Goal: Task Accomplishment & Management: Complete application form

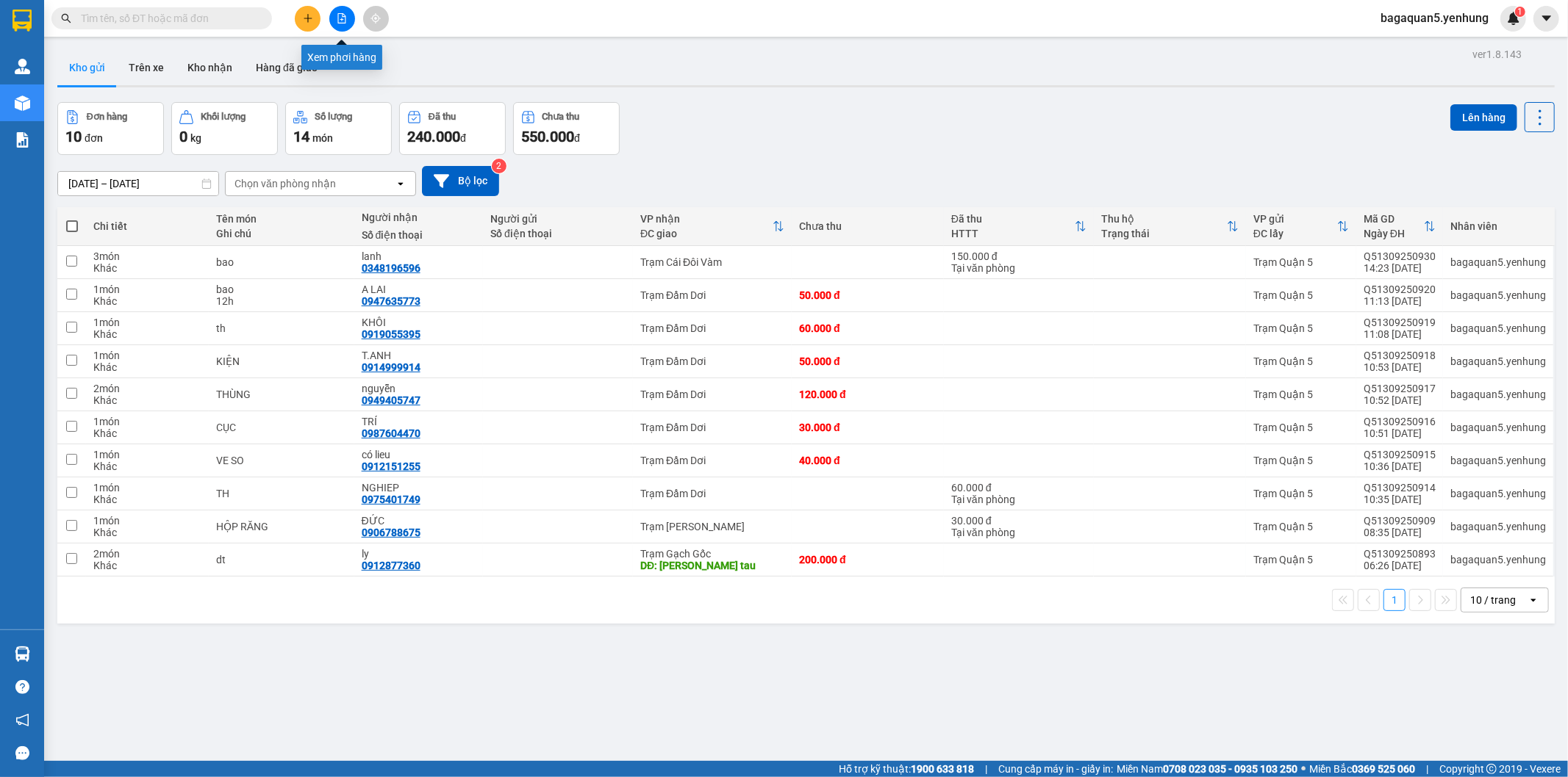
click at [336, 27] on button at bounding box center [342, 18] width 26 height 26
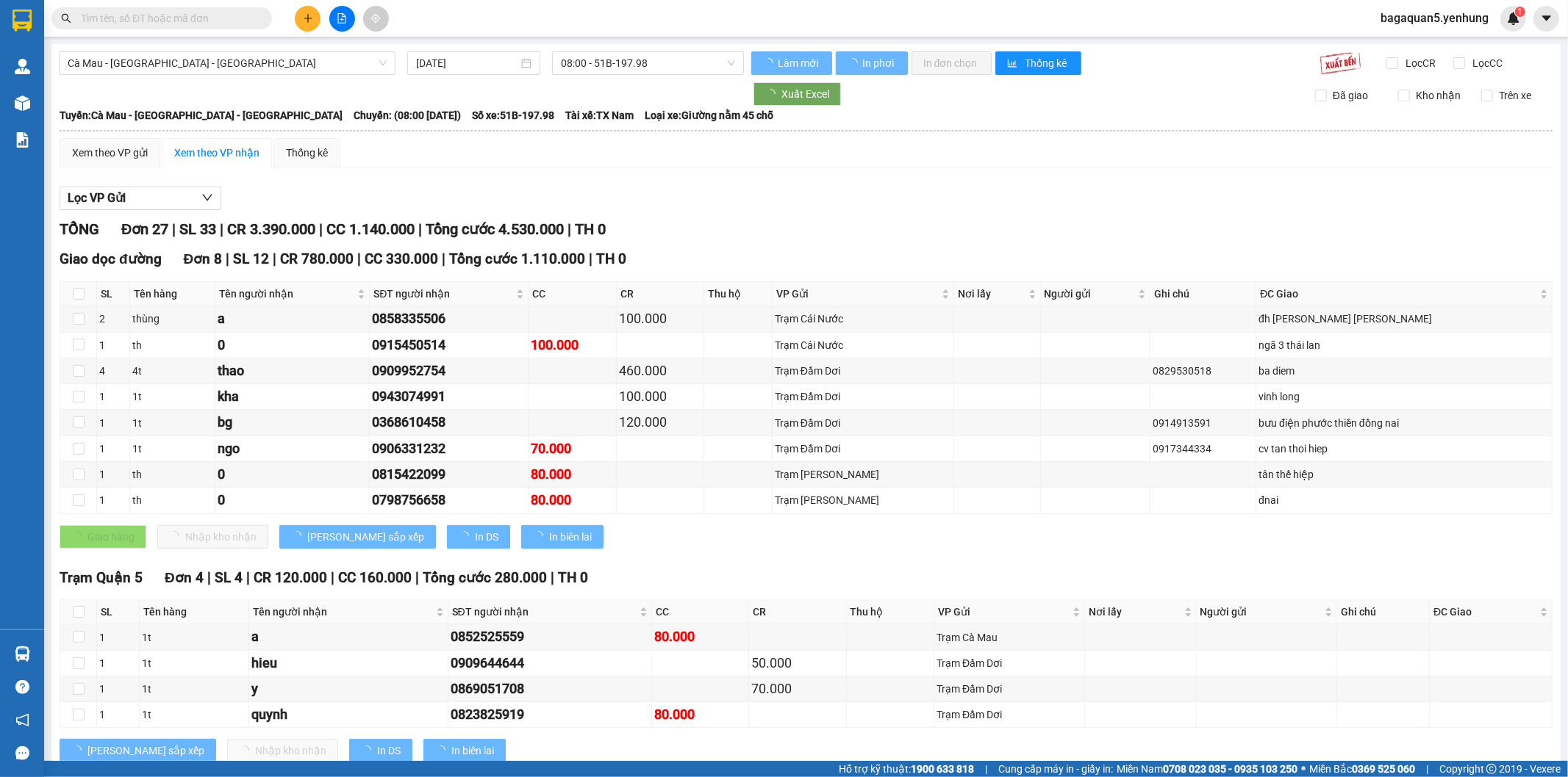
click at [199, 67] on span "Cà Mau - [GEOGRAPHIC_DATA] - [GEOGRAPHIC_DATA]" at bounding box center [226, 63] width 319 height 22
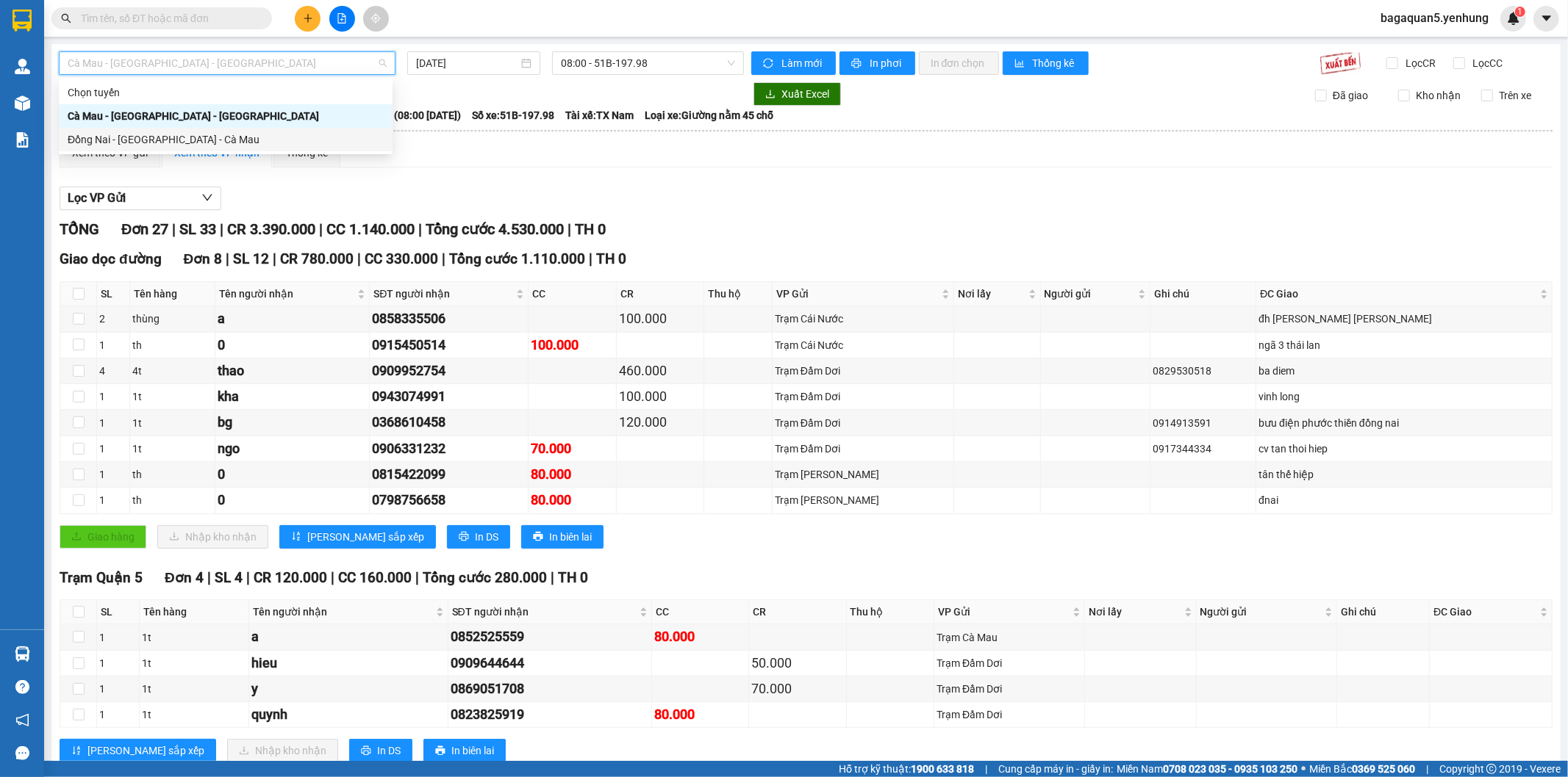
click at [150, 134] on div "Đồng Nai - [GEOGRAPHIC_DATA] - Cà Mau" at bounding box center [226, 139] width 316 height 16
type input "[DATE]"
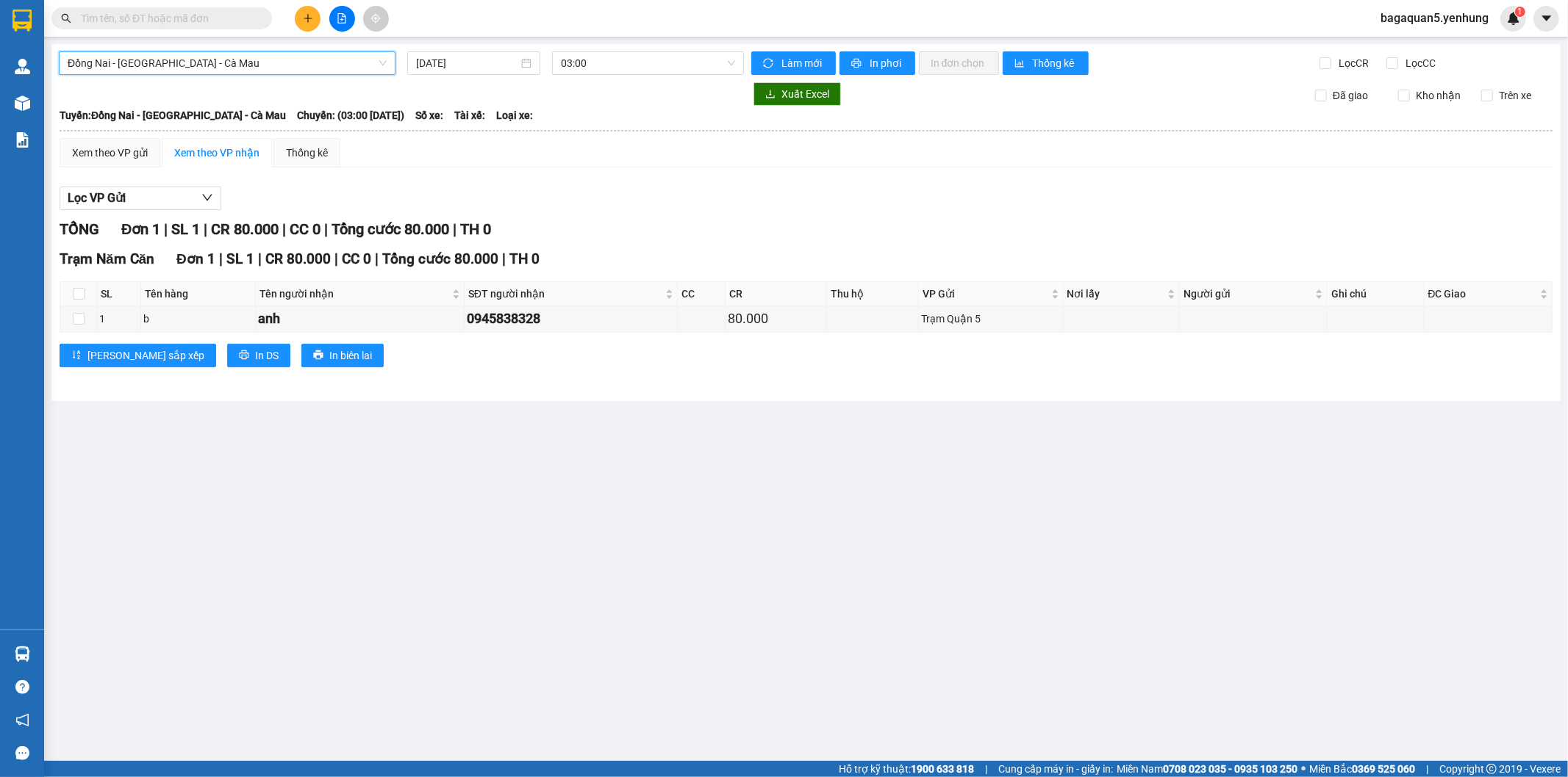
click at [1425, 25] on span "bagaquan5.yenhung" at bounding box center [1435, 18] width 131 height 18
click at [1402, 35] on li "Đăng xuất" at bounding box center [1435, 46] width 133 height 23
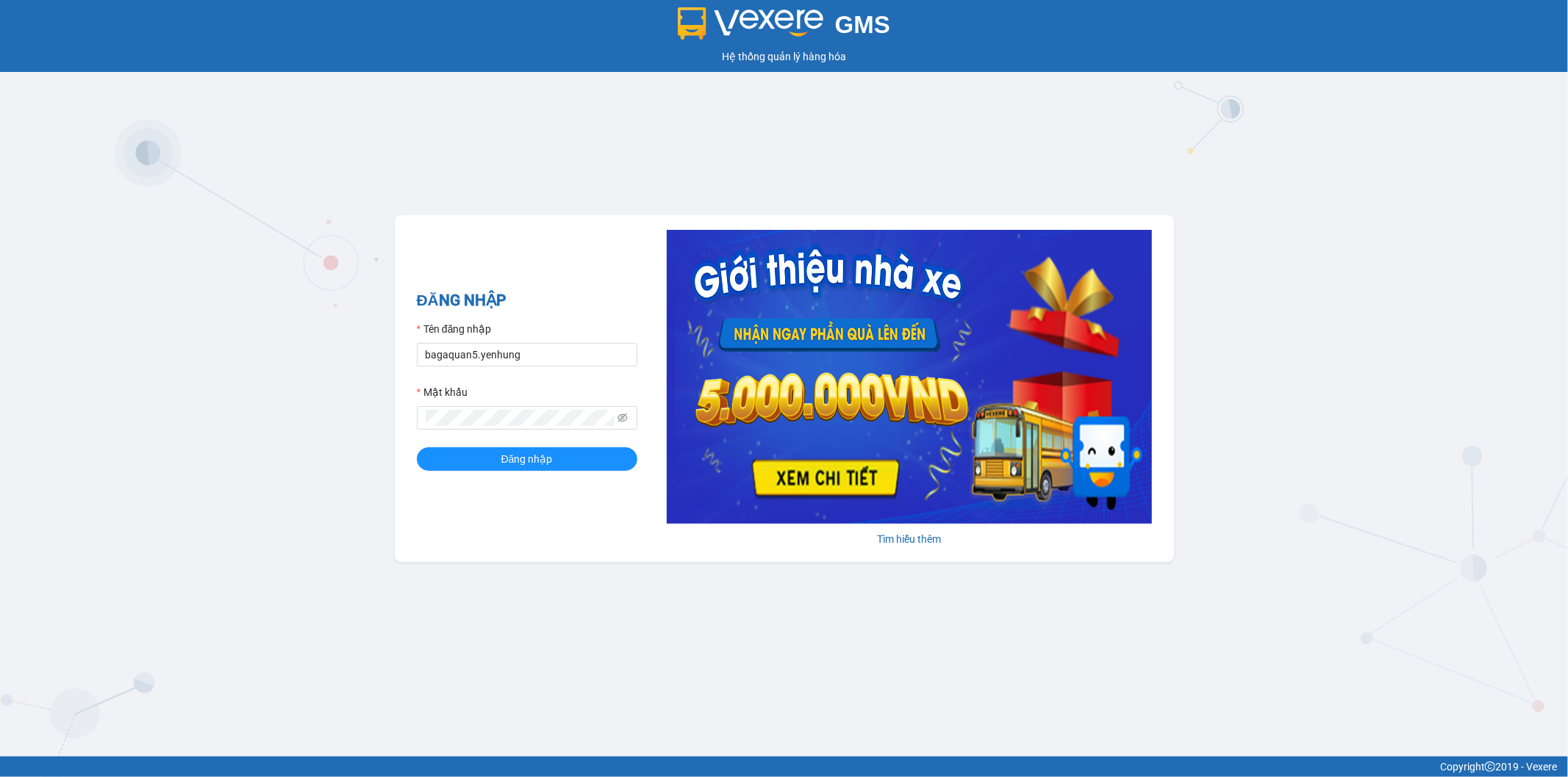
click at [505, 341] on div "Tên đăng nhập" at bounding box center [527, 332] width 221 height 22
click at [499, 354] on input "bagaquan5.yenhung" at bounding box center [527, 354] width 221 height 23
drag, startPoint x: 499, startPoint y: 354, endPoint x: 504, endPoint y: 363, distance: 10.3
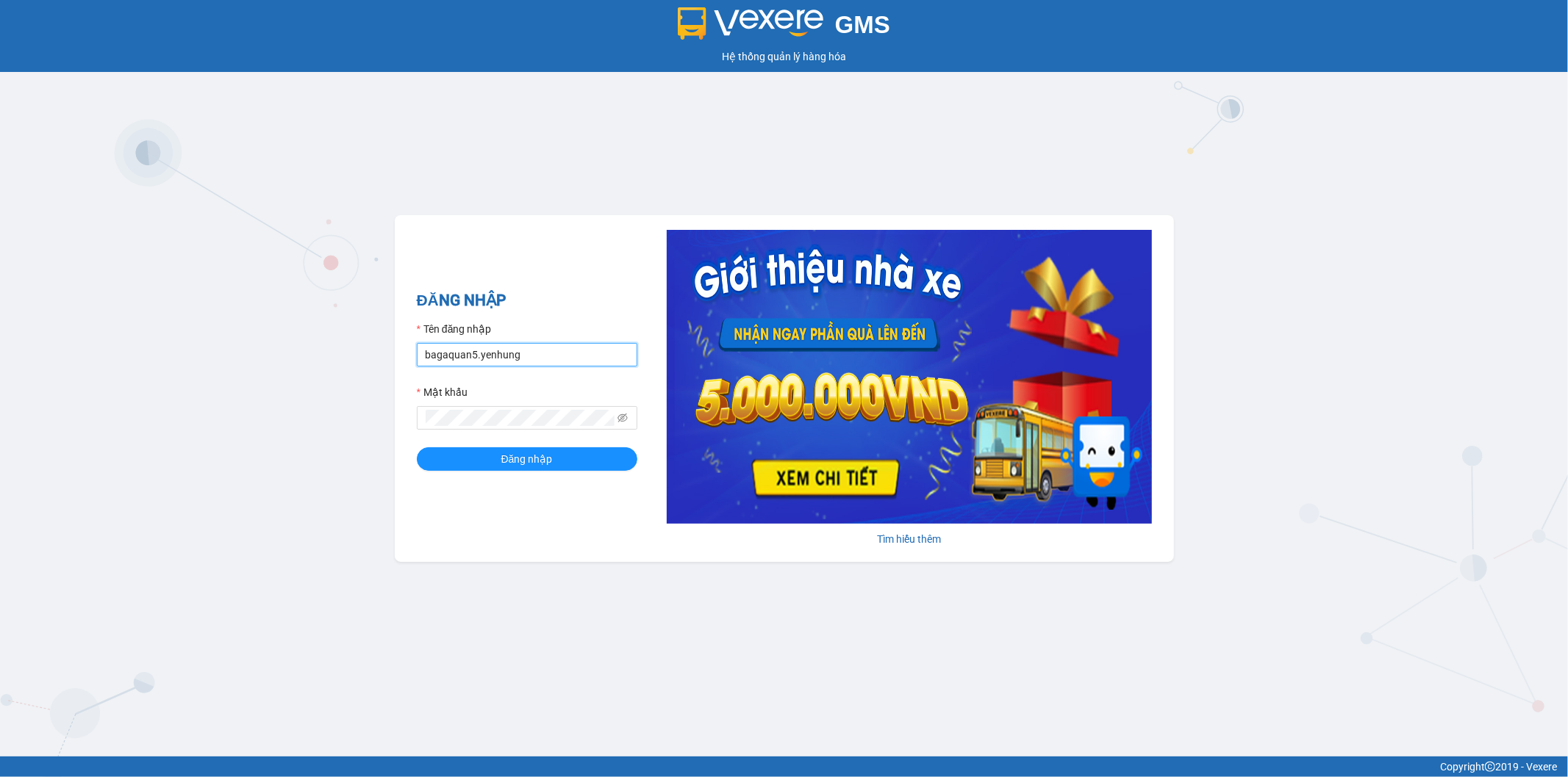
click at [500, 360] on input "bagaquan5.yenhung" at bounding box center [527, 354] width 221 height 23
type input "bagamdm.yenhung"
drag, startPoint x: 519, startPoint y: 473, endPoint x: 530, endPoint y: 467, distance: 12.5
click at [520, 474] on div "ĐĂNG NHẬP Tên đăng nhập bagamdm.yenhung Mật khẩu Đăng nhập" at bounding box center [527, 388] width 221 height 200
drag, startPoint x: 530, startPoint y: 467, endPoint x: 530, endPoint y: 458, distance: 9.0
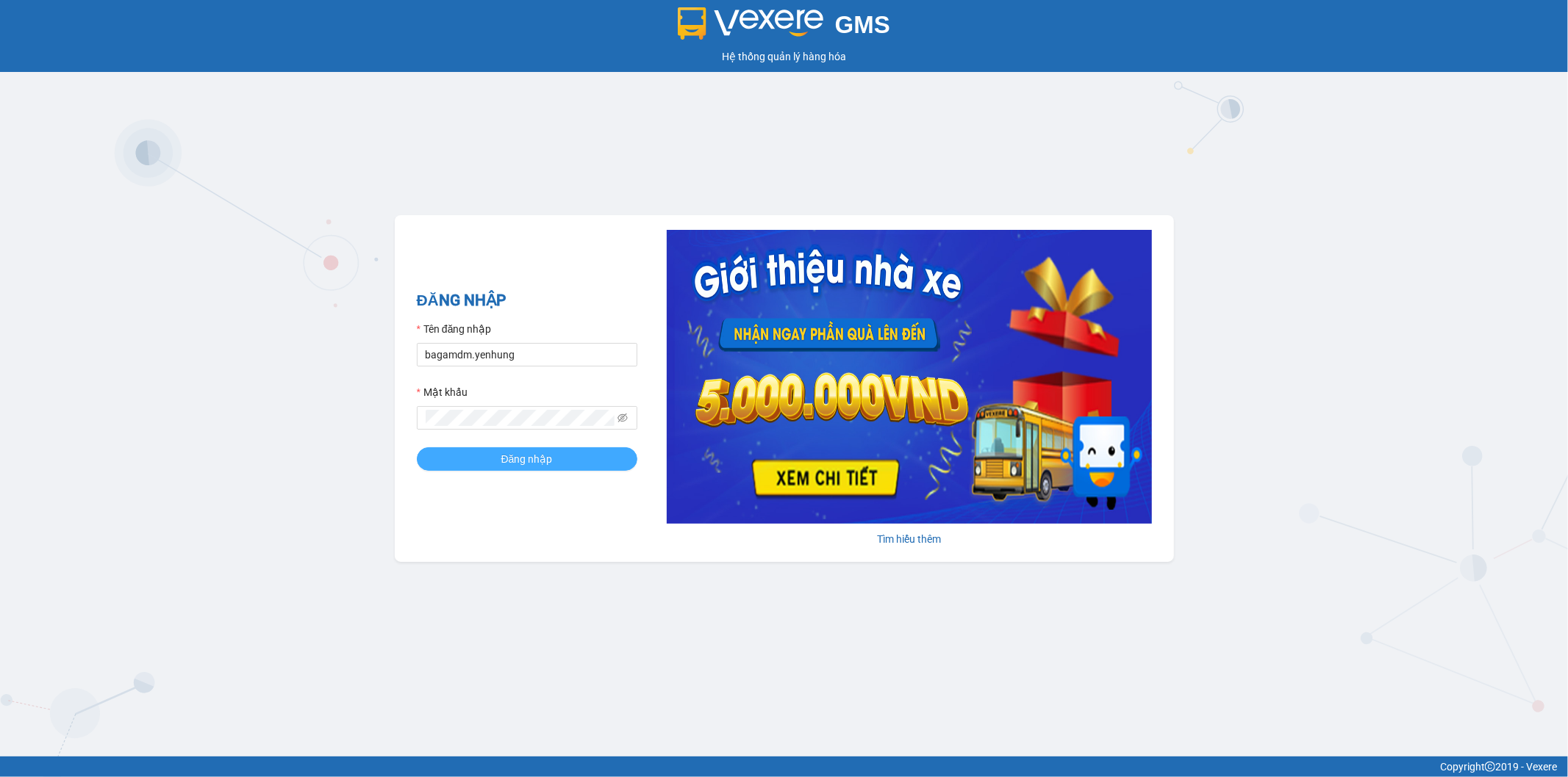
click at [530, 463] on span "Đăng nhập" at bounding box center [527, 458] width 52 height 16
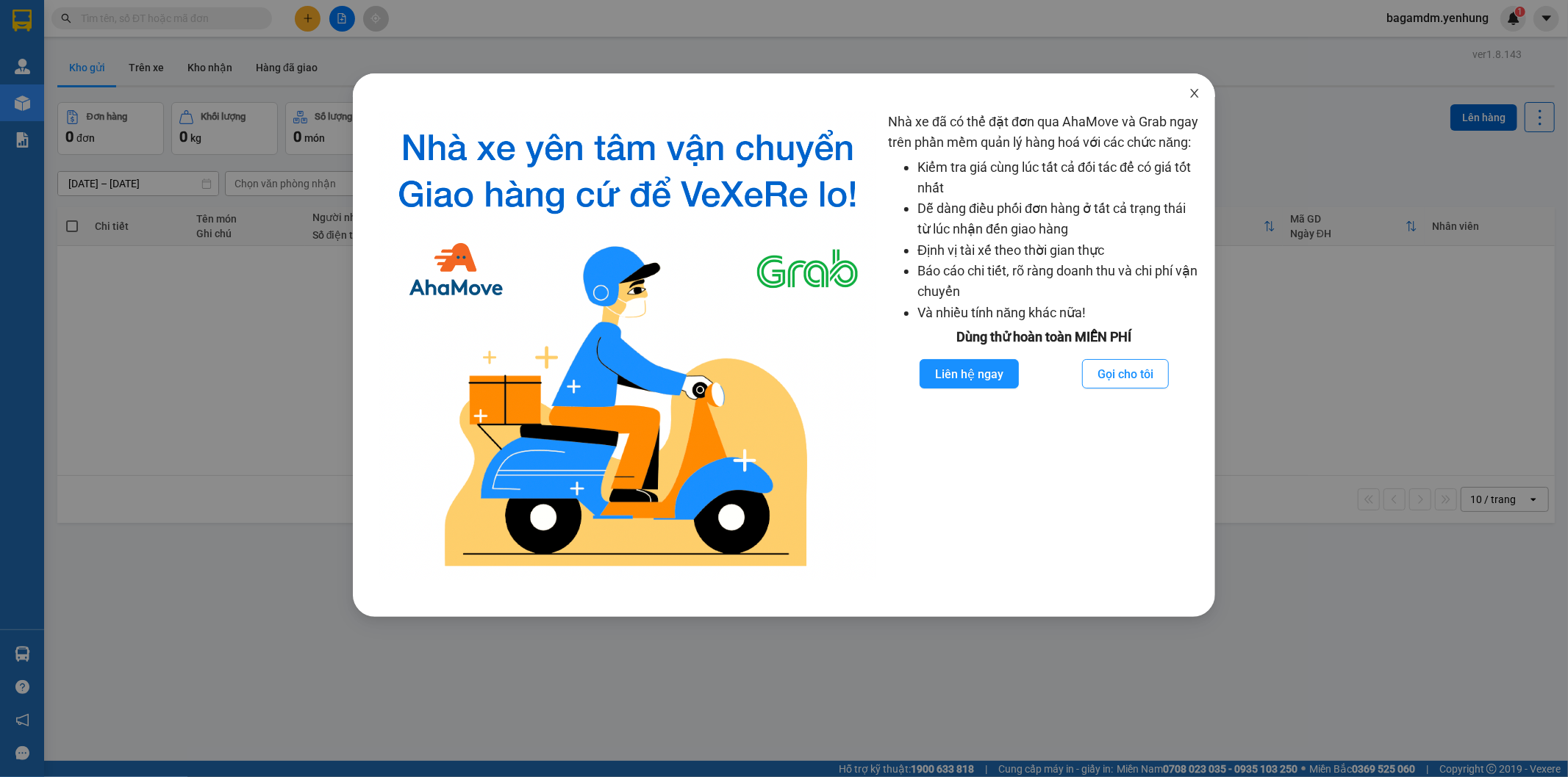
click at [1191, 91] on icon "close" at bounding box center [1194, 93] width 12 height 12
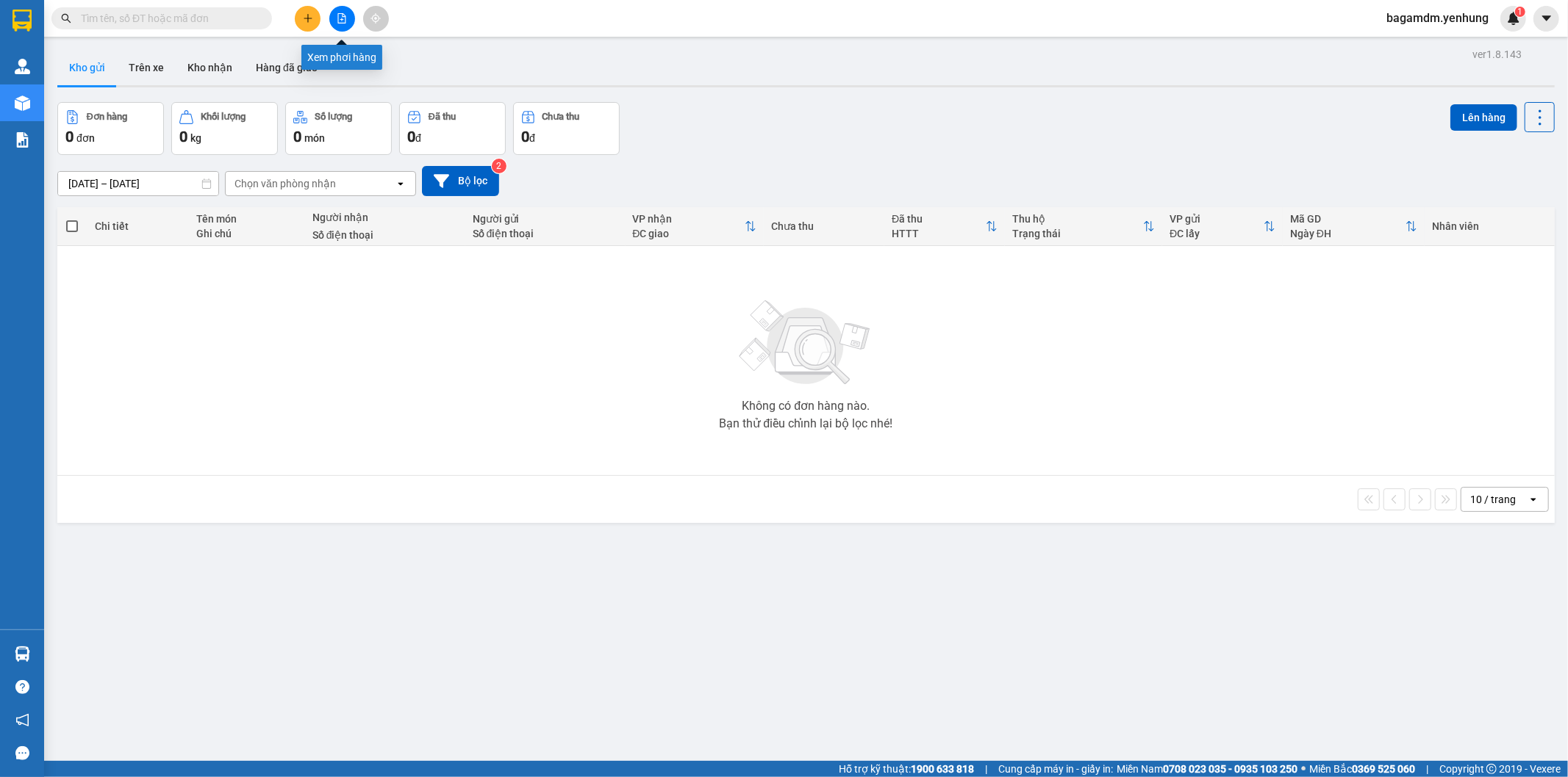
click at [344, 17] on icon "file-add" at bounding box center [342, 18] width 10 height 10
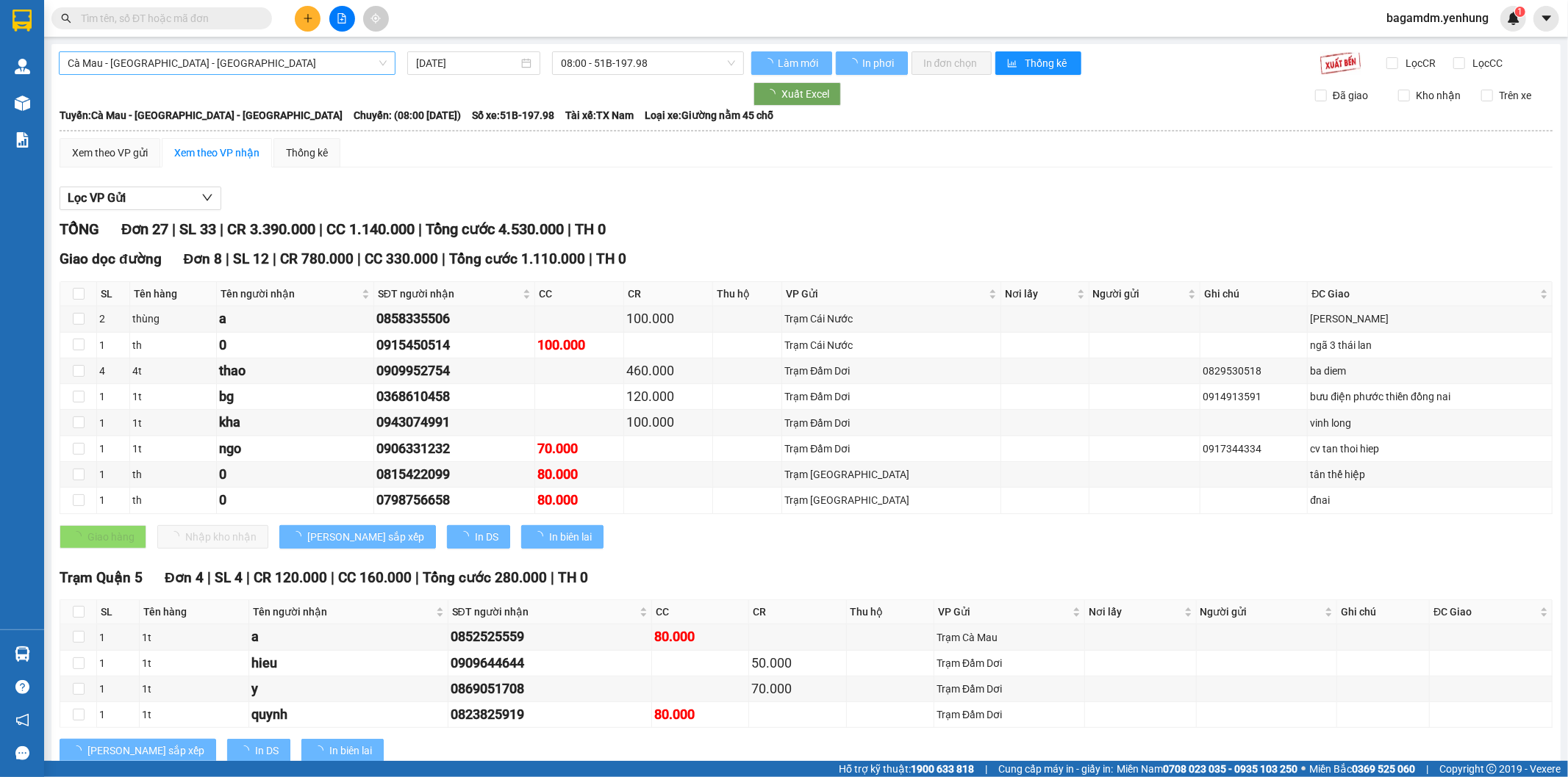
click at [151, 71] on span "Cà Mau - [GEOGRAPHIC_DATA] - [GEOGRAPHIC_DATA]" at bounding box center [226, 63] width 319 height 22
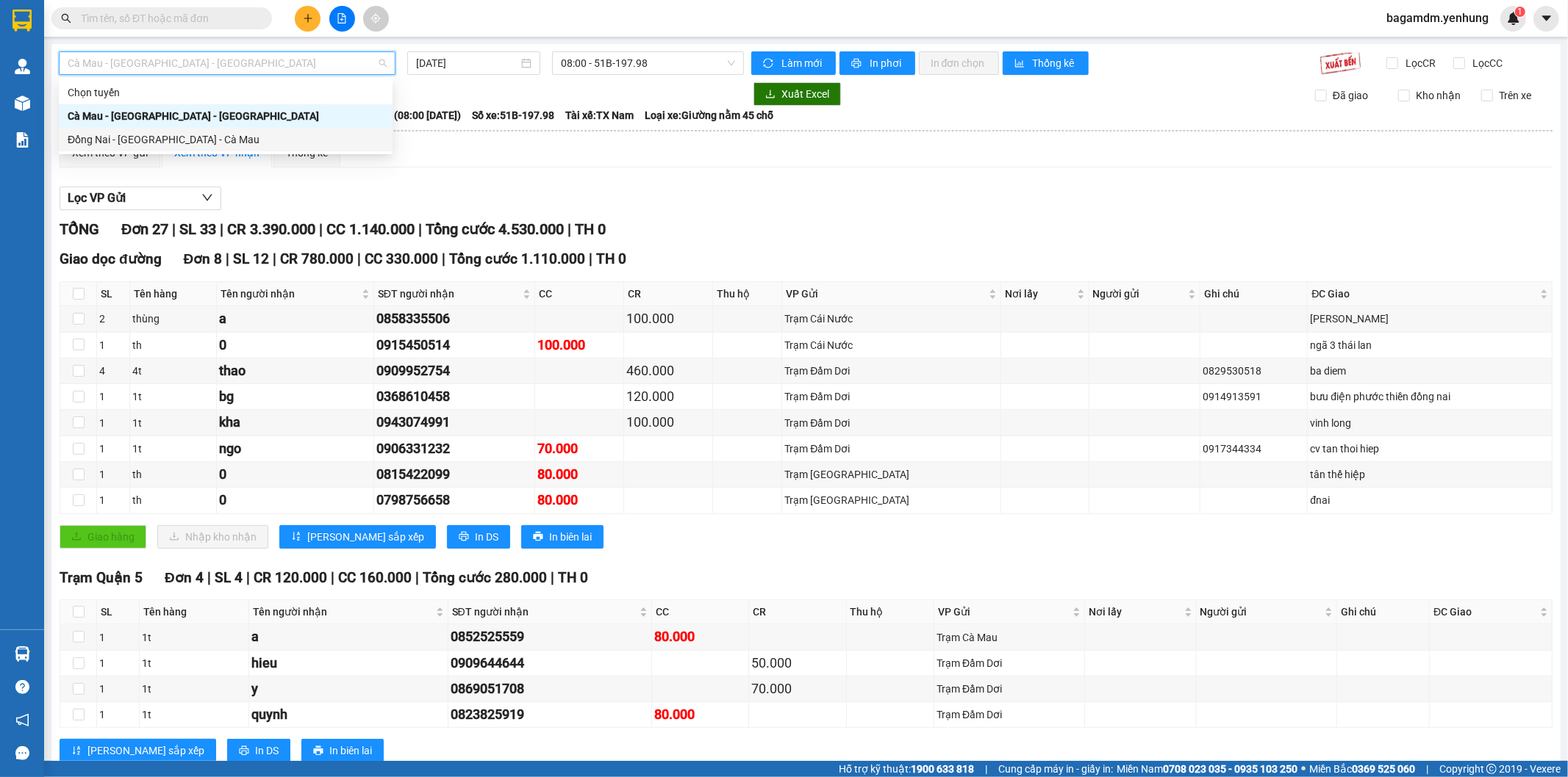
click at [133, 140] on div "Đồng Nai - [GEOGRAPHIC_DATA] - Cà Mau" at bounding box center [226, 139] width 316 height 16
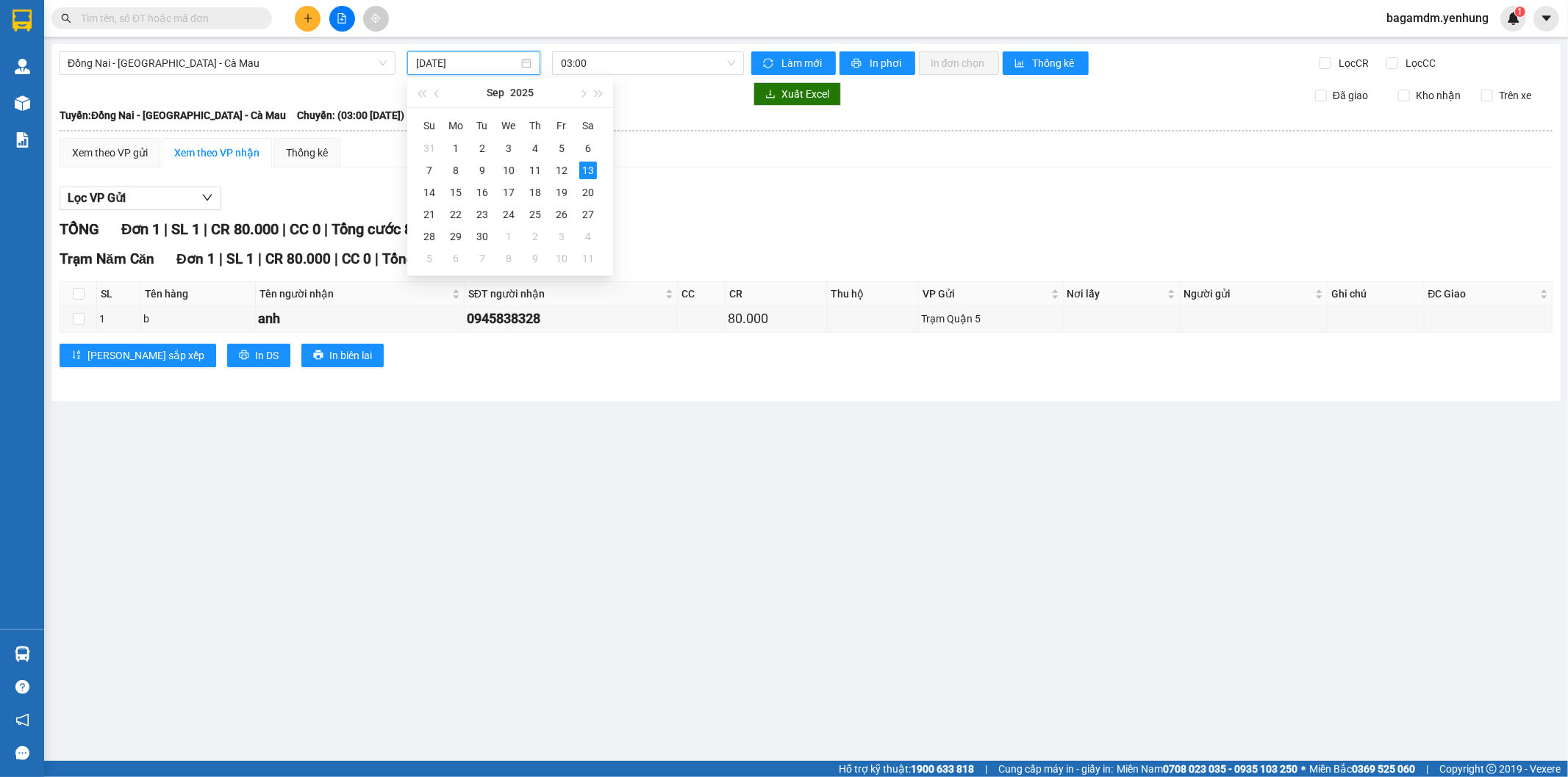
click at [468, 66] on input "[DATE]" at bounding box center [467, 62] width 102 height 16
click at [557, 166] on div "12" at bounding box center [561, 170] width 17 height 17
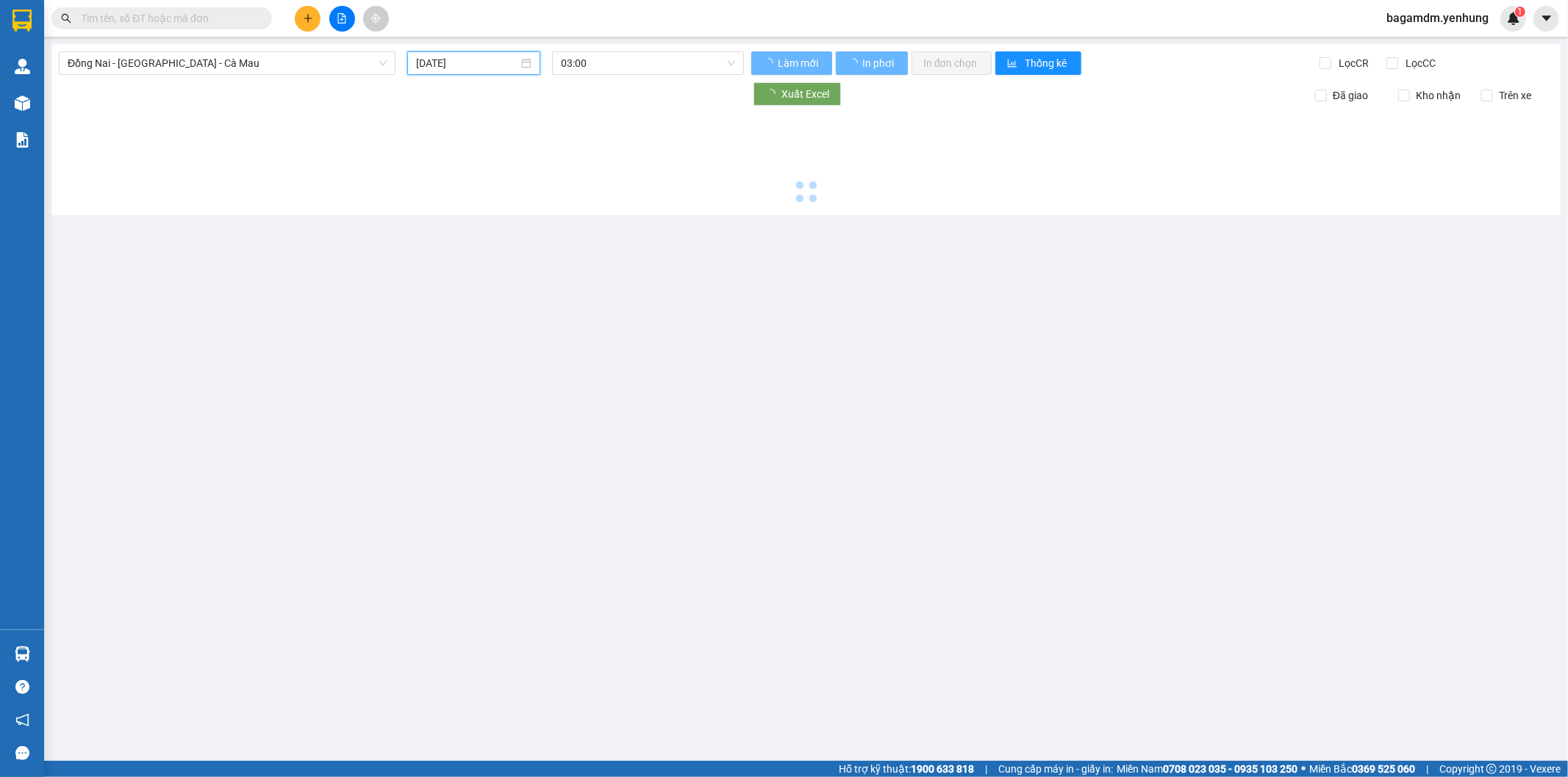
type input "[DATE]"
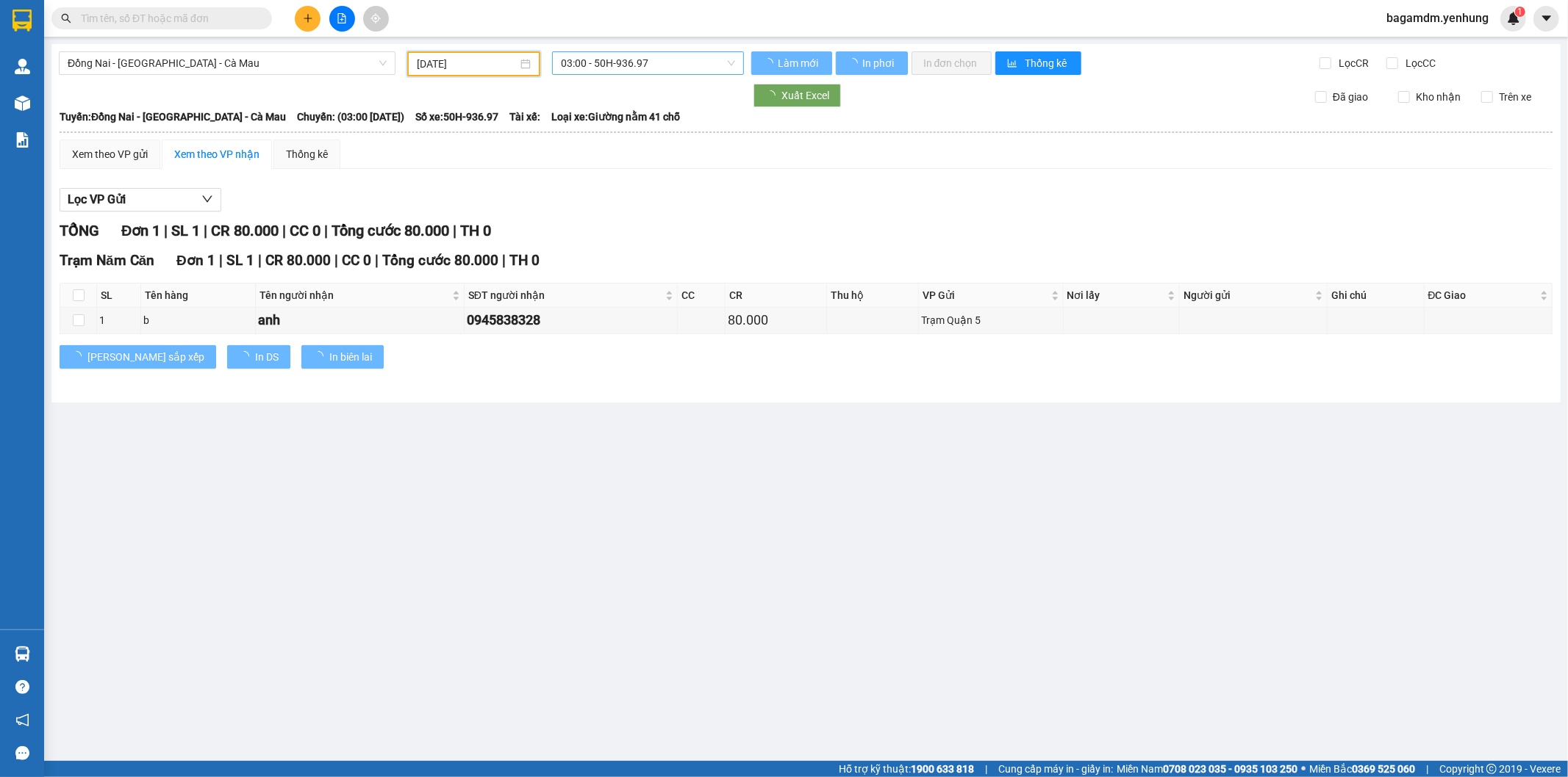
click at [613, 62] on span "03:00 - 50H-936.97" at bounding box center [648, 63] width 173 height 22
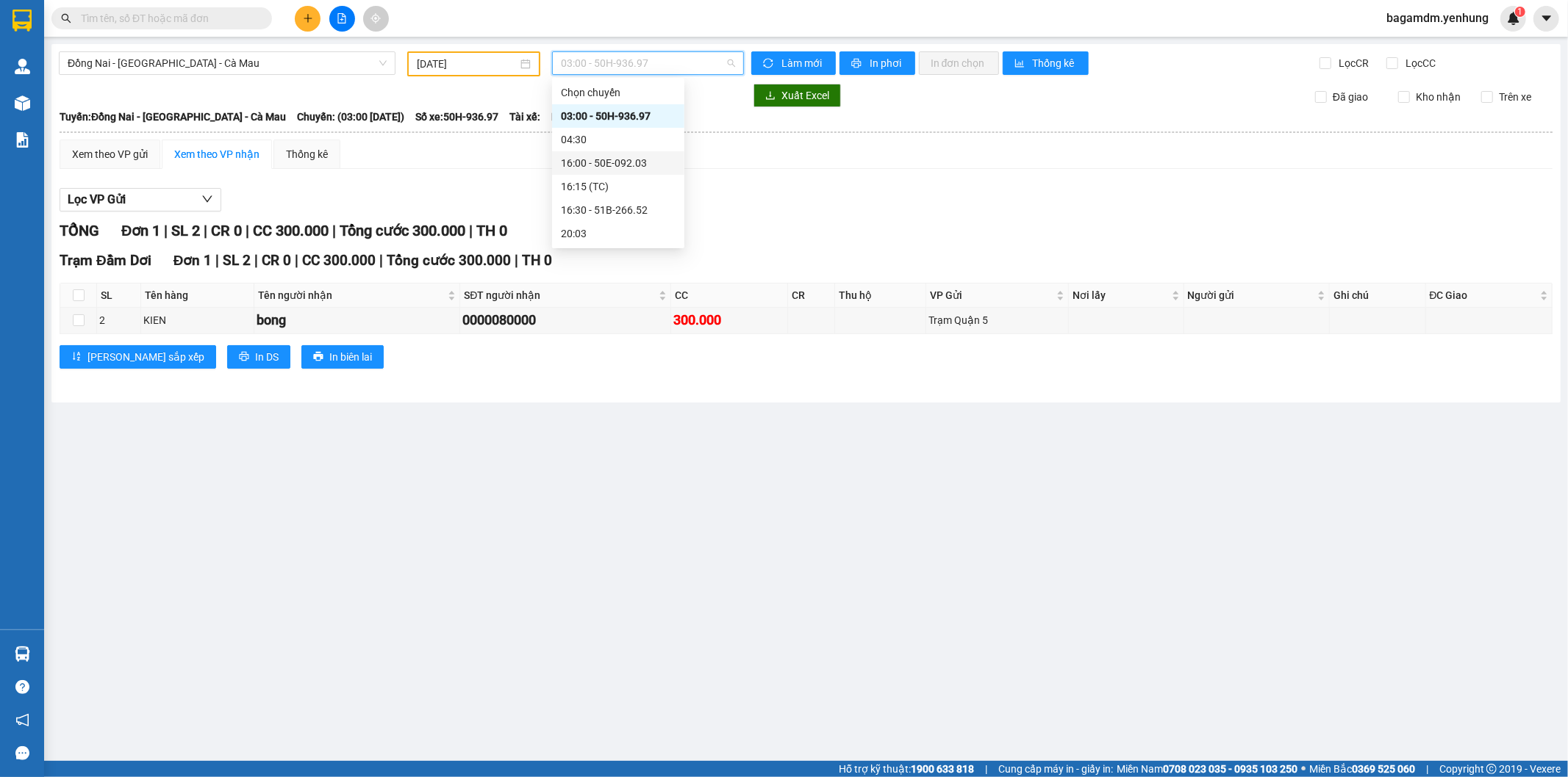
click at [596, 165] on div "16:00 - 50E-092.03" at bounding box center [618, 162] width 115 height 16
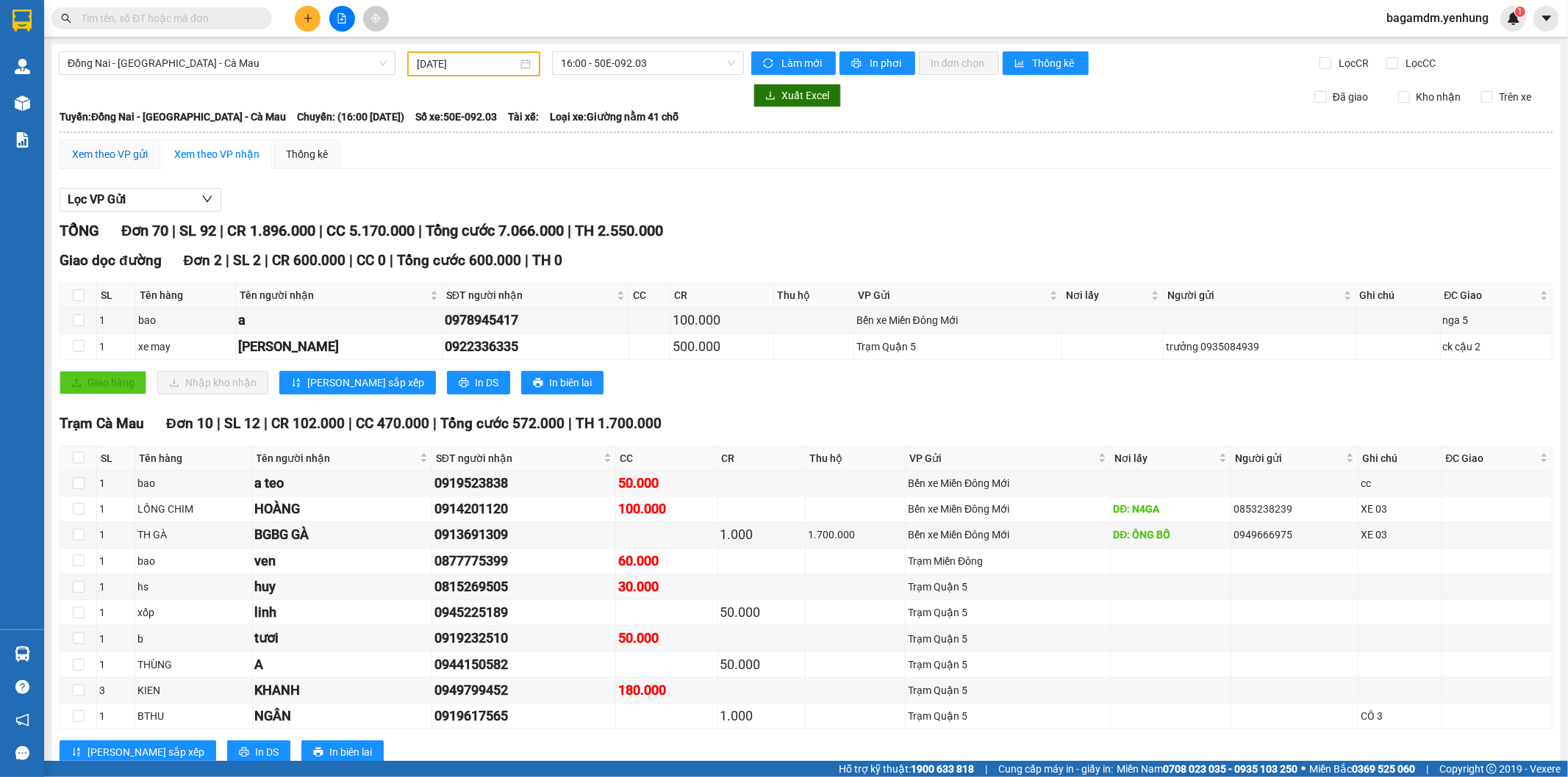
click at [141, 152] on div "Xem theo VP gửi" at bounding box center [110, 154] width 76 height 16
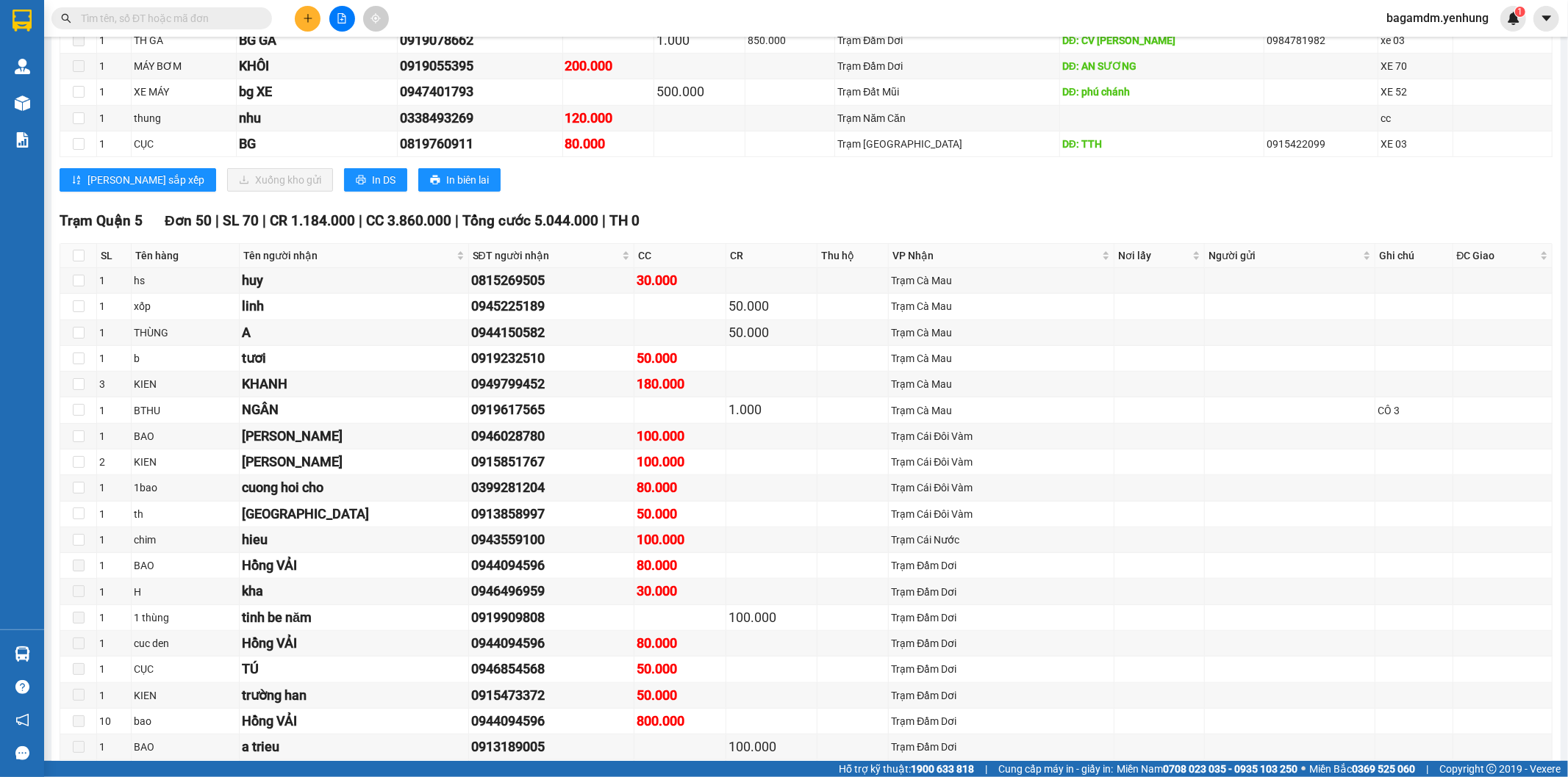
scroll to position [1061, 0]
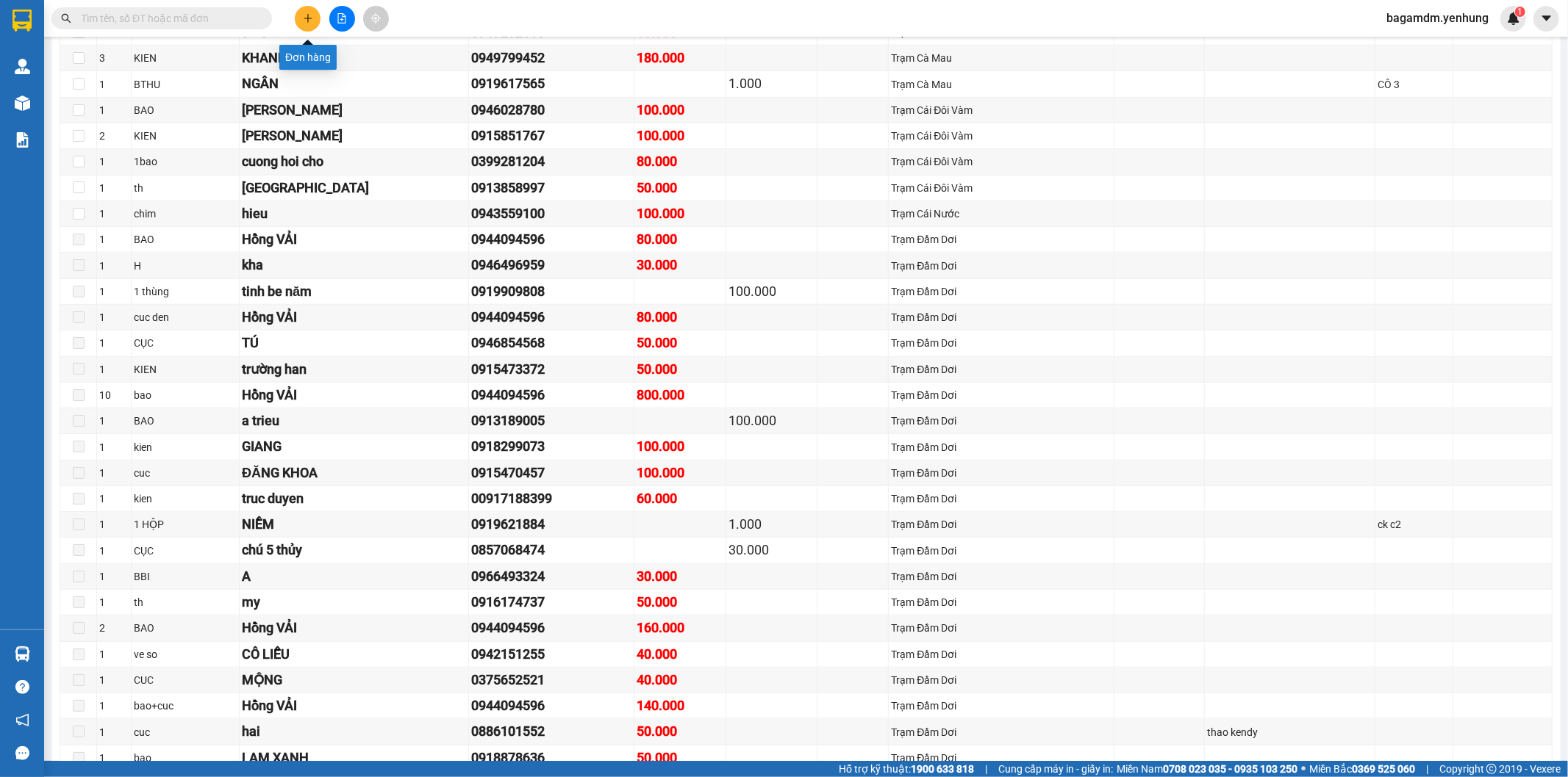
click at [310, 11] on button at bounding box center [307, 18] width 26 height 26
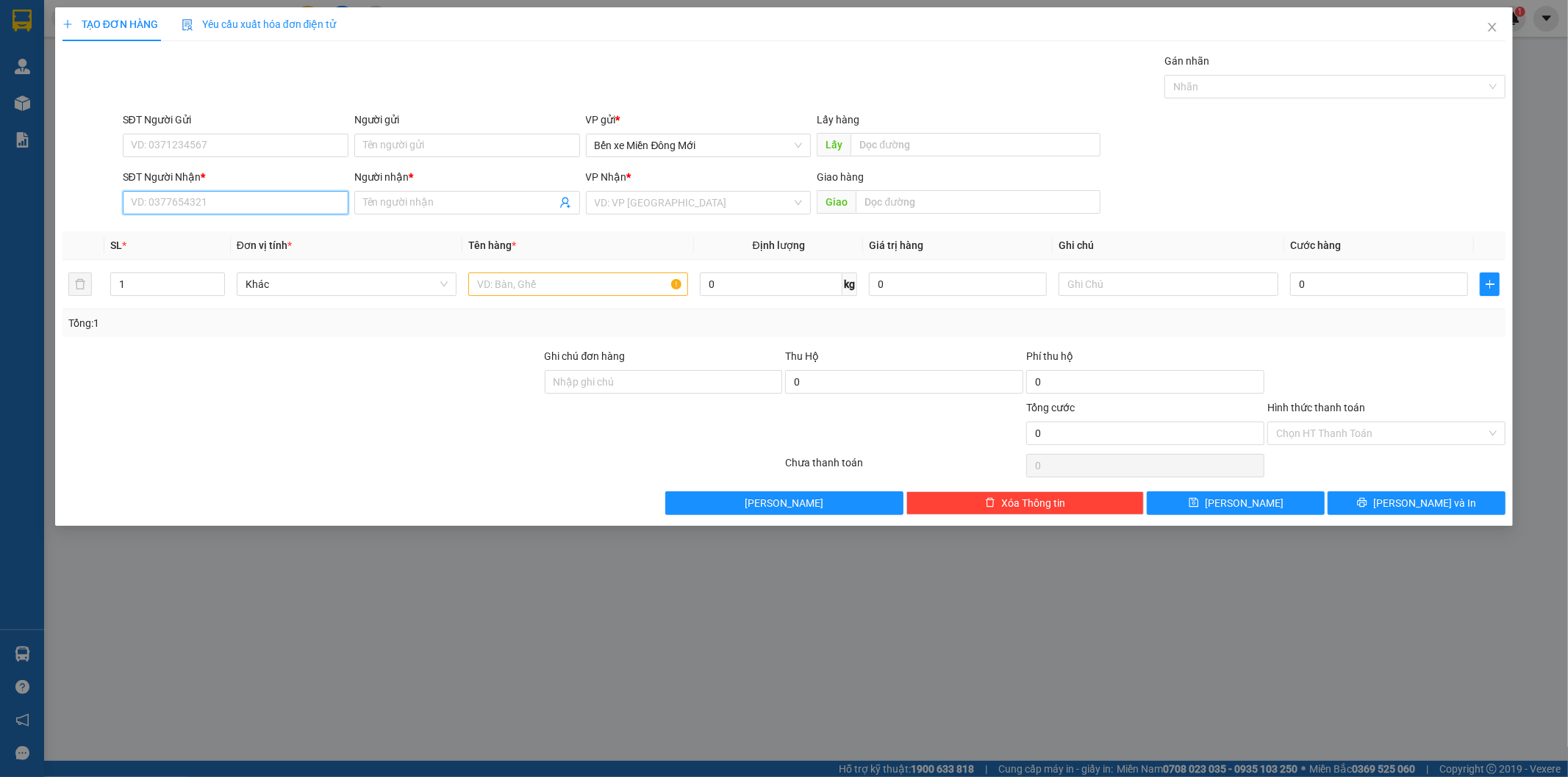
click at [217, 211] on input "SĐT Người Nhận *" at bounding box center [235, 203] width 226 height 23
type input "0913349107"
click at [495, 195] on input "Người nhận *" at bounding box center [459, 202] width 193 height 16
type input "NAM"
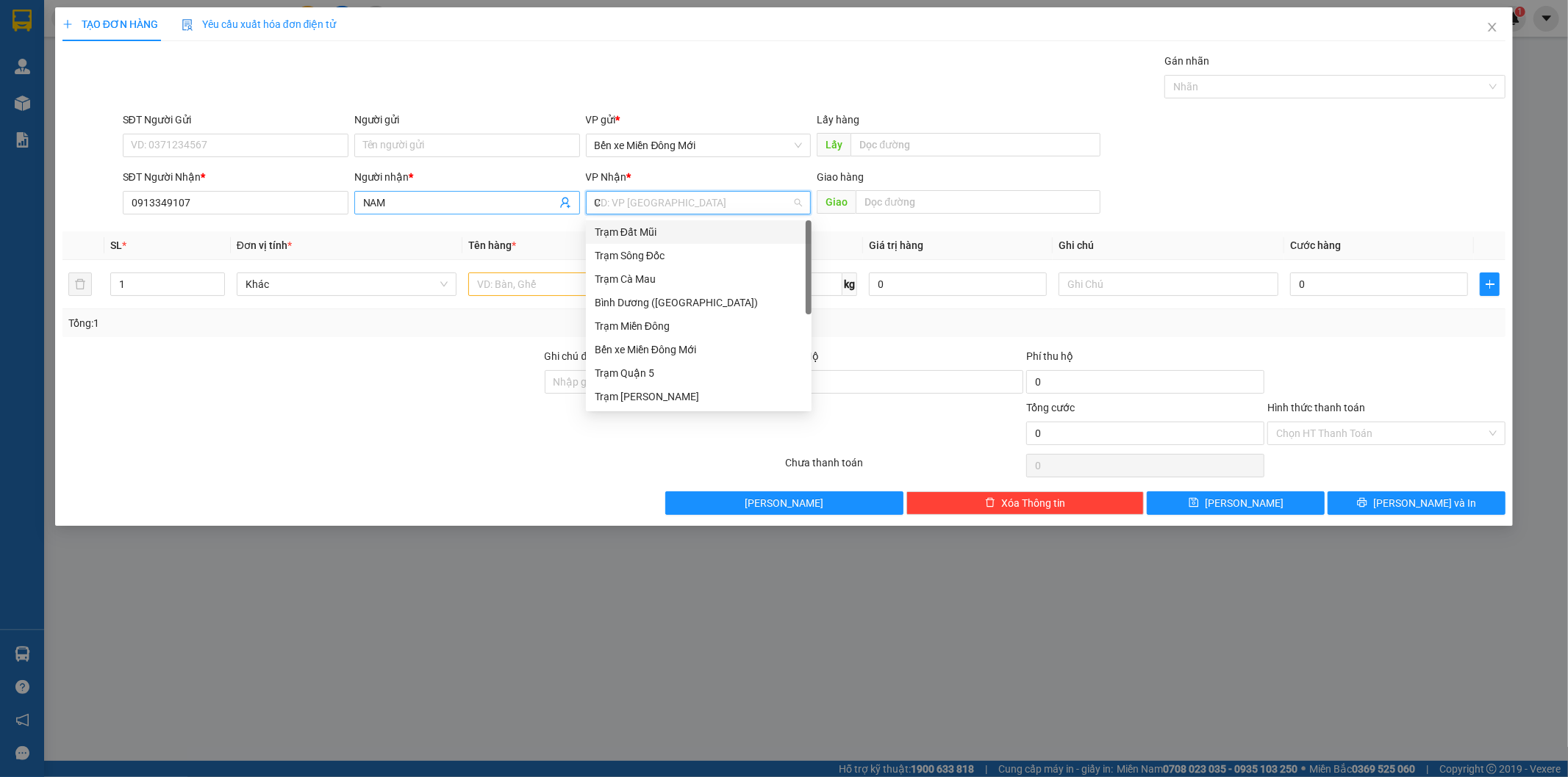
type input "CM"
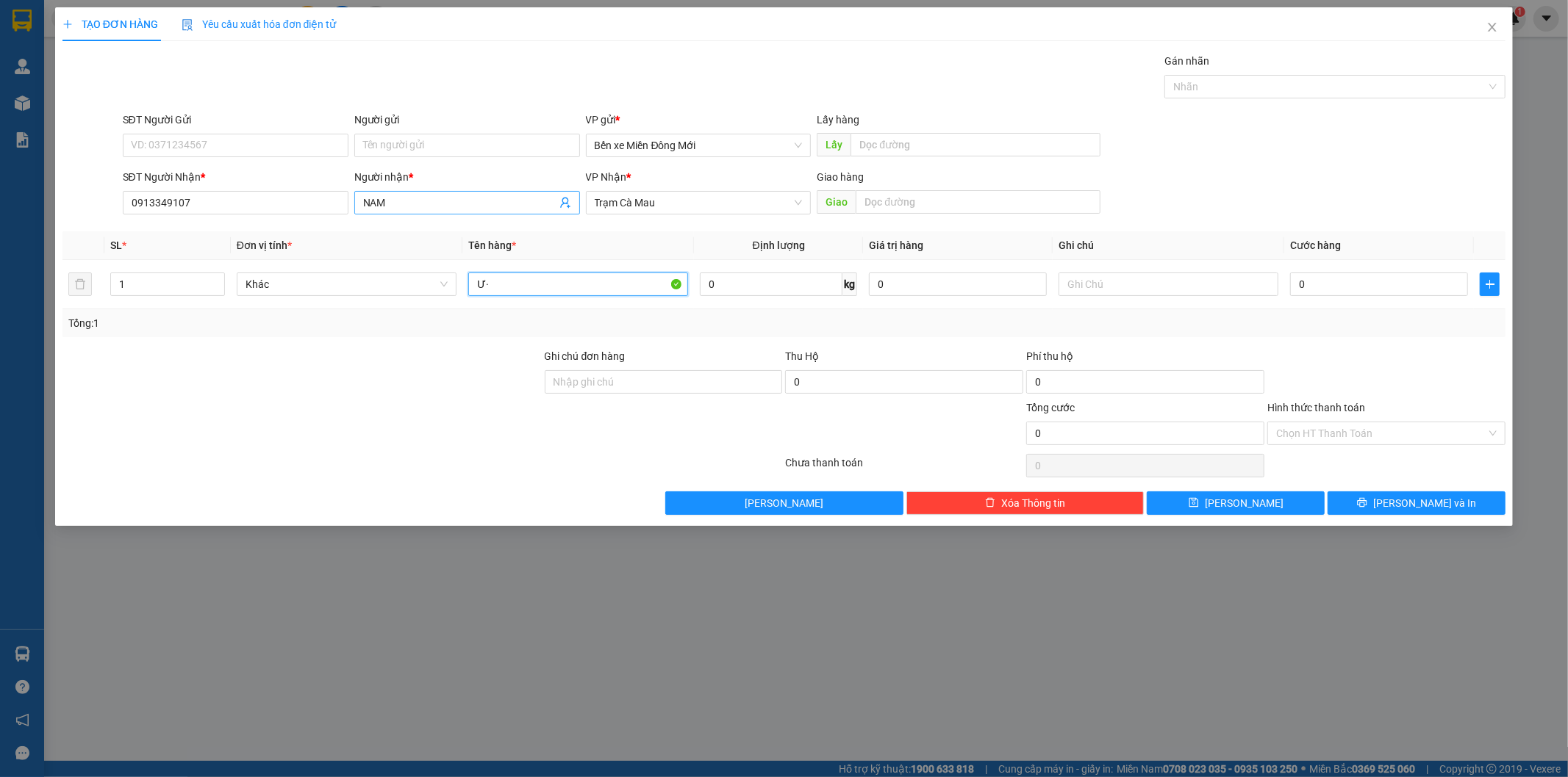
type input "Ư"
type input "WAVE TRẮNG"
type input "4"
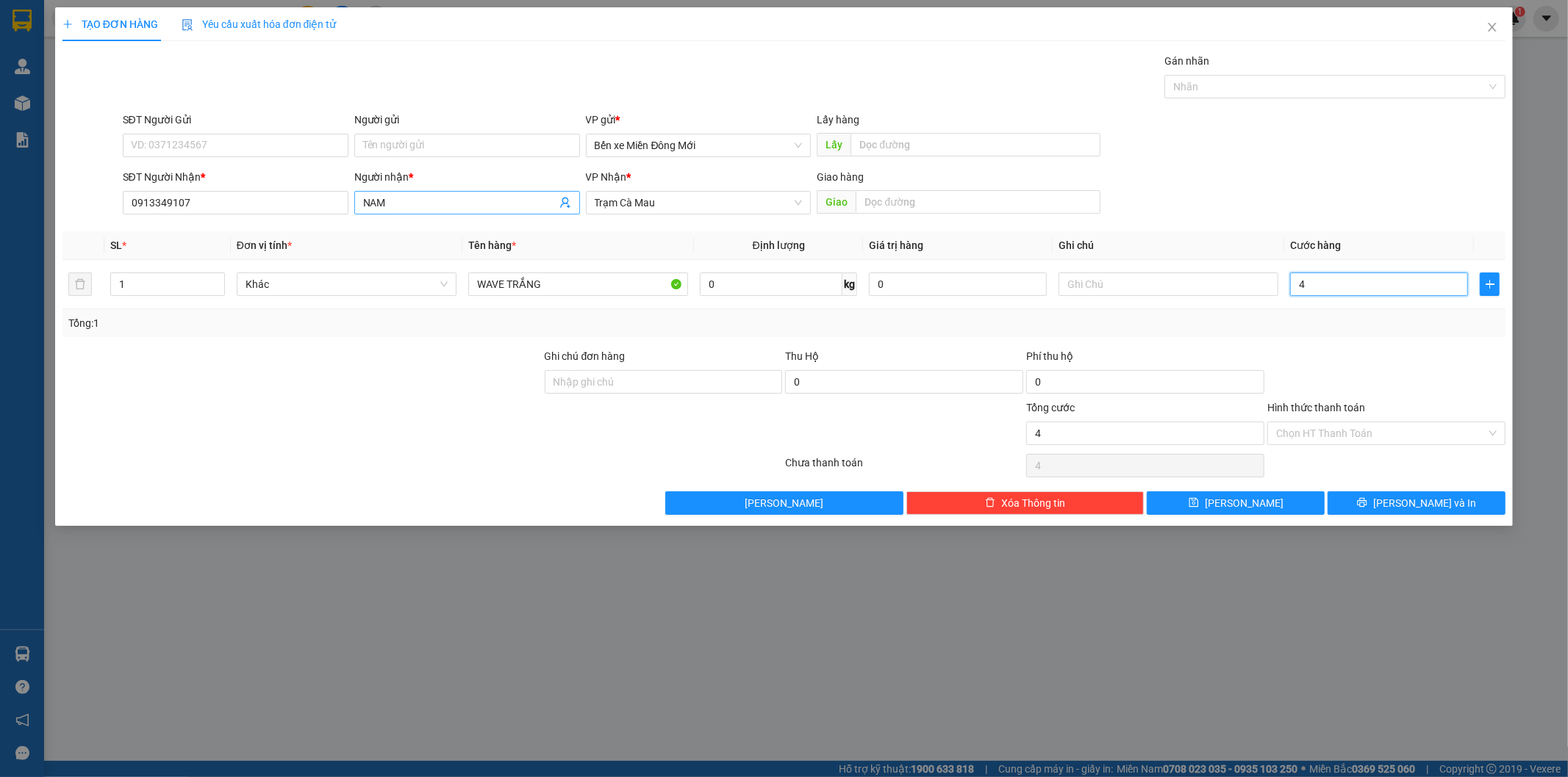
type input "40"
type input "400"
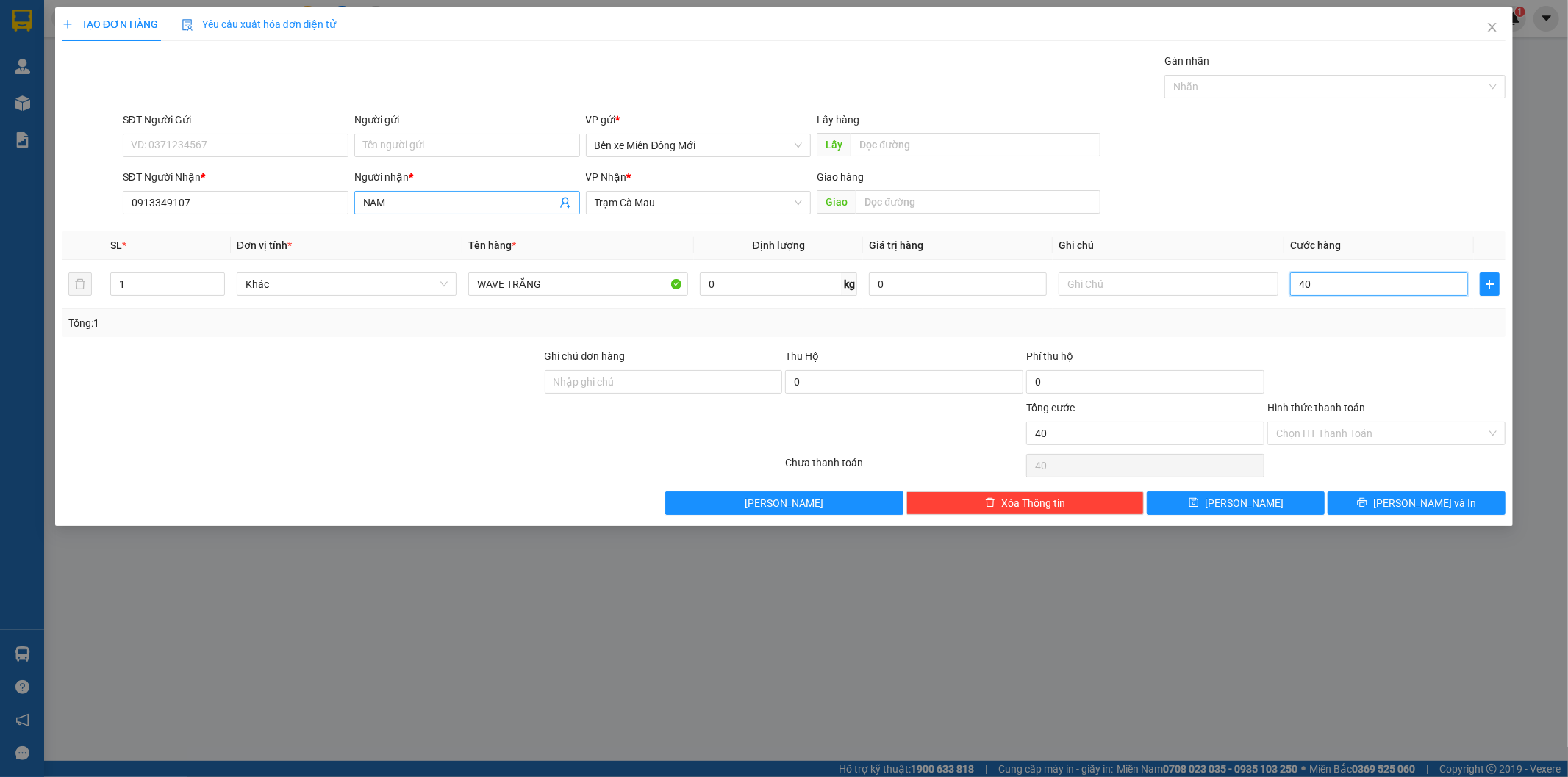
type input "400"
type input "400.000"
click at [1245, 504] on span "[PERSON_NAME]" at bounding box center [1244, 502] width 79 height 16
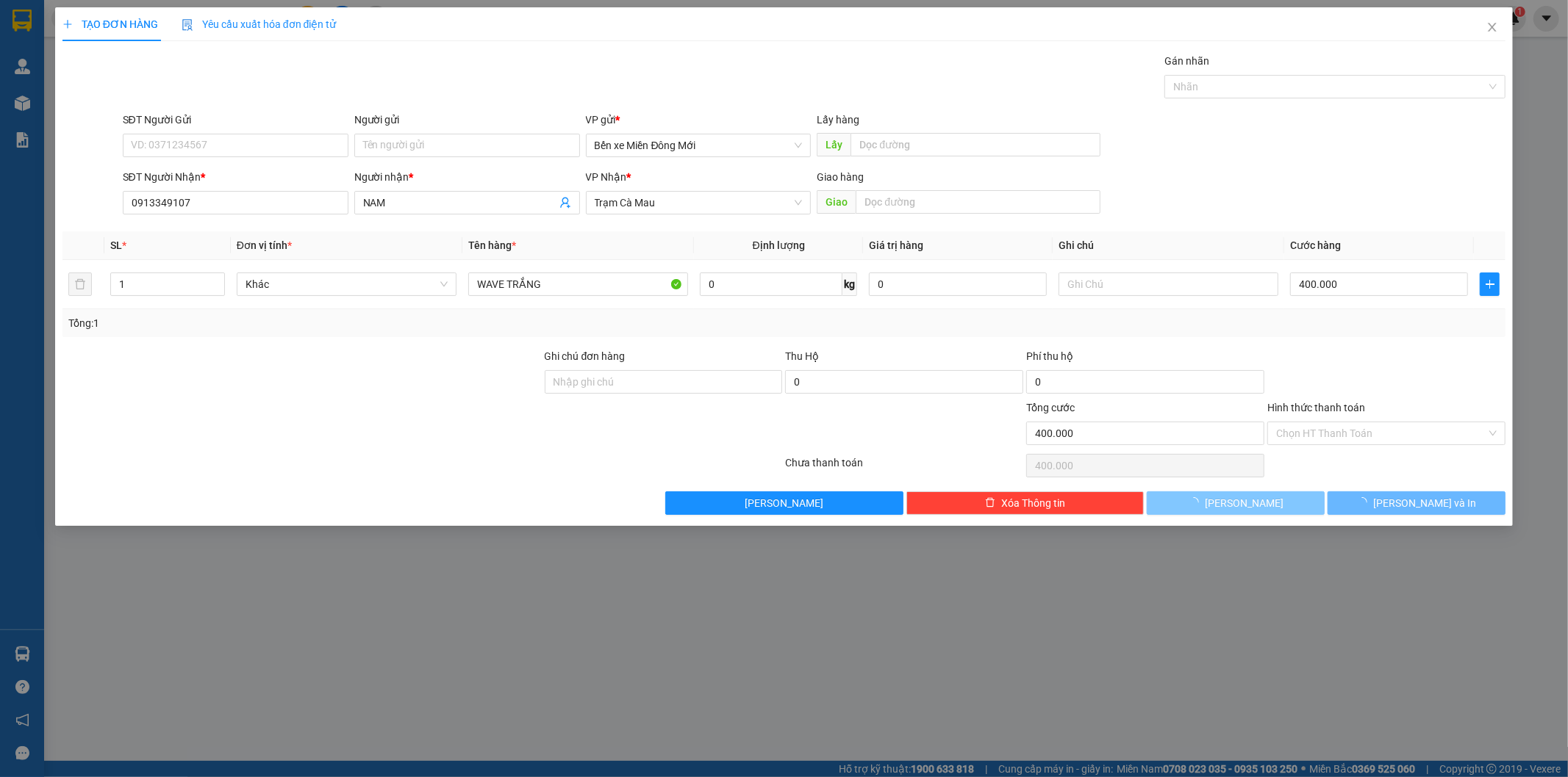
type input "0"
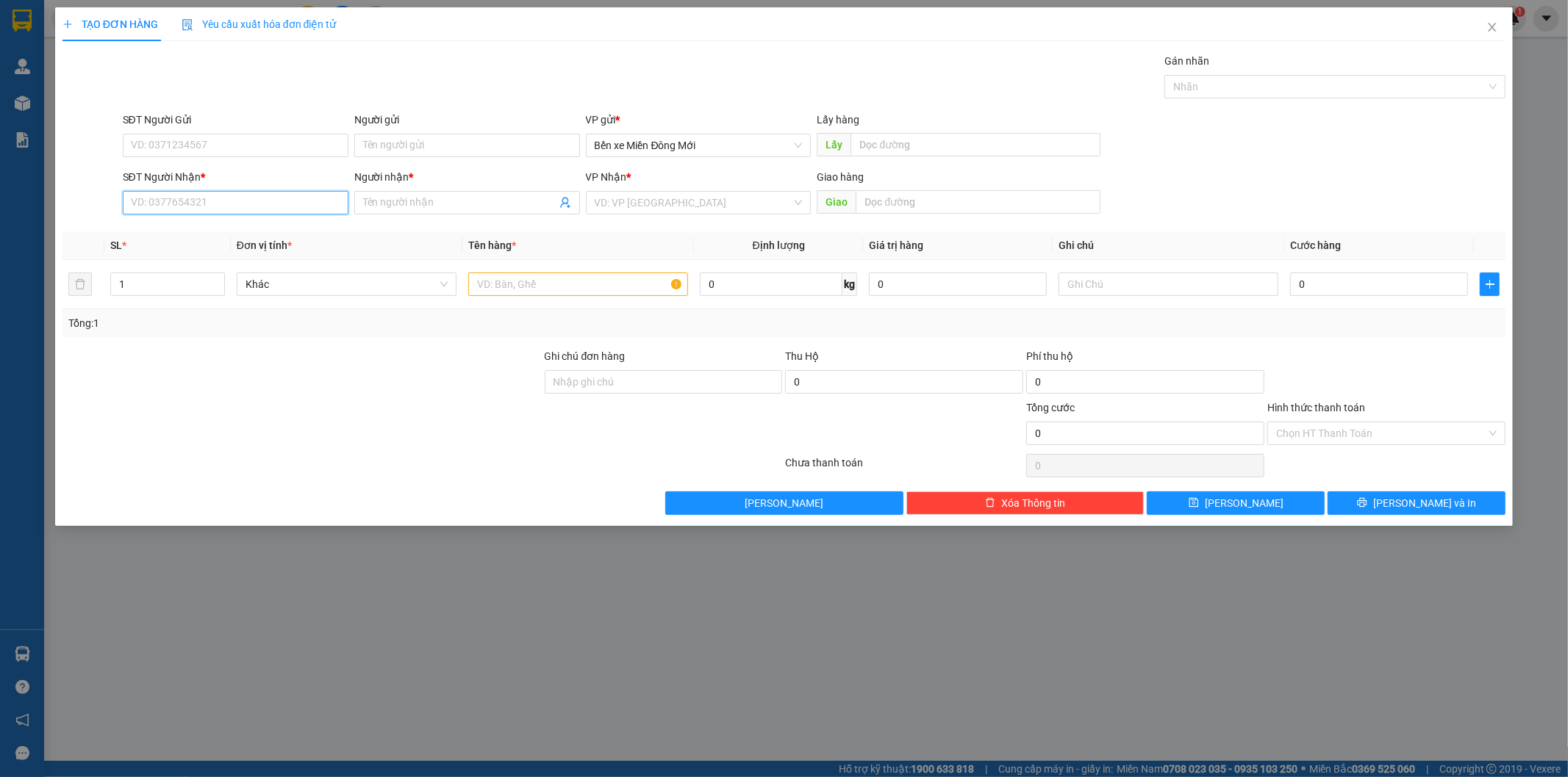
click at [180, 215] on div "SĐT Người Nhận * VD: 0377654321" at bounding box center [235, 195] width 226 height 52
type input "0833495450"
type input "DƯƠNG"
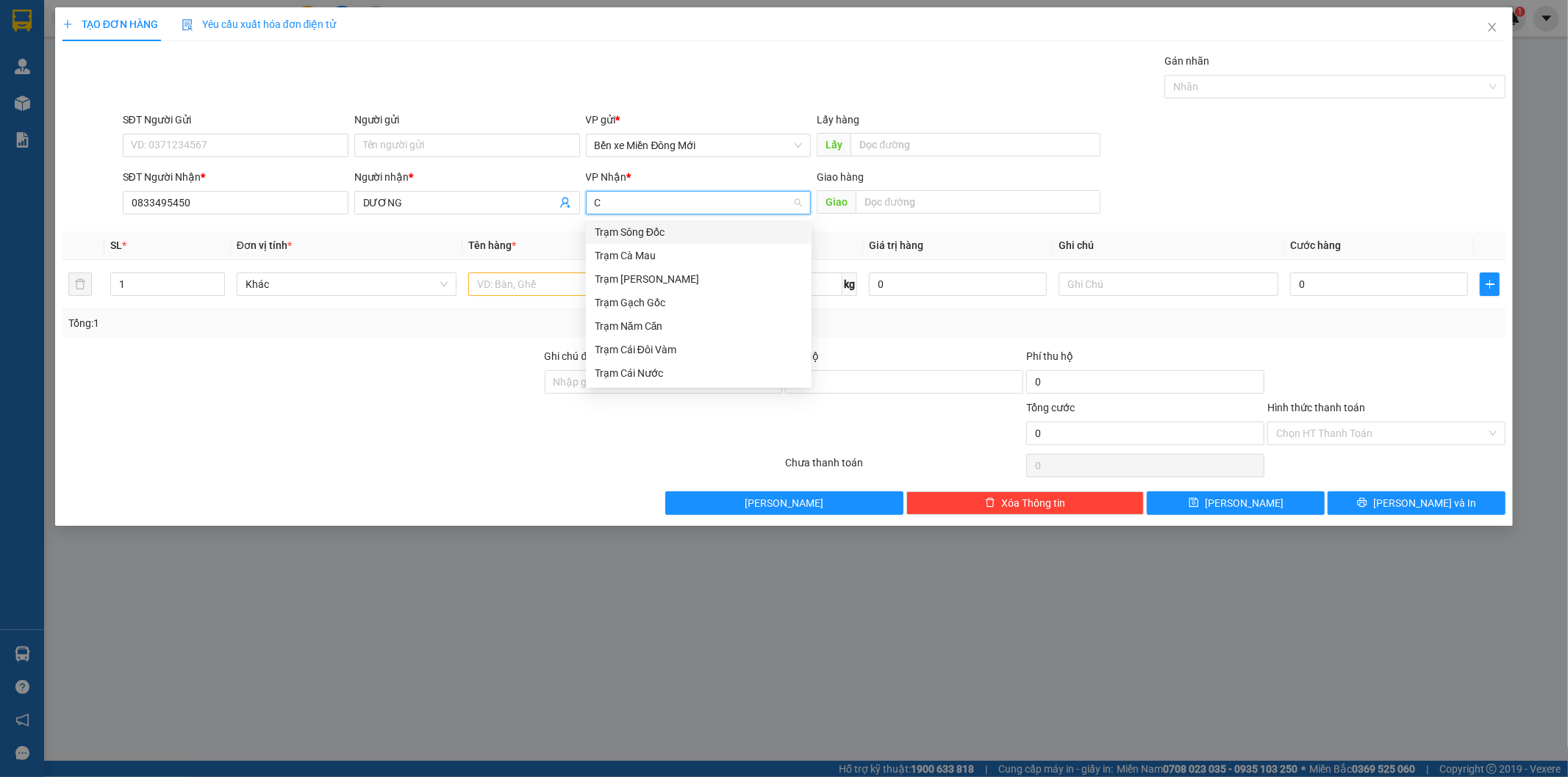
type input "CN"
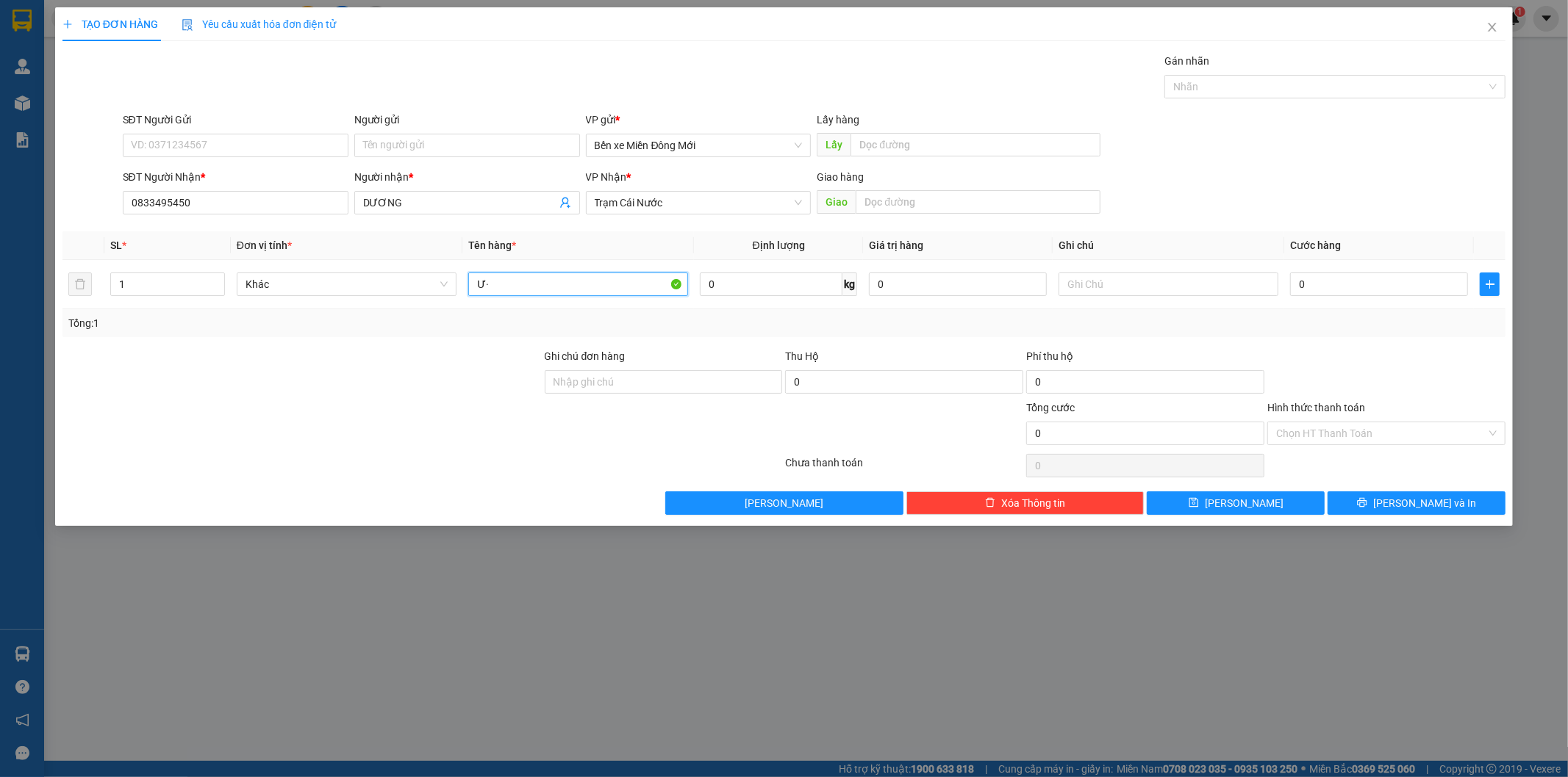
type input "Ư"
type input "WAVE ĐỎ"
type input "5"
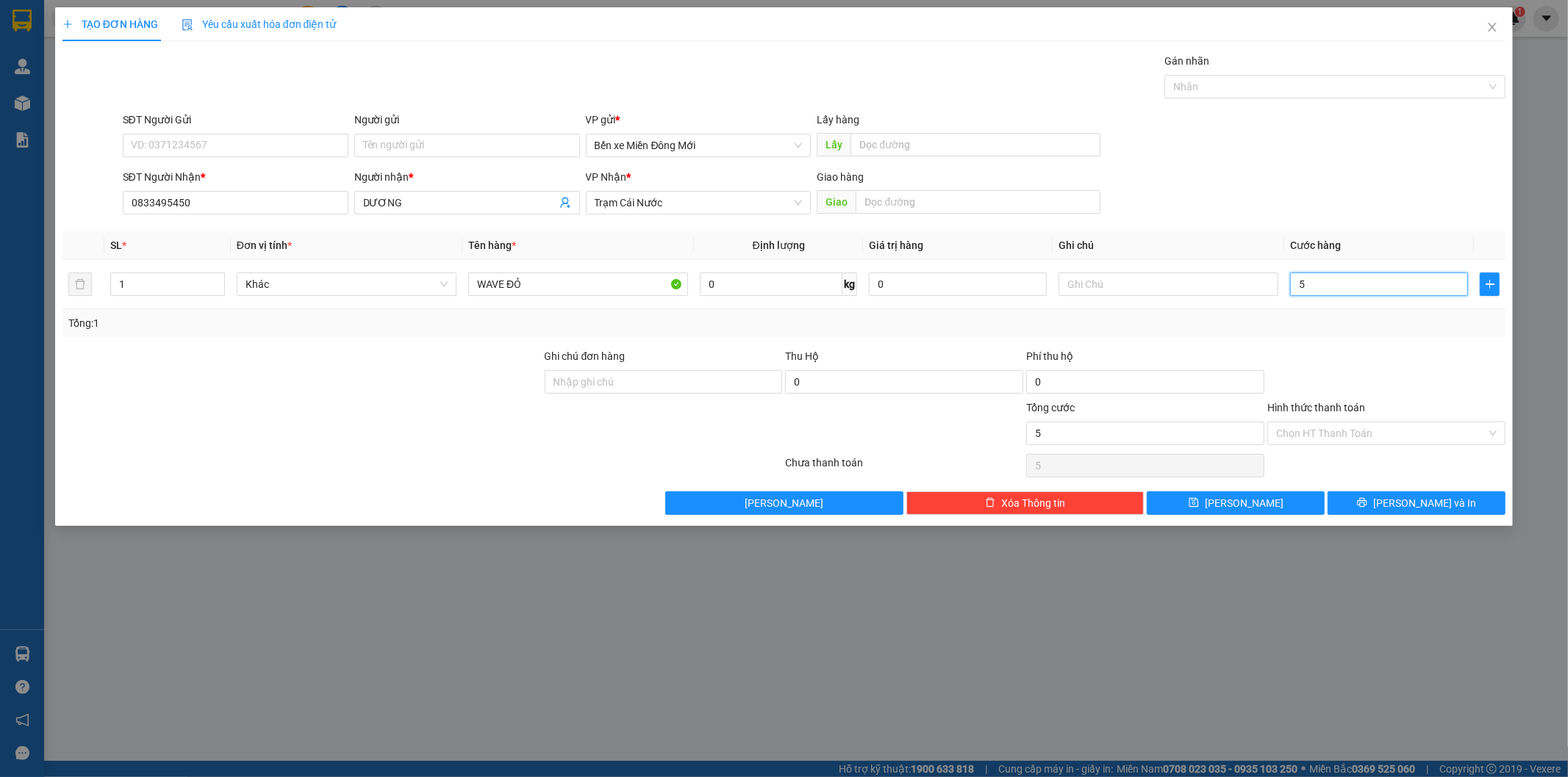
type input "50"
type input "500"
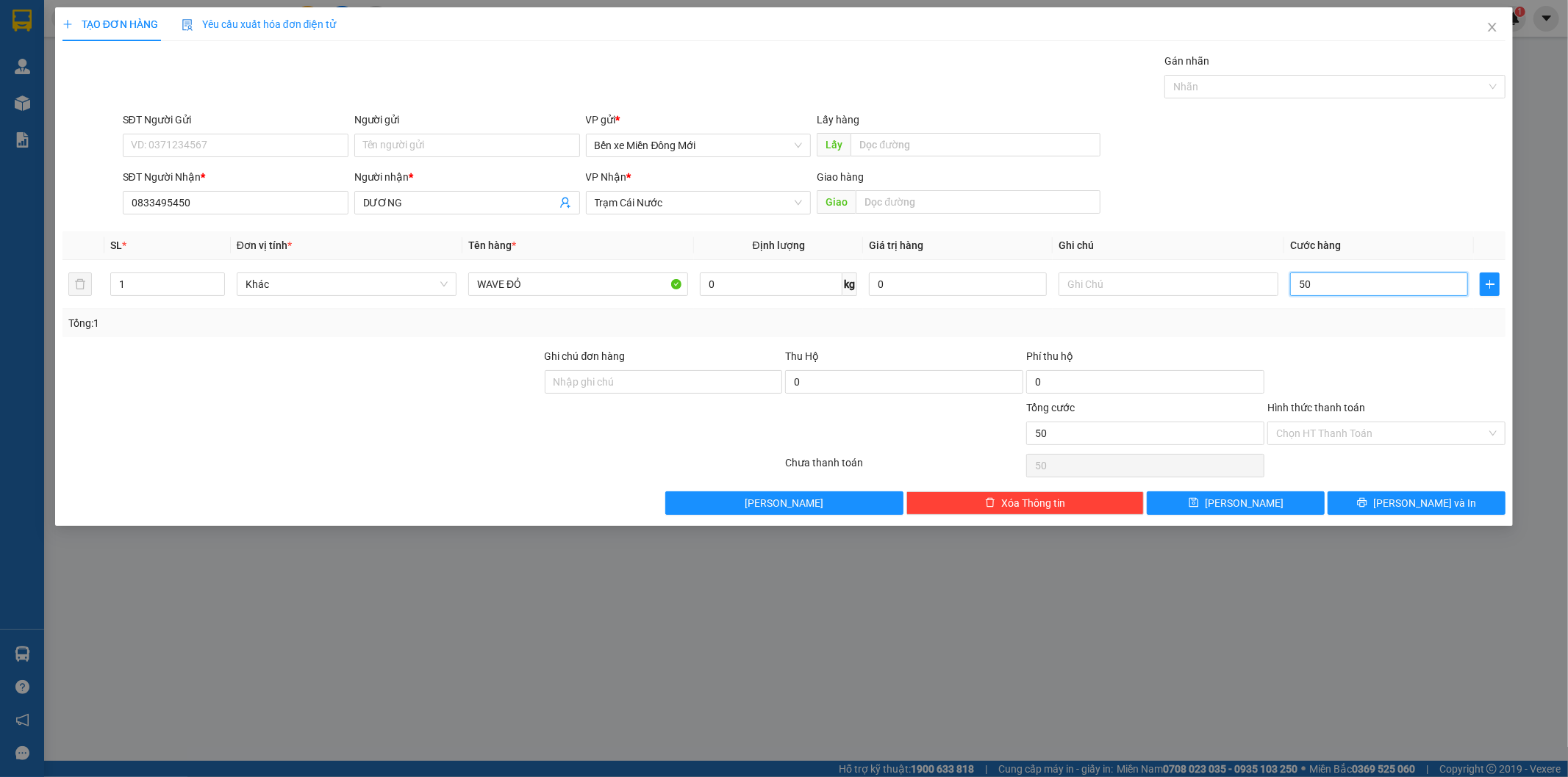
type input "500"
type input "500.000"
click at [1230, 494] on button "[PERSON_NAME]" at bounding box center [1236, 503] width 178 height 23
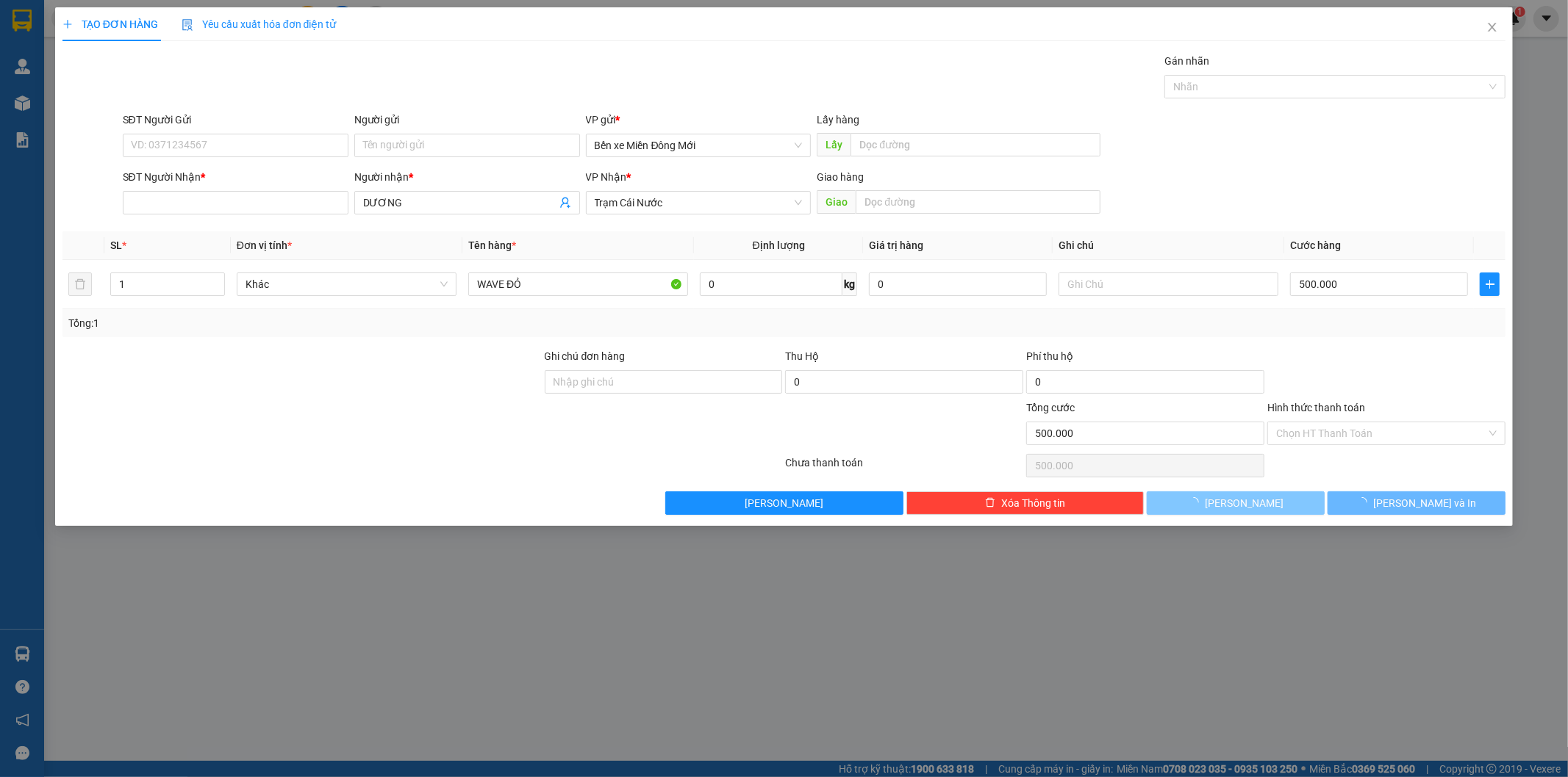
type input "0"
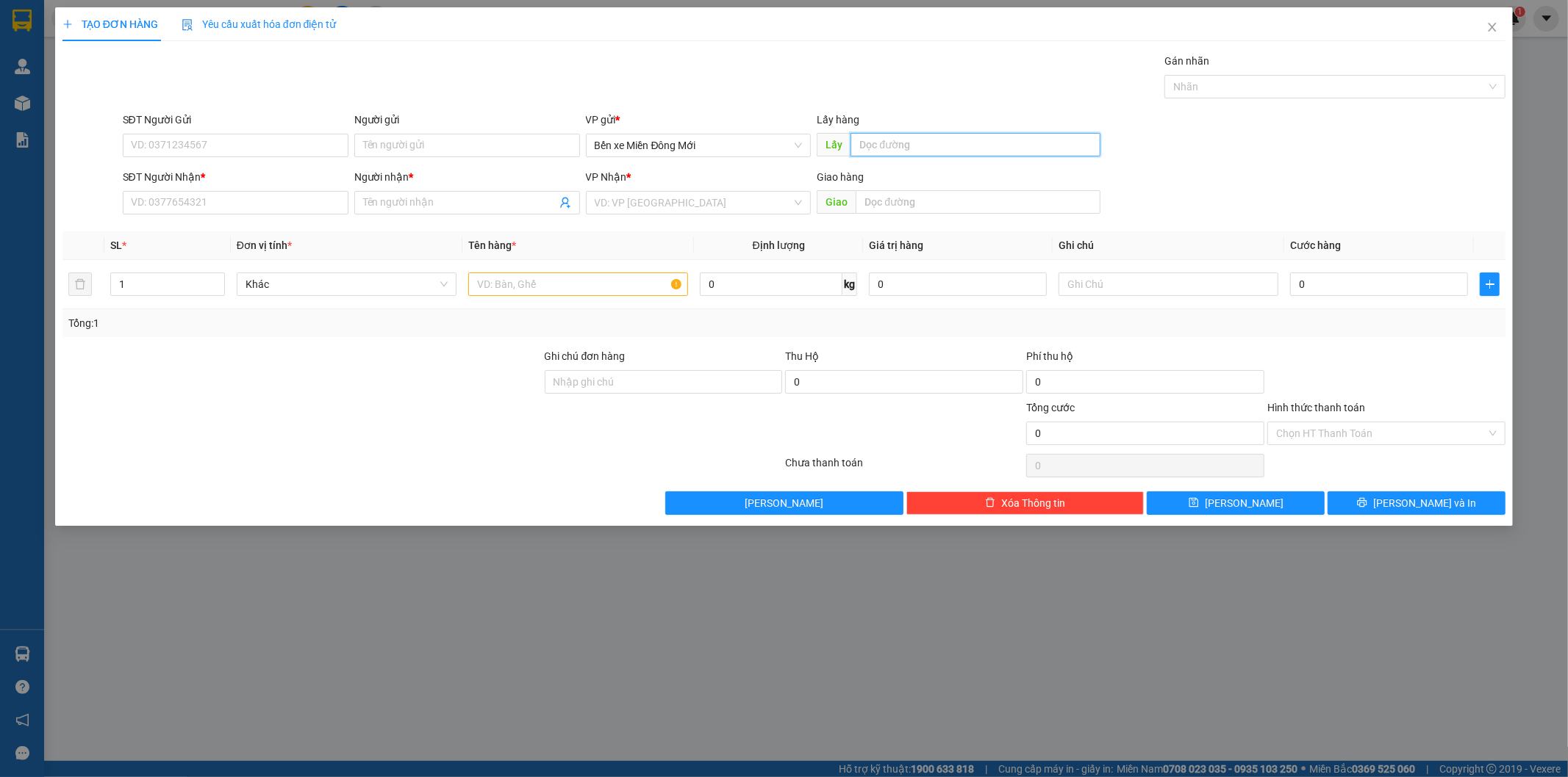
click at [939, 152] on input "text" at bounding box center [975, 145] width 250 height 23
type input "TH TH"
type input "0385546716"
type input "3 ĐEN"
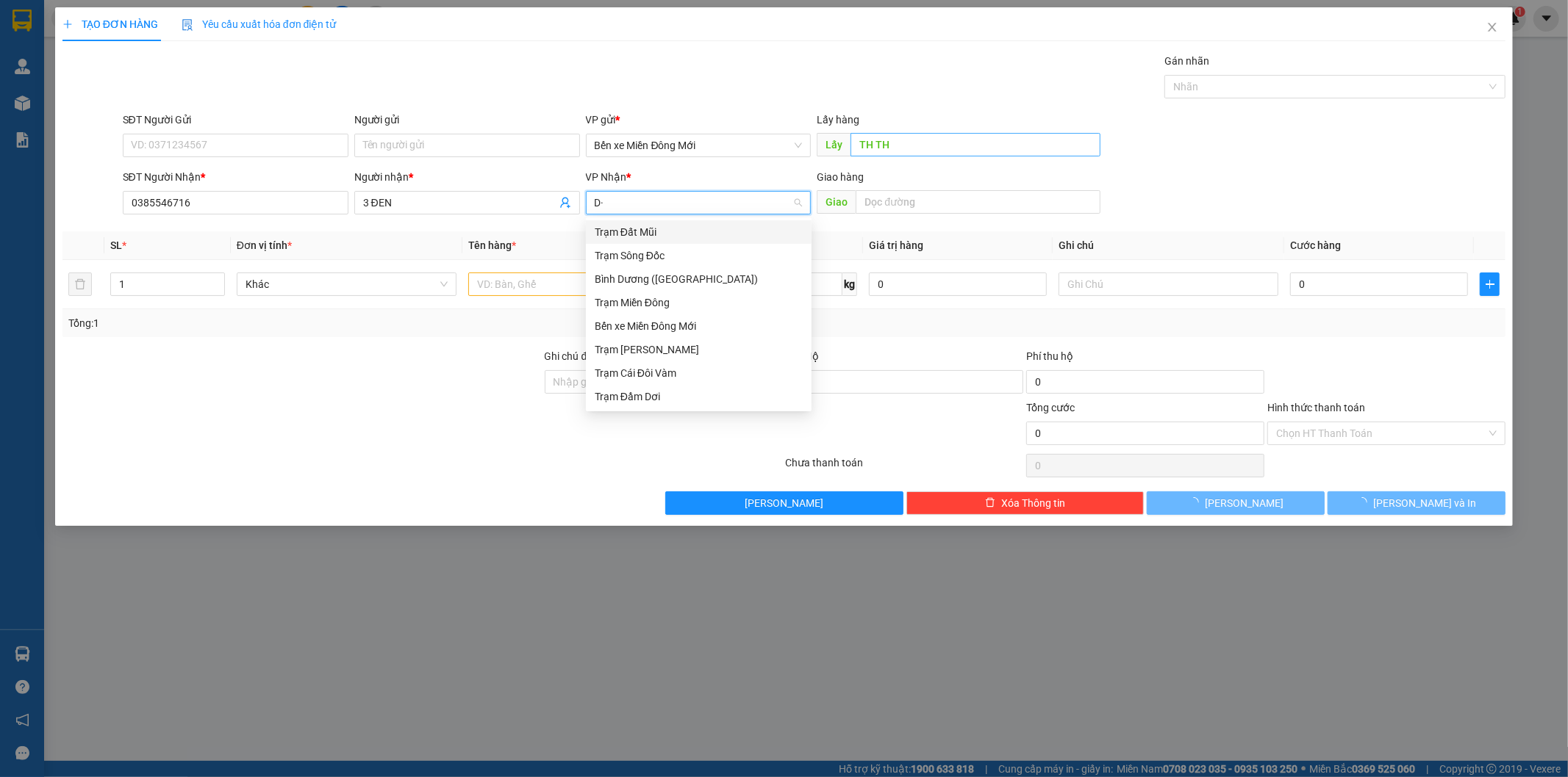
type input "D"
type input "Đ"
type input "DD"
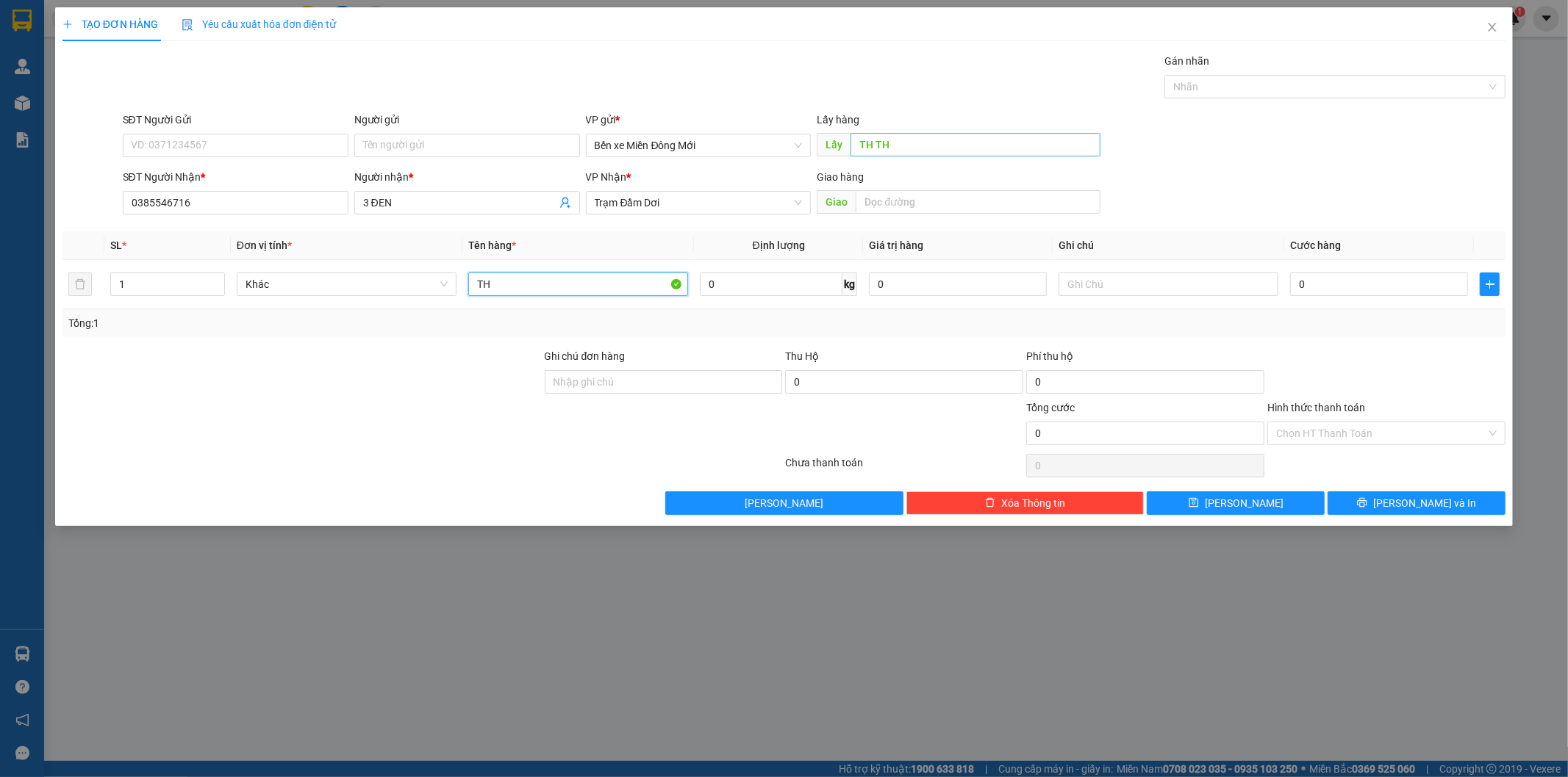
type input "TH"
type input "XE 21"
type input "8"
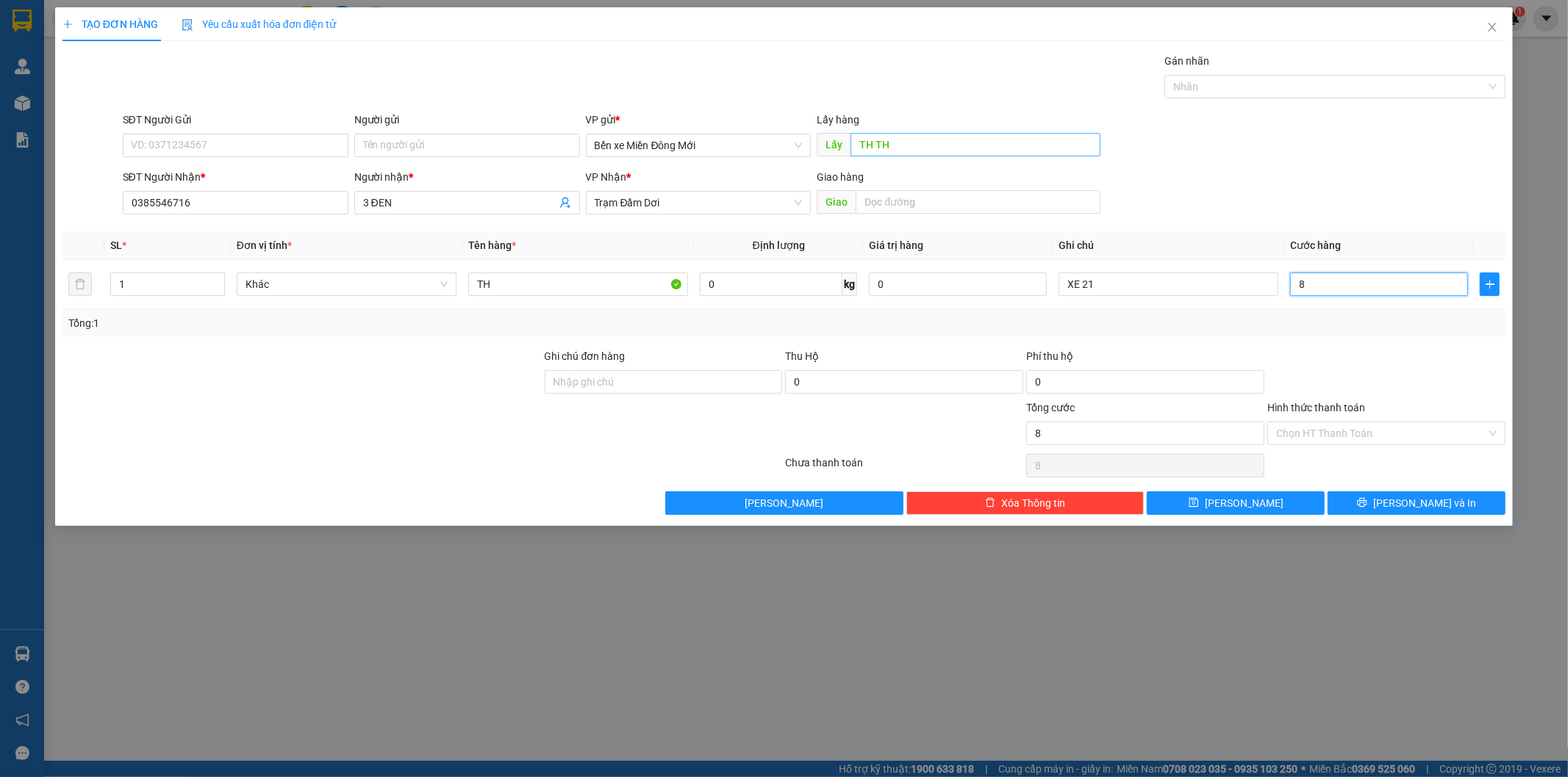
type input "80"
type input "80.000"
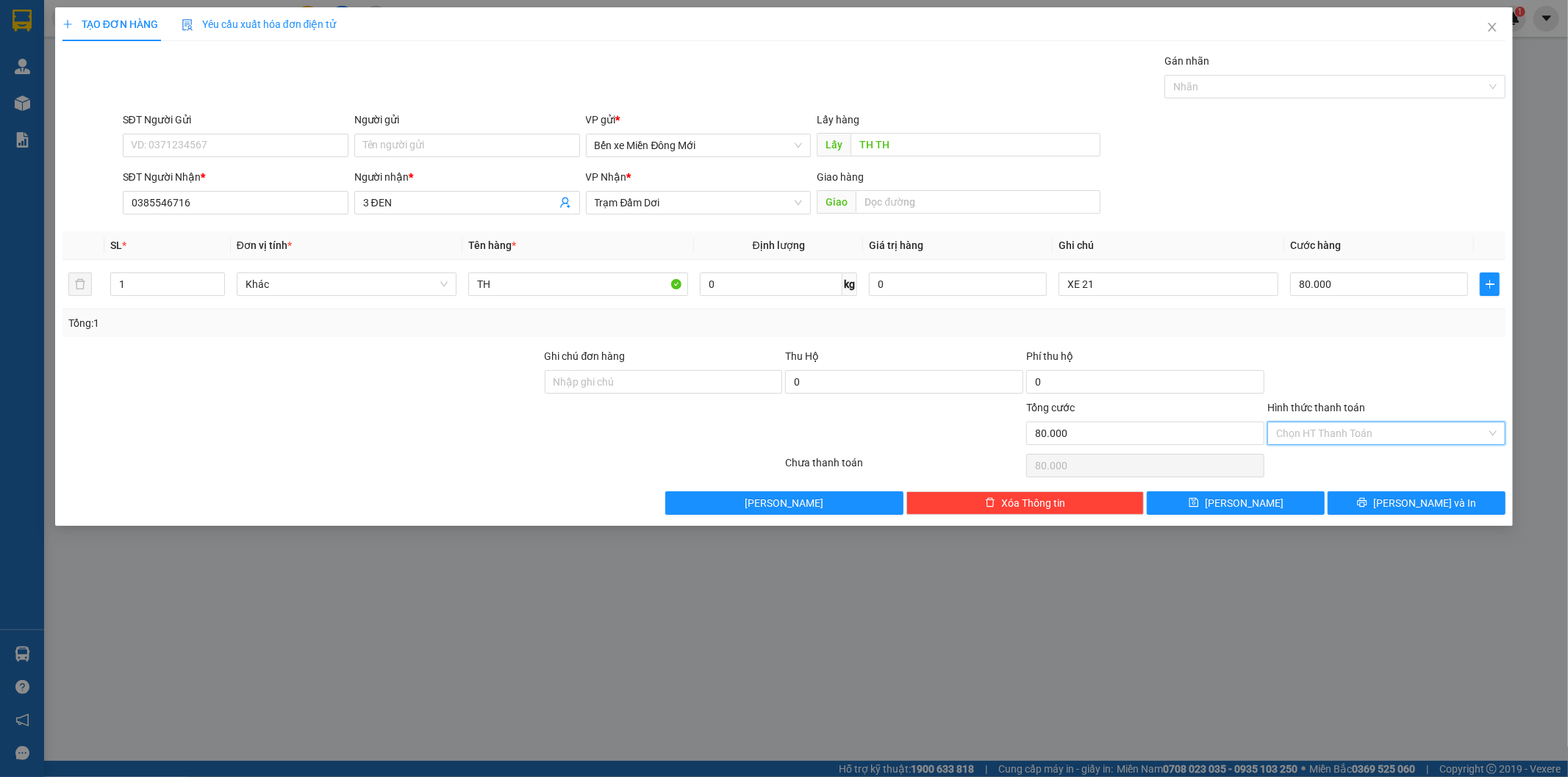
click at [1311, 423] on input "Hình thức thanh toán" at bounding box center [1381, 433] width 211 height 22
click at [1306, 455] on div "Tại văn phòng" at bounding box center [1387, 463] width 221 height 16
type input "0"
click at [1231, 498] on button "[PERSON_NAME]" at bounding box center [1236, 503] width 178 height 23
type input "0"
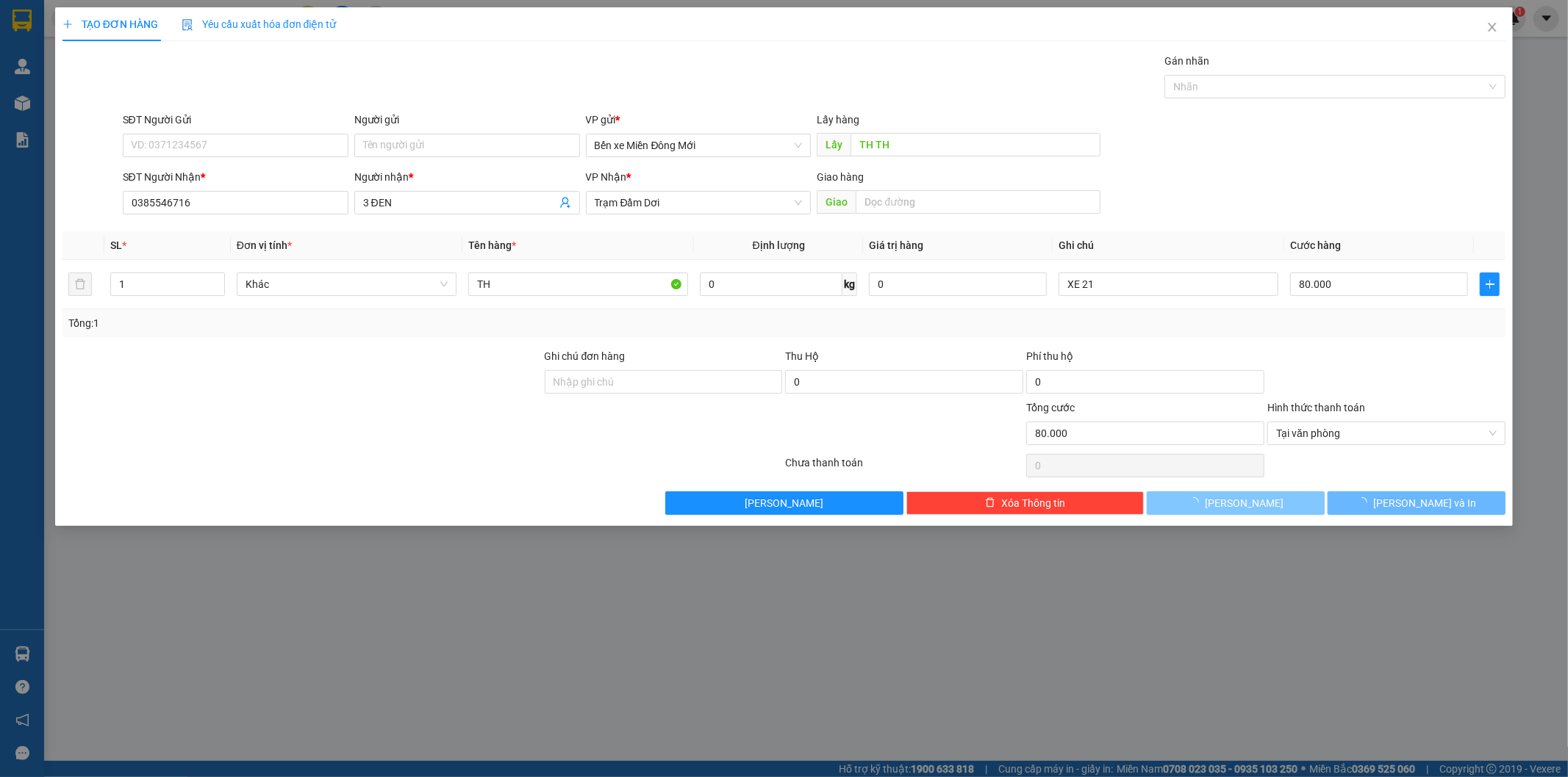
type input "0"
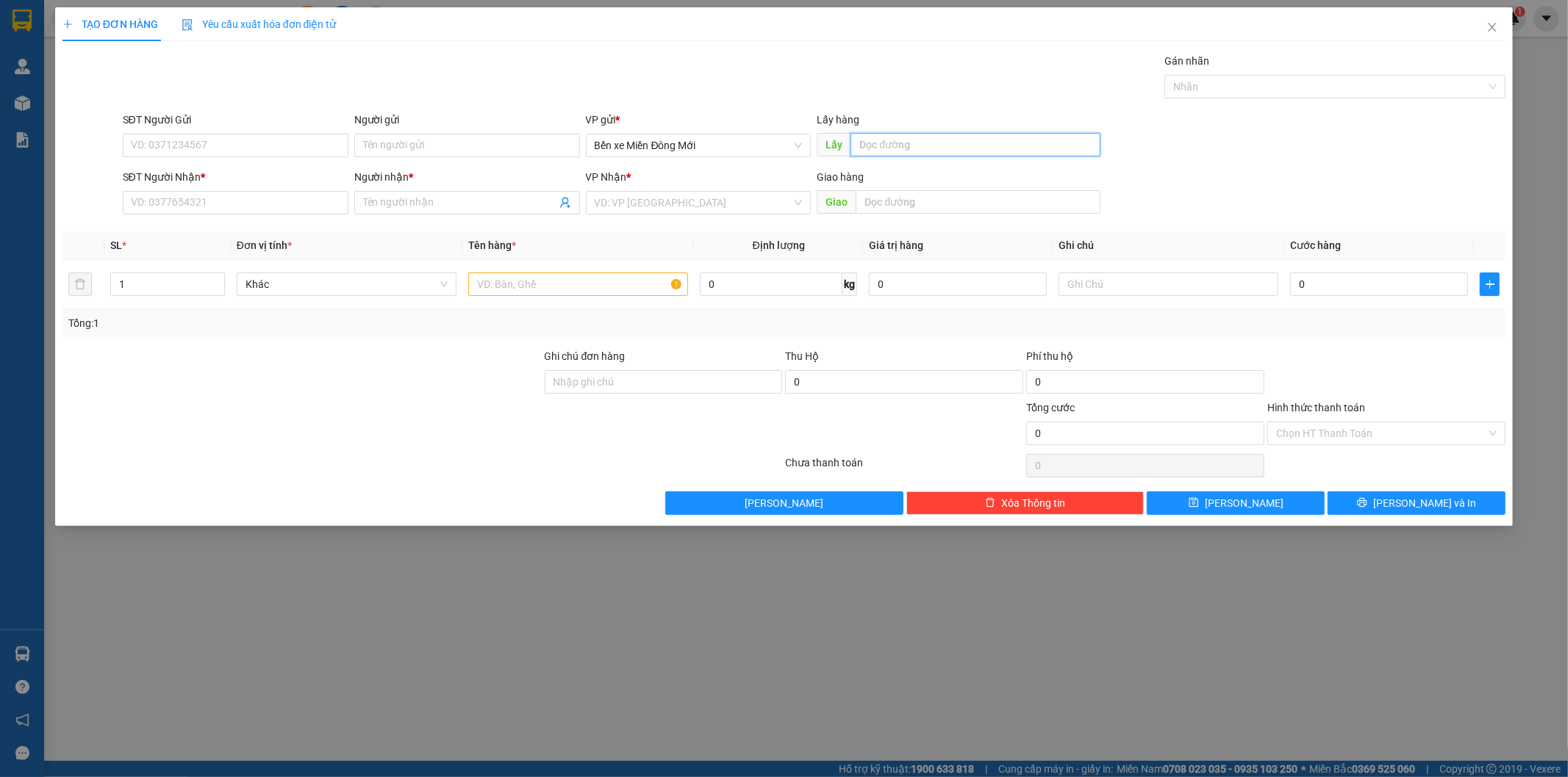
click at [883, 153] on input "text" at bounding box center [975, 145] width 250 height 23
type input "D"
type input "ĐN"
type input "0943923900"
type input "LIÊM"
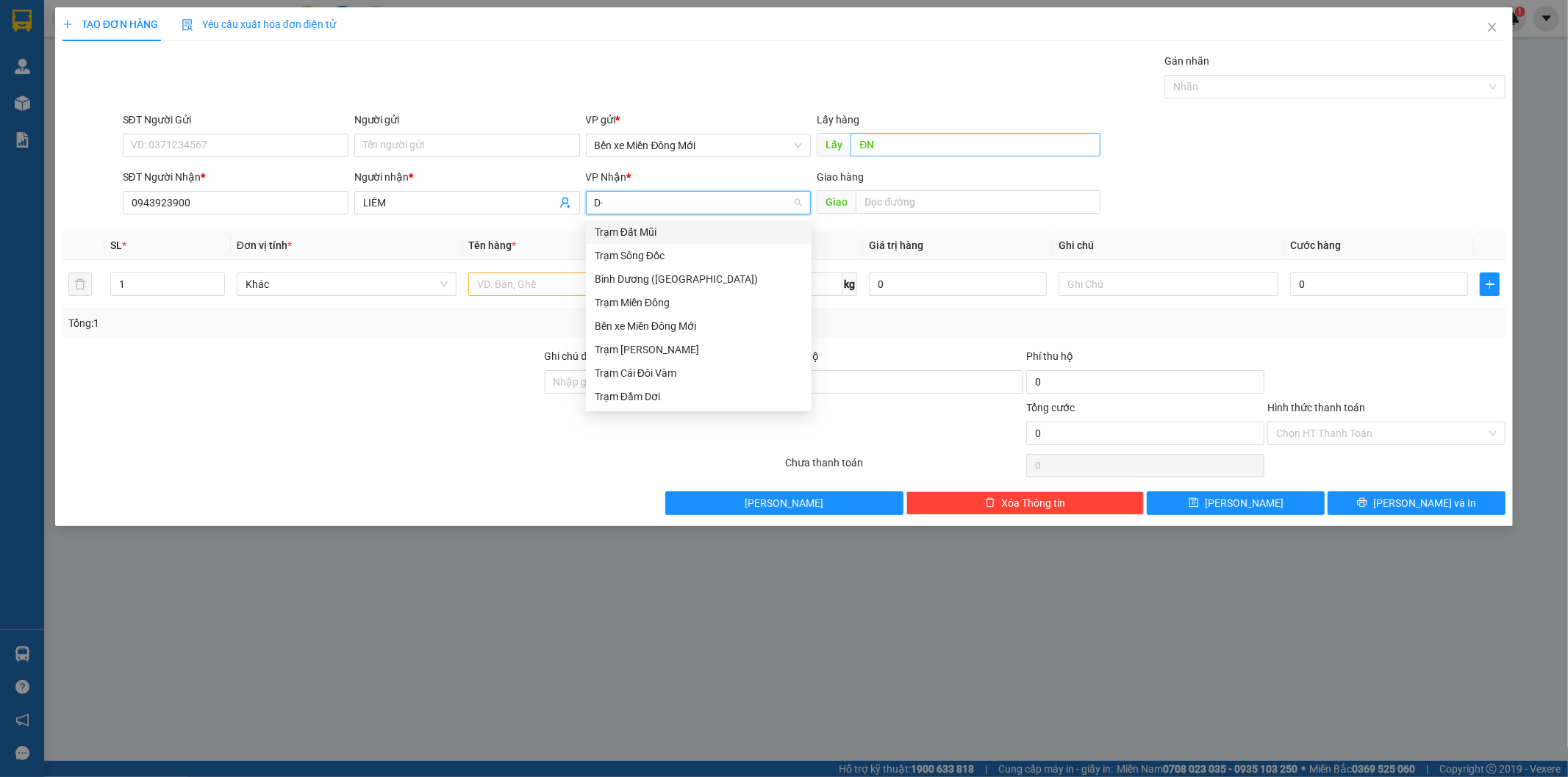
type input "D"
type input "Đ"
type input "DD"
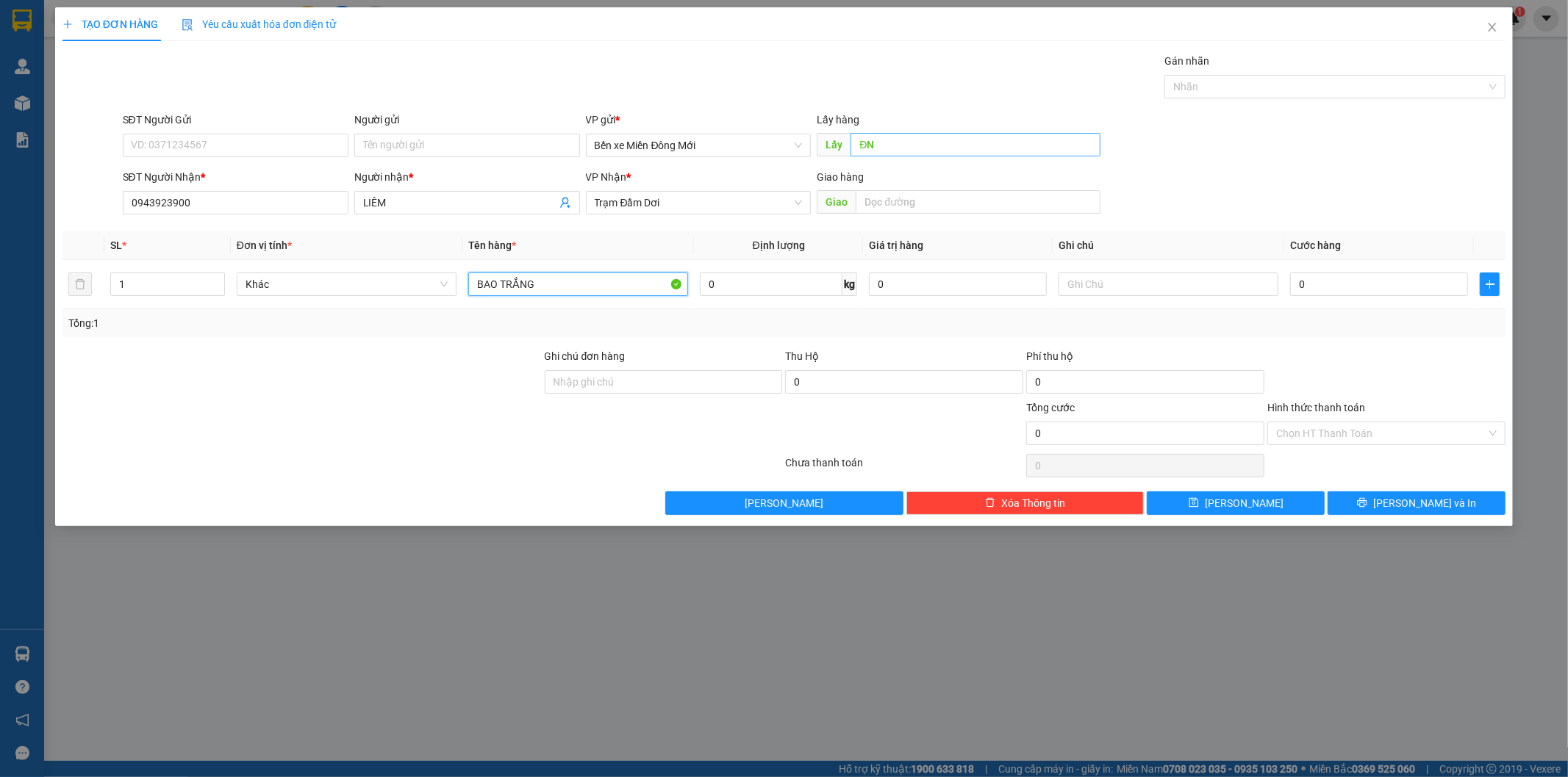
type input "BAO TRẮNG"
type input "XE 21"
type input "7"
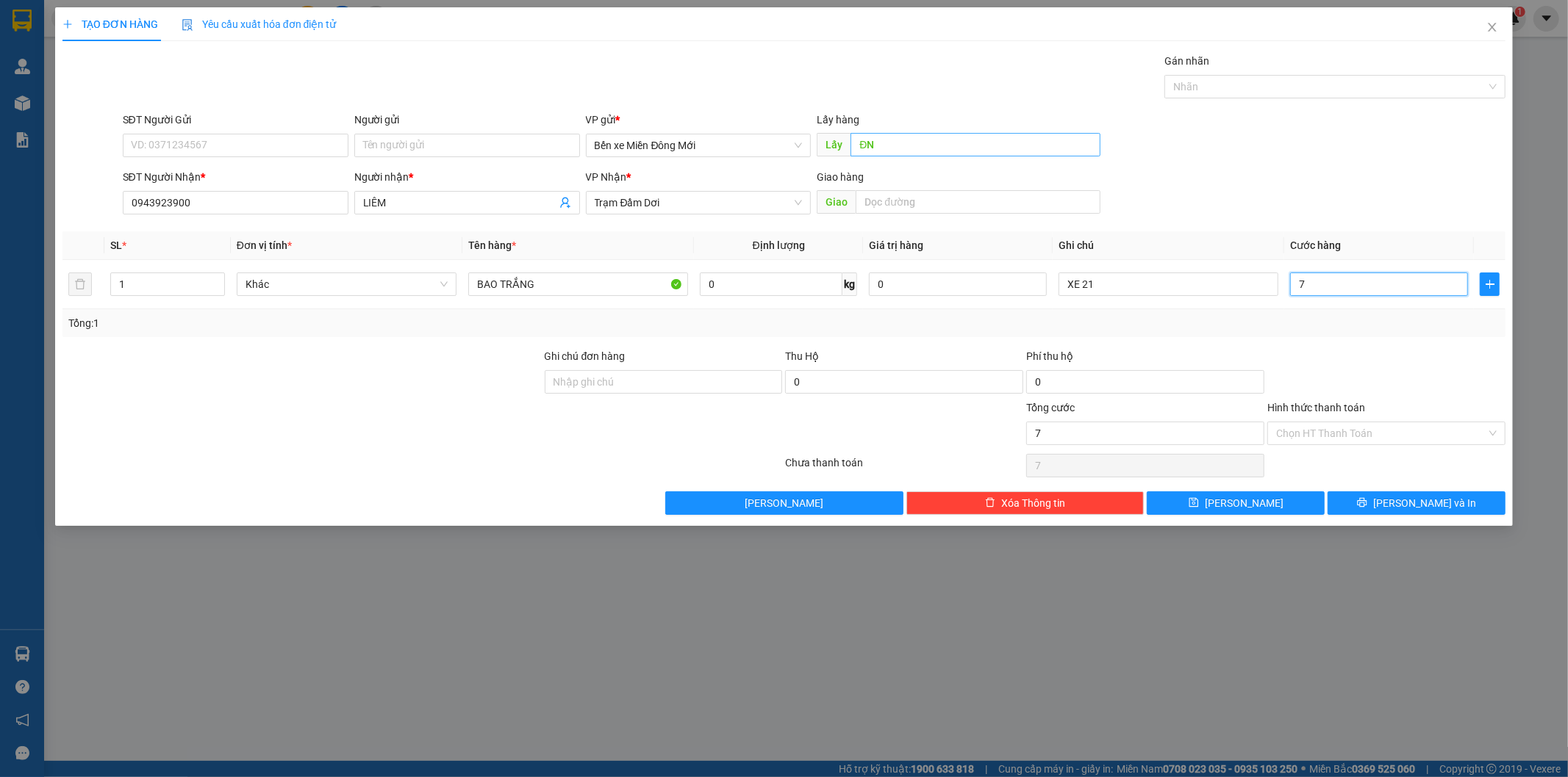
type input "70"
type input "70.000"
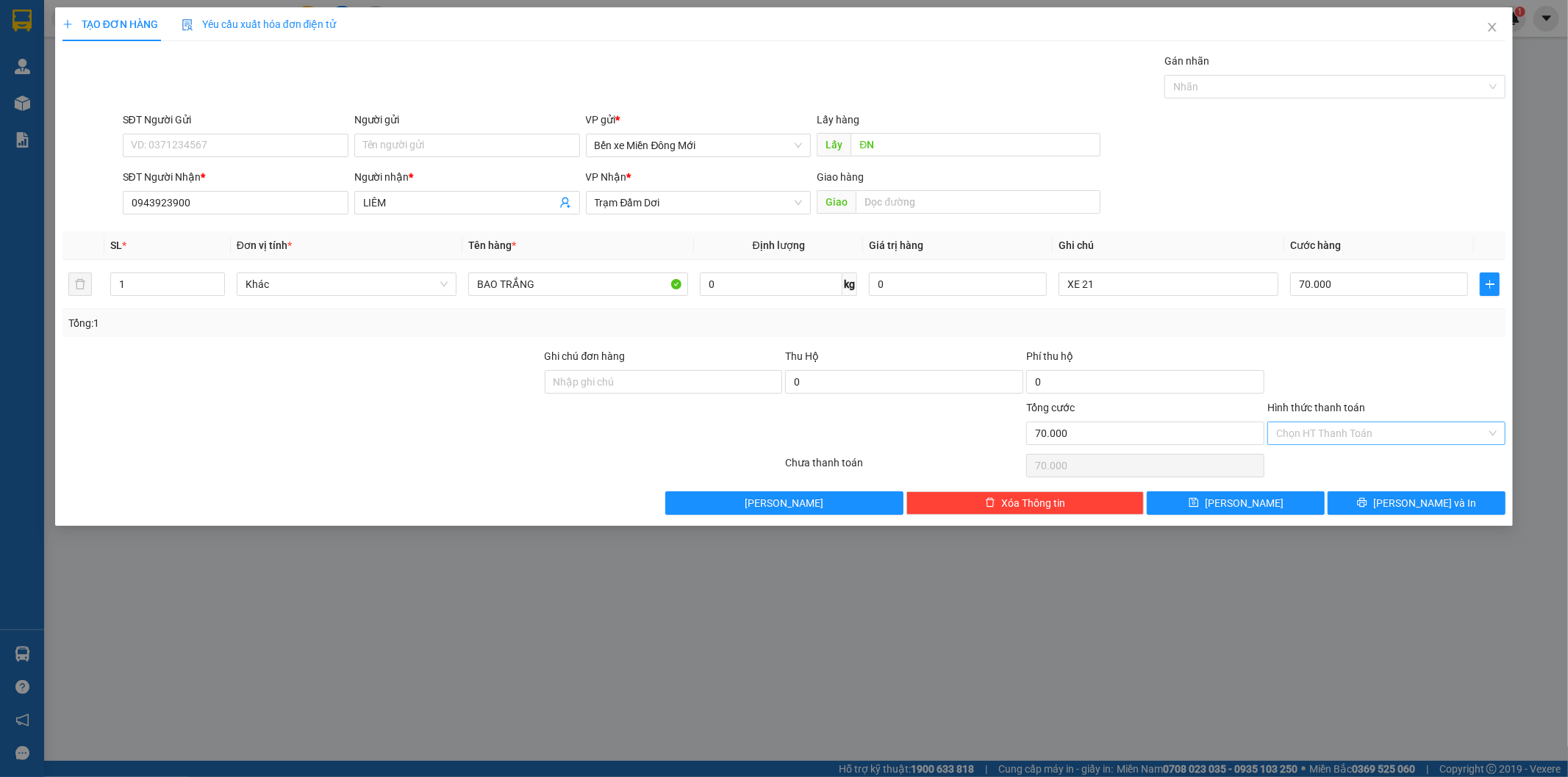
drag, startPoint x: 1314, startPoint y: 450, endPoint x: 1314, endPoint y: 438, distance: 12.0
click at [1314, 439] on div "Transit Pickup Surcharge Ids Transit Deliver Surcharge Ids Transit Deliver Surc…" at bounding box center [784, 285] width 1444 height 463
click at [1314, 437] on input "Hình thức thanh toán" at bounding box center [1381, 433] width 211 height 22
click at [1304, 455] on div "Tại văn phòng" at bounding box center [1387, 463] width 221 height 16
type input "0"
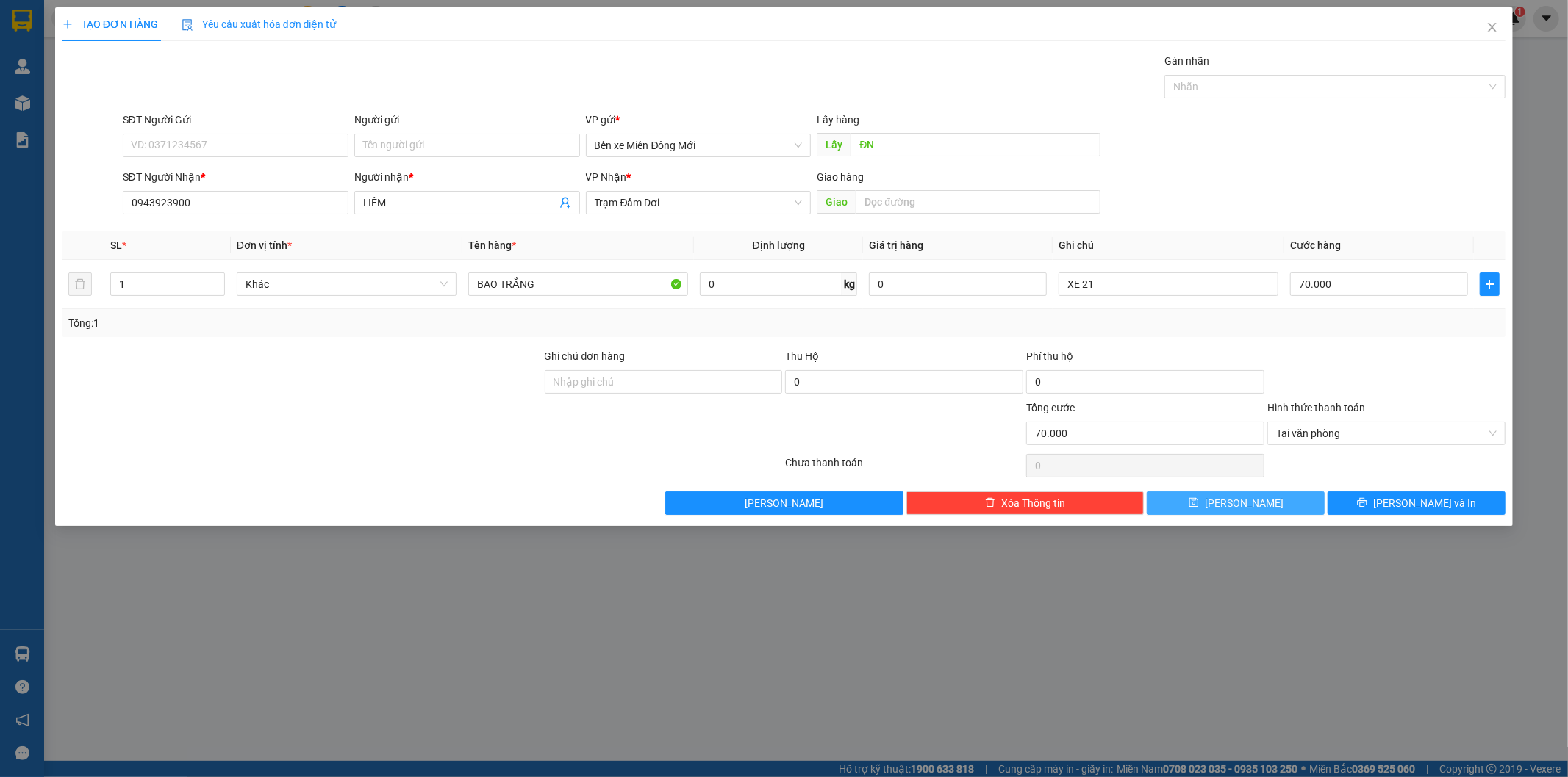
click at [1255, 501] on button "[PERSON_NAME]" at bounding box center [1236, 503] width 178 height 23
type input "0"
drag, startPoint x: 898, startPoint y: 121, endPoint x: 896, endPoint y: 133, distance: 12.2
click at [897, 126] on div "Lấy hàng" at bounding box center [958, 119] width 284 height 16
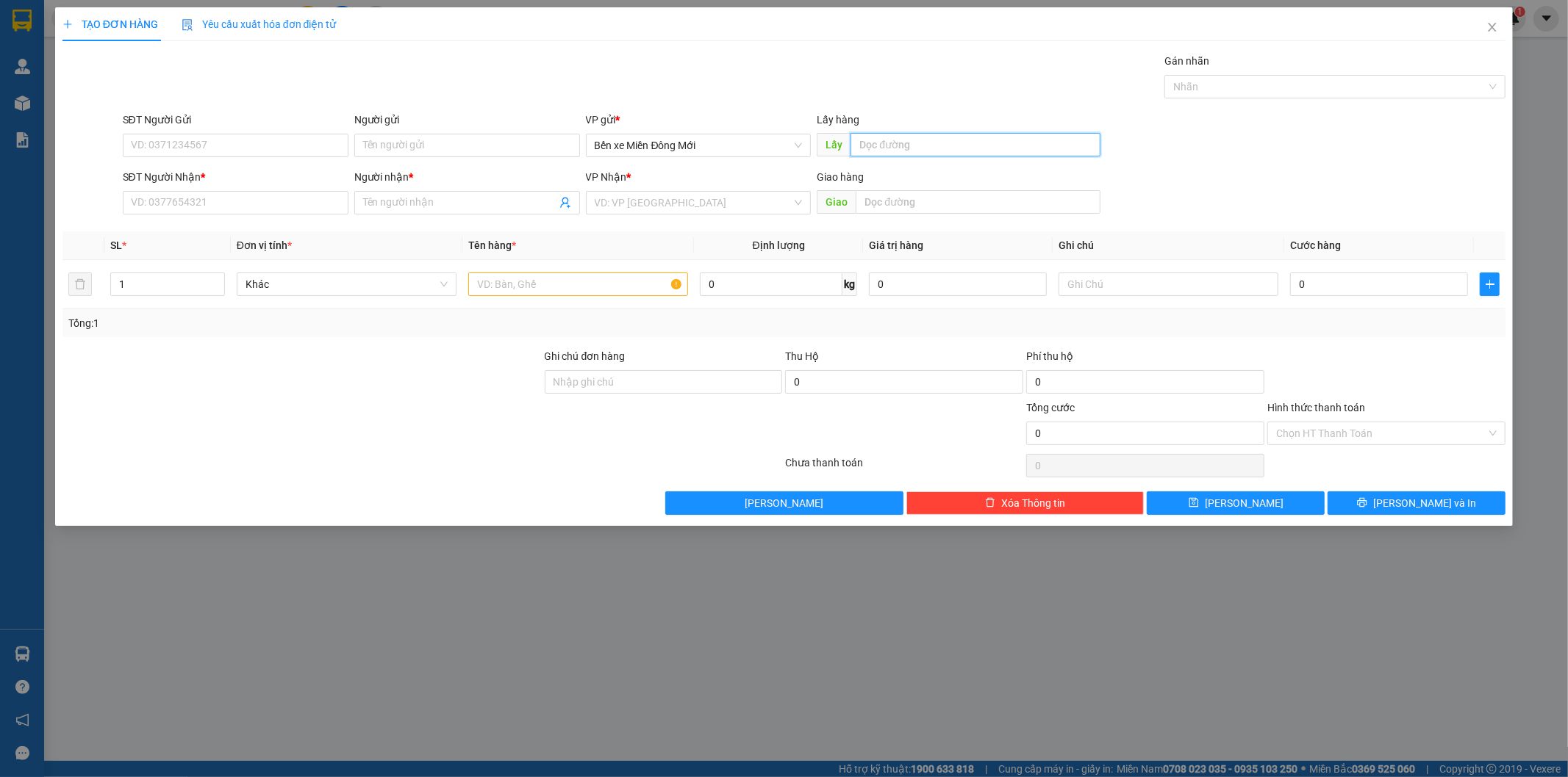
click at [895, 138] on input "text" at bounding box center [975, 145] width 250 height 23
type input "C11"
click at [269, 210] on input "SĐT Người Nhận *" at bounding box center [235, 203] width 226 height 23
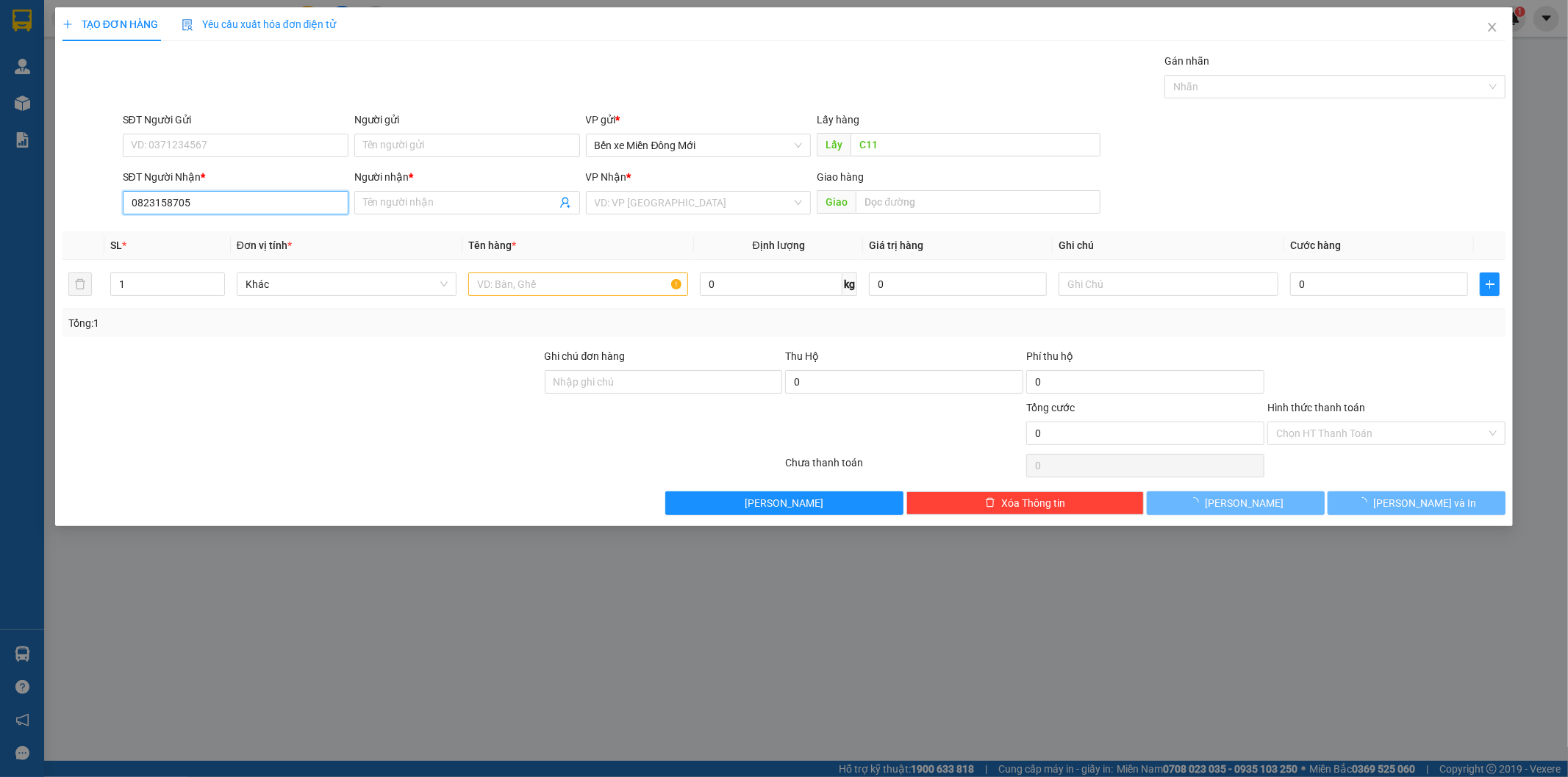
type input "0823158705"
type input "THỌ"
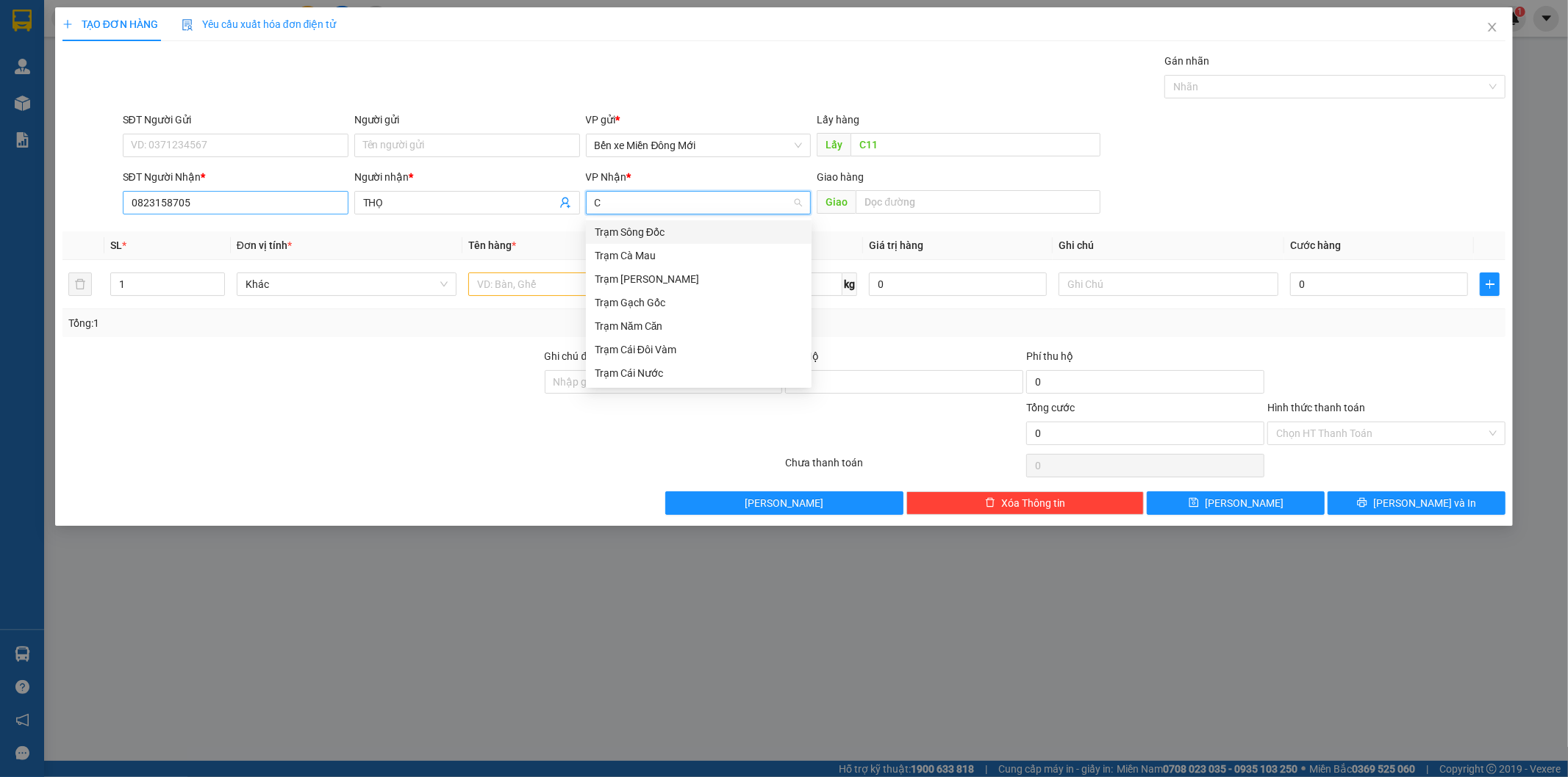
type input "CN"
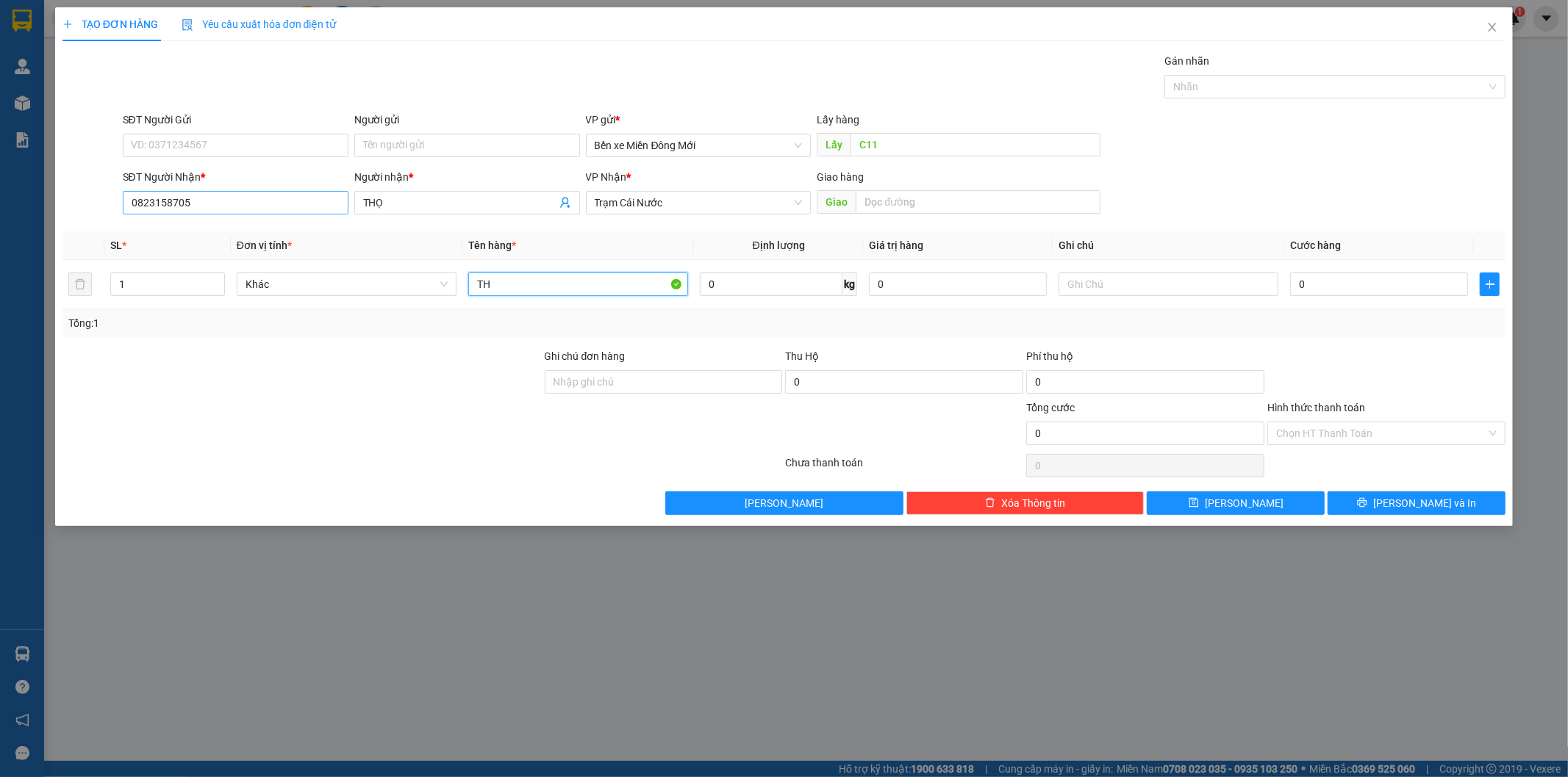
type input "TH"
type input "XE 21"
type input "1"
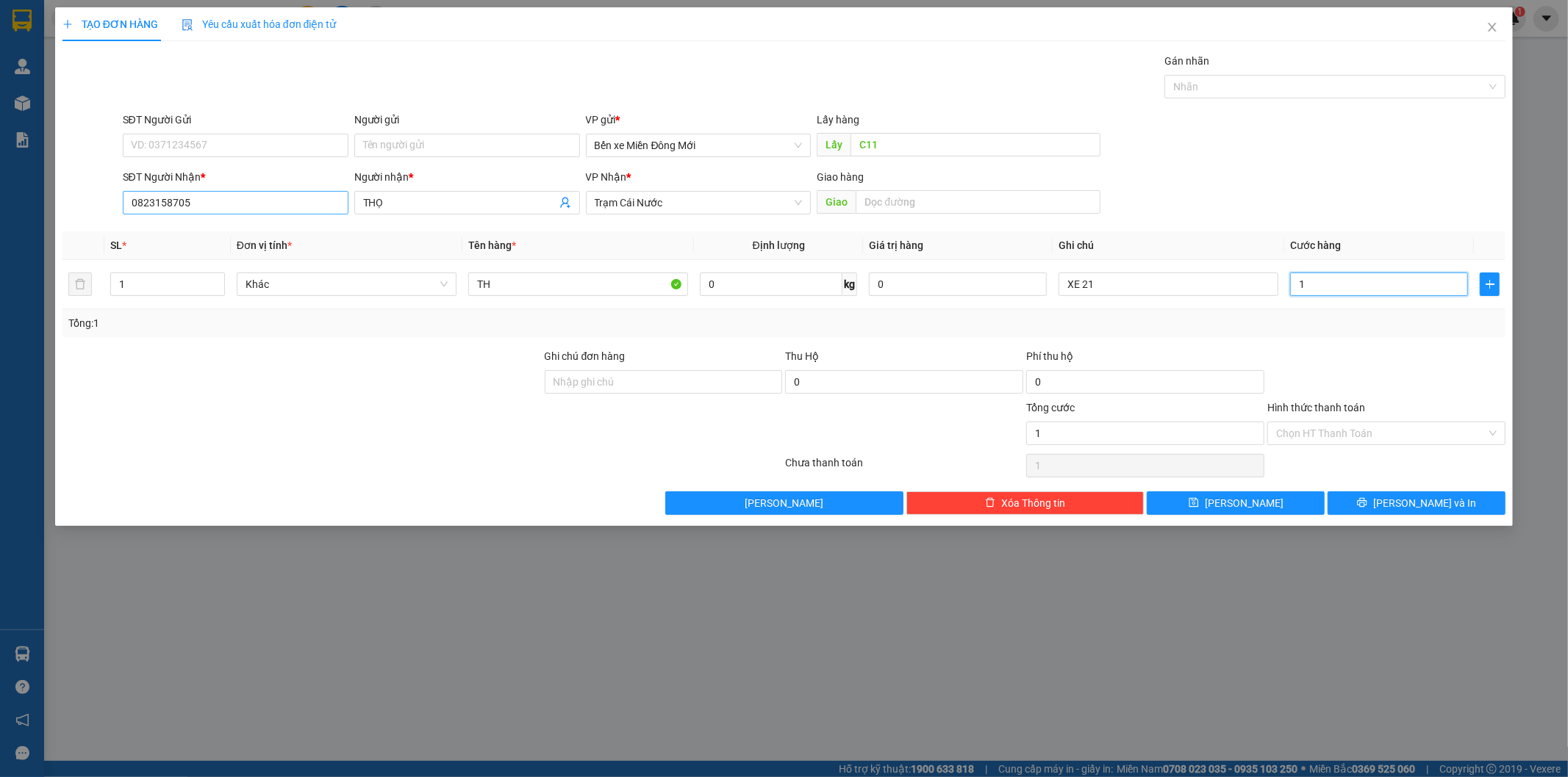
type input "10"
type input "100"
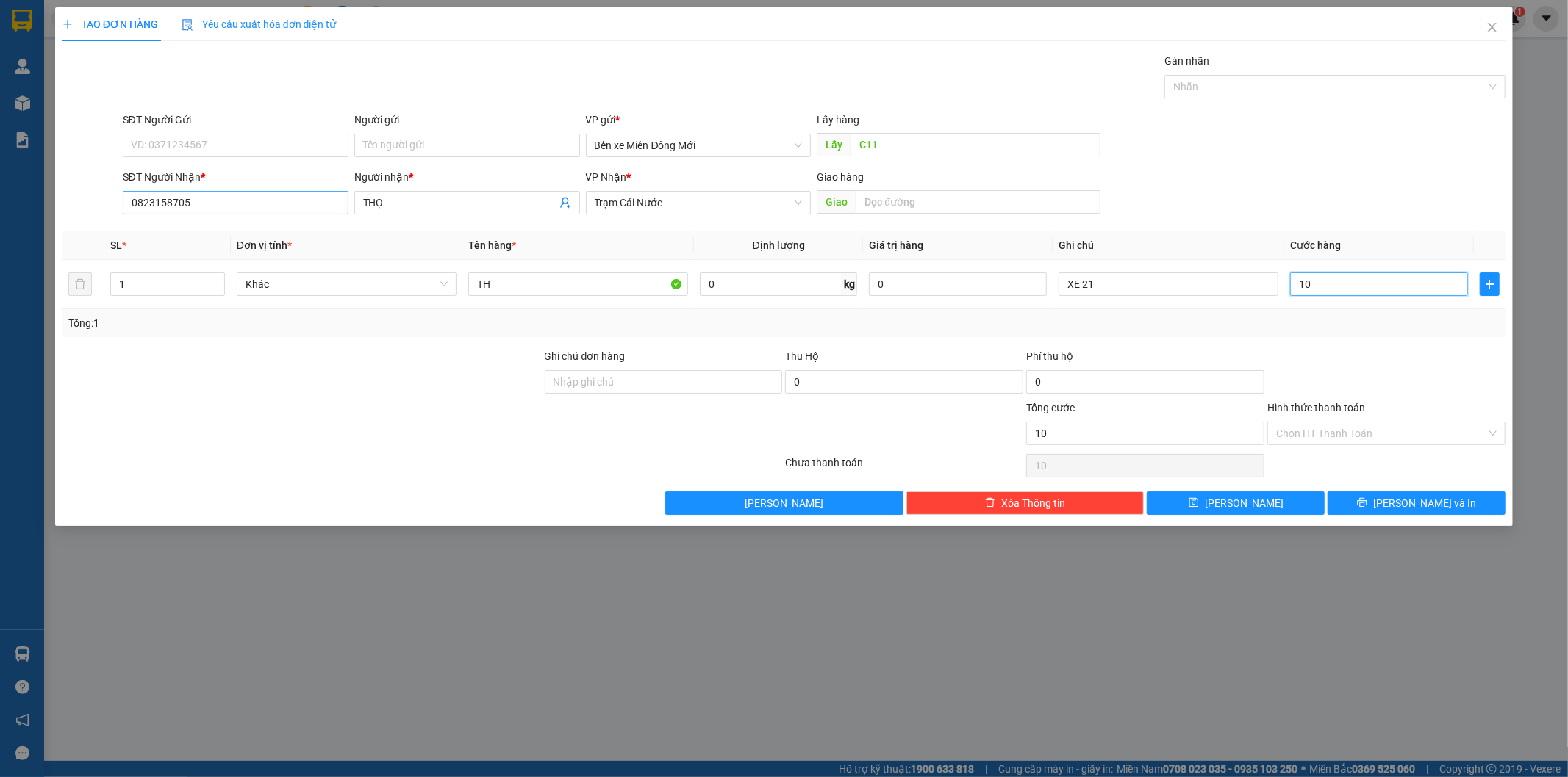
type input "100"
type input "100.000"
click at [1346, 443] on input "Hình thức thanh toán" at bounding box center [1381, 433] width 211 height 22
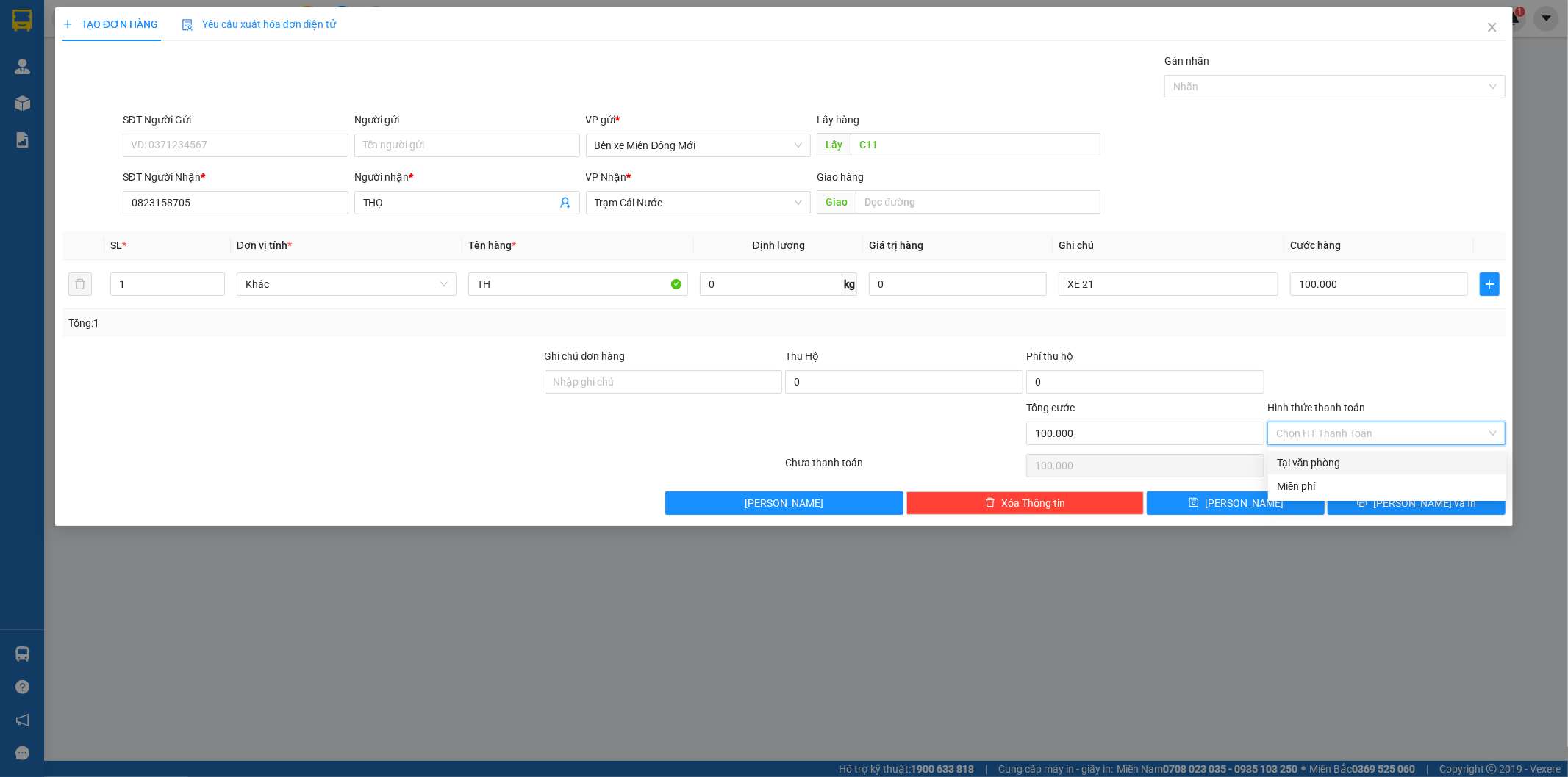
drag, startPoint x: 1319, startPoint y: 472, endPoint x: 1313, endPoint y: 465, distance: 9.2
click at [1319, 468] on div "Tại văn phòng" at bounding box center [1387, 463] width 238 height 23
type input "0"
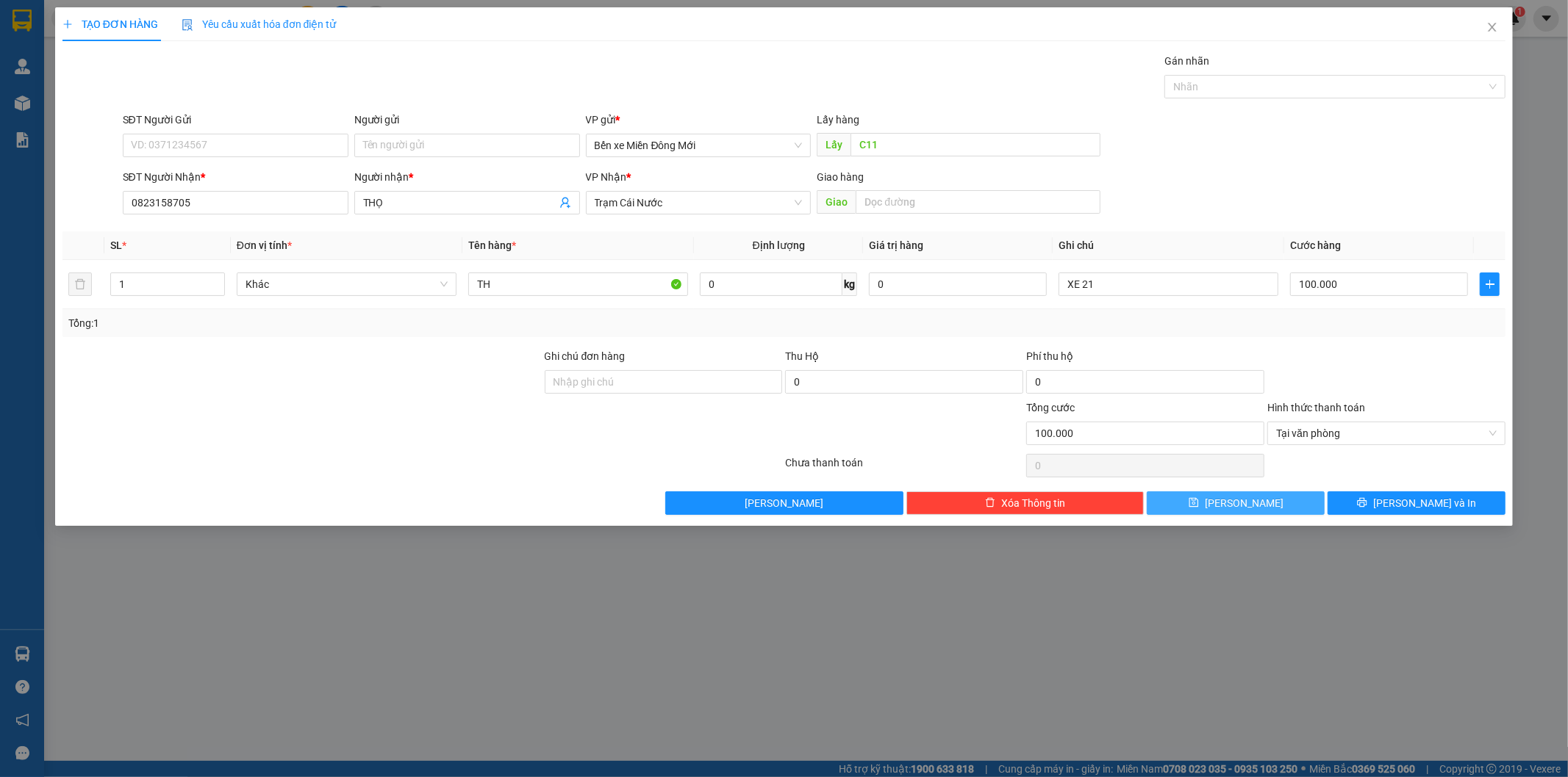
click at [1218, 502] on button "[PERSON_NAME]" at bounding box center [1236, 503] width 178 height 23
type input "0"
click at [1482, 30] on span "Close" at bounding box center [1491, 27] width 41 height 41
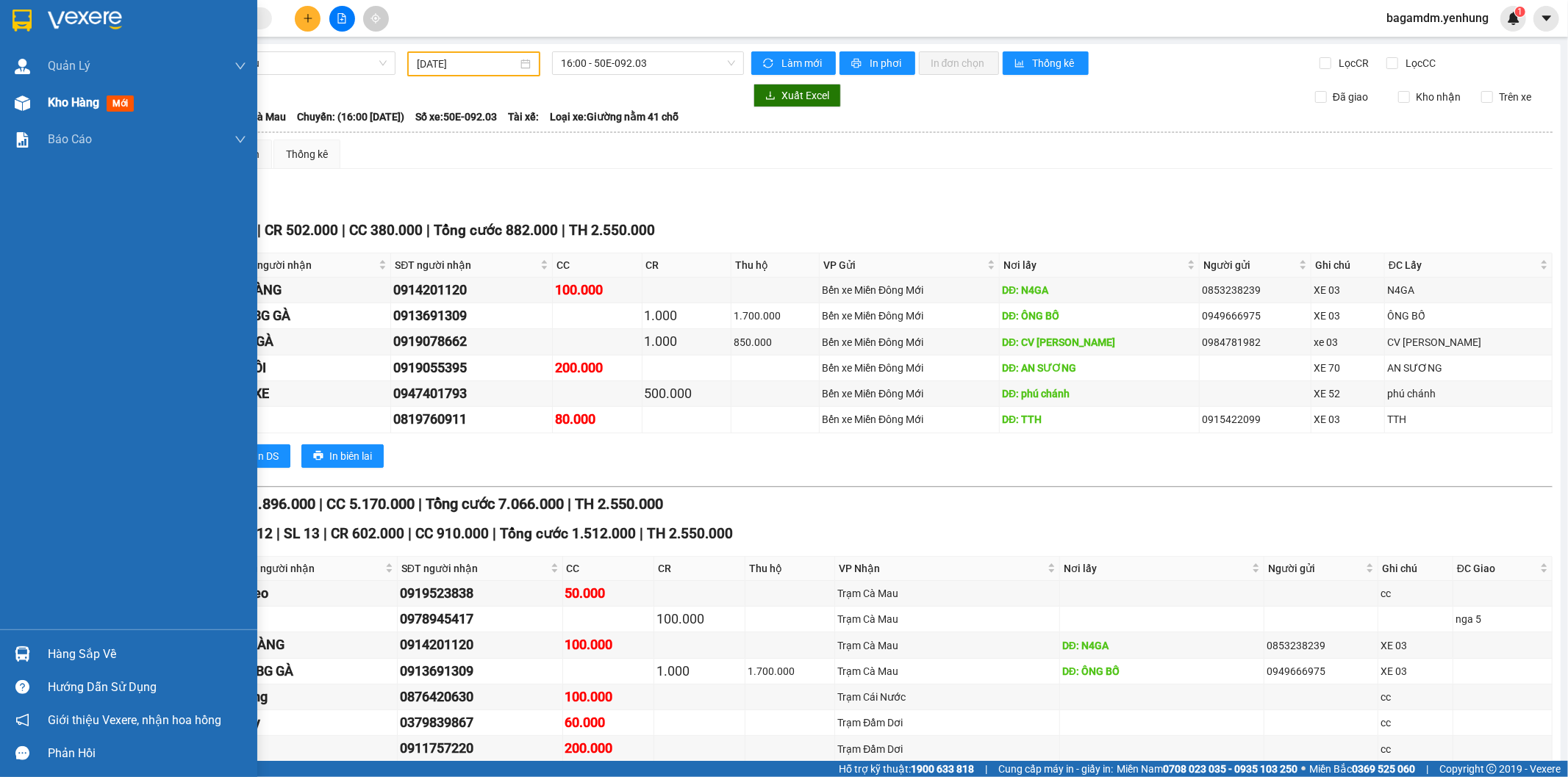
click at [56, 98] on span "Kho hàng" at bounding box center [73, 102] width 52 height 14
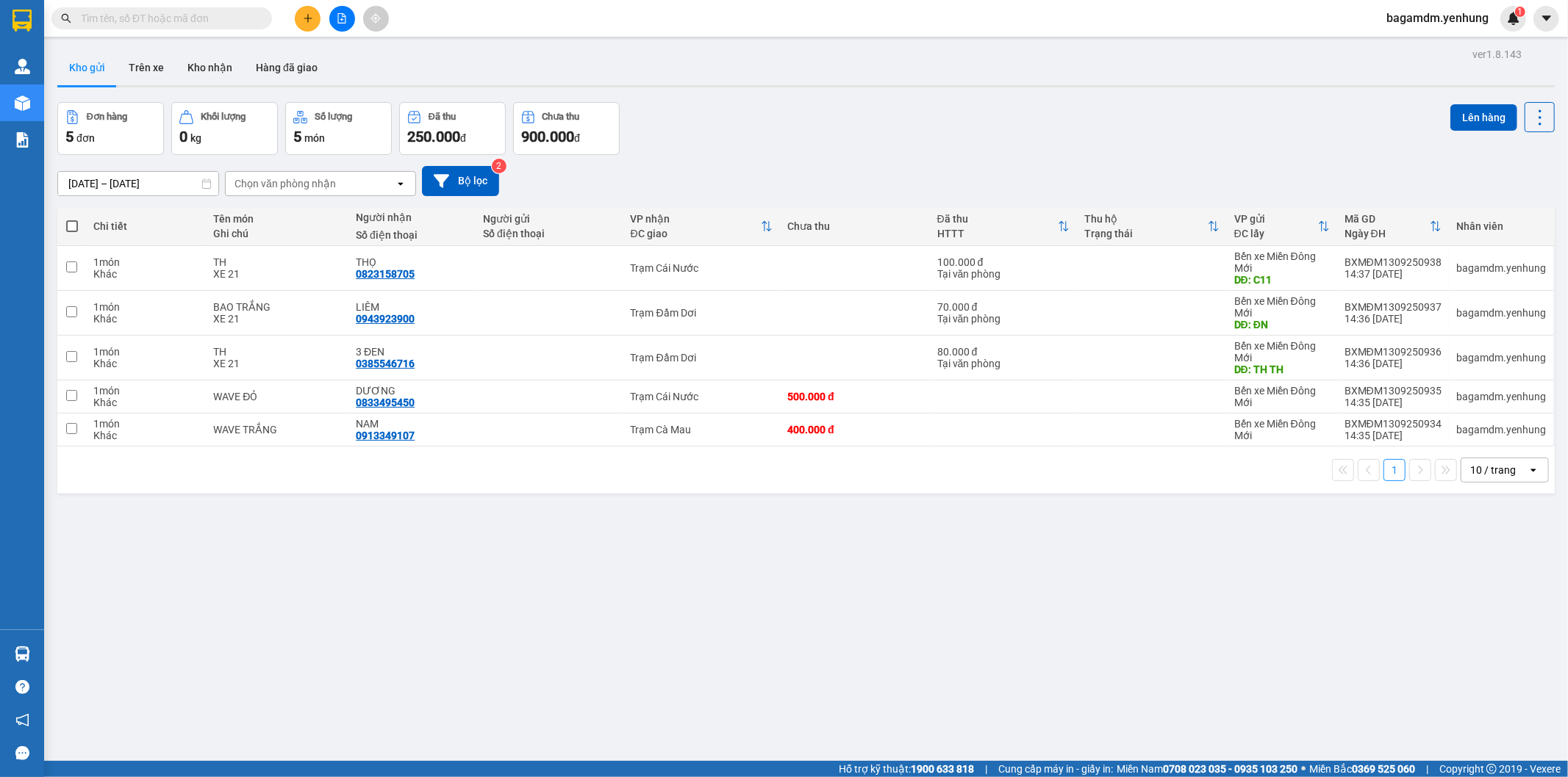
drag, startPoint x: 69, startPoint y: 217, endPoint x: 122, endPoint y: 213, distance: 53.2
click at [70, 220] on th at bounding box center [72, 226] width 28 height 39
click at [67, 225] on span at bounding box center [72, 226] width 12 height 12
click at [72, 219] on input "checkbox" at bounding box center [72, 219] width 0 height 0
checkbox input "true"
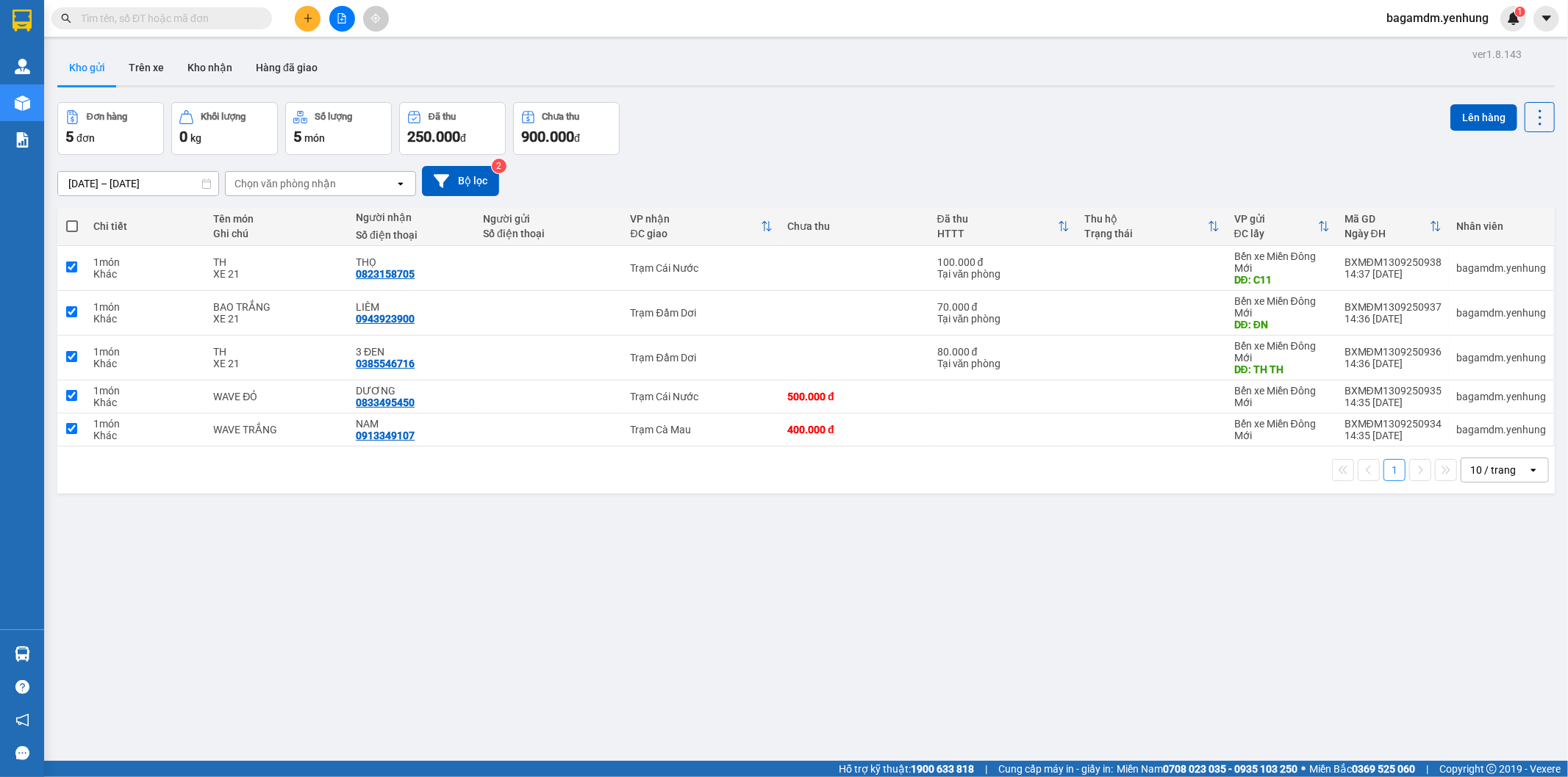
checkbox input "true"
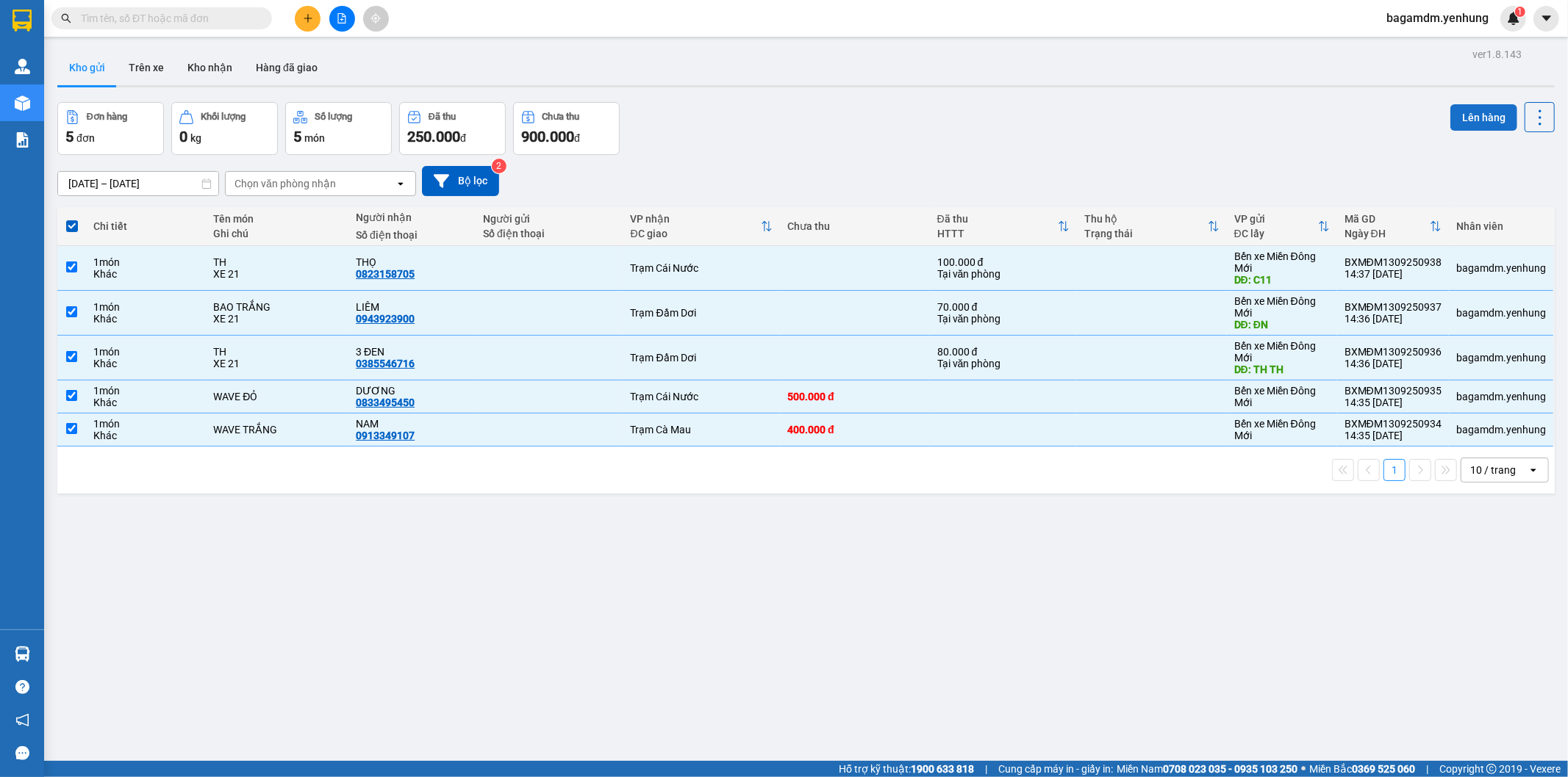
click at [1461, 117] on button "Lên hàng" at bounding box center [1484, 117] width 67 height 27
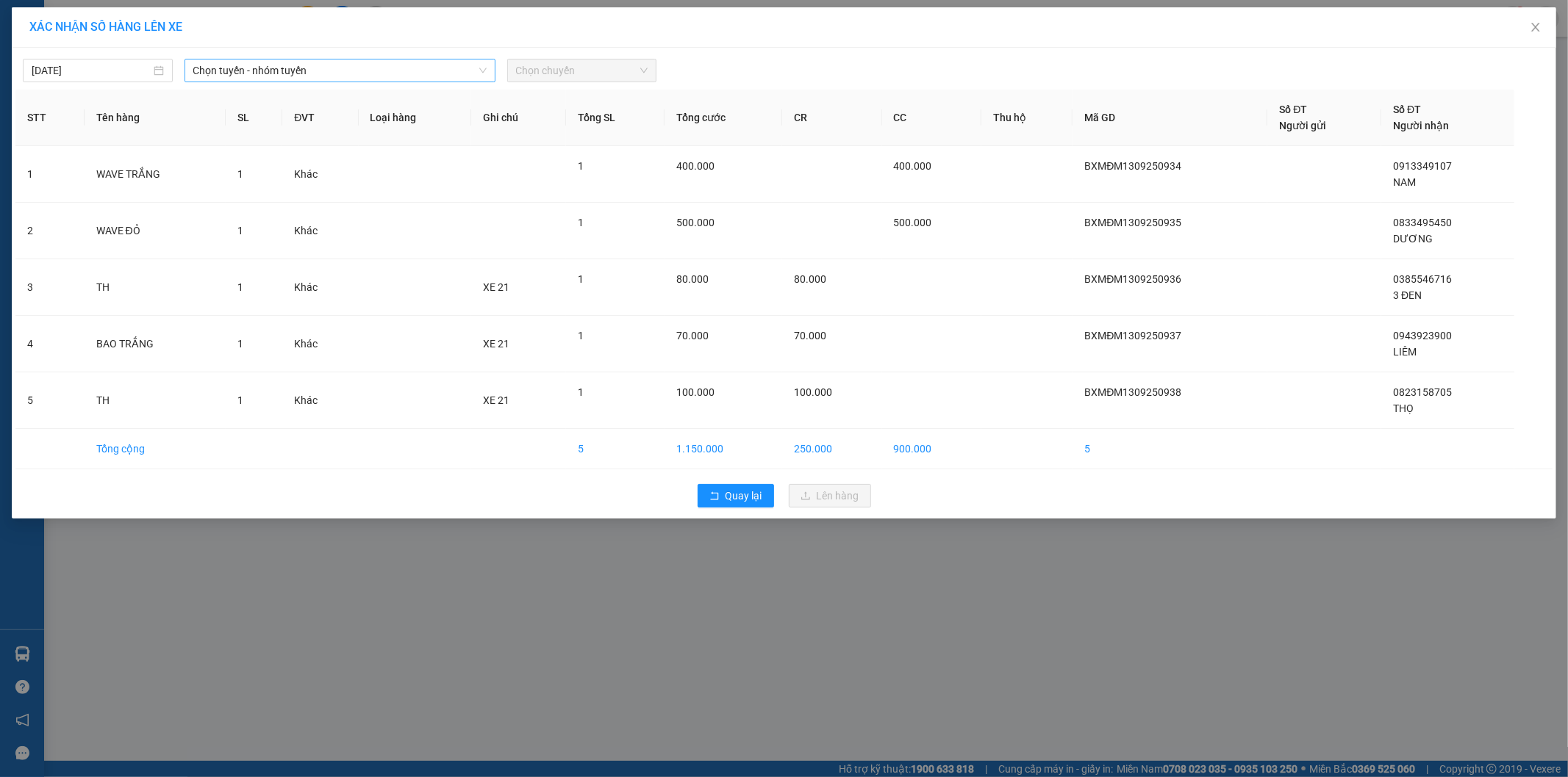
click at [237, 74] on span "Chọn tuyến - nhóm tuyến" at bounding box center [340, 71] width 293 height 22
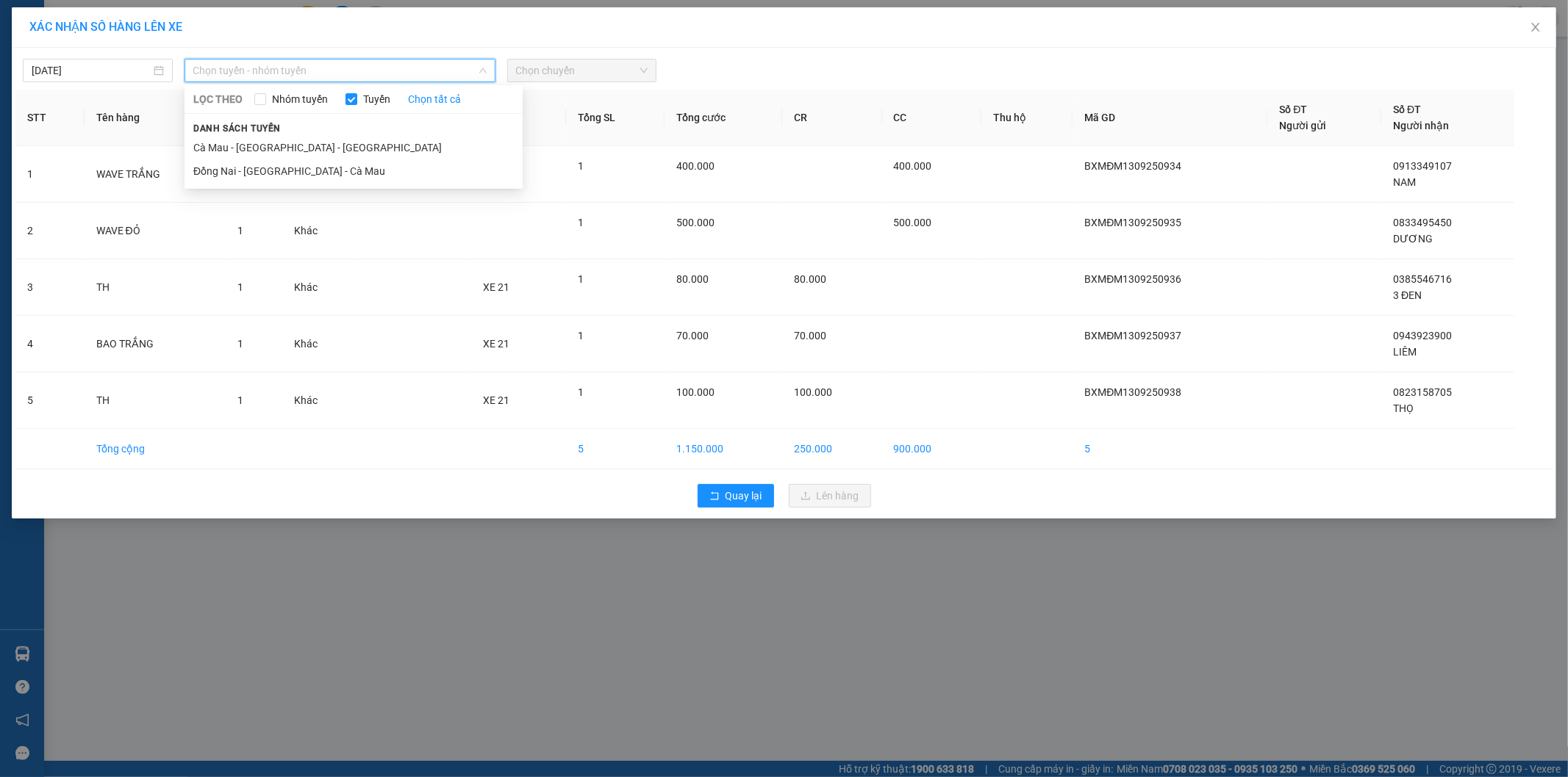
drag, startPoint x: 201, startPoint y: 166, endPoint x: 223, endPoint y: 122, distance: 49.2
click at [201, 165] on li "Đồng Nai - [GEOGRAPHIC_DATA] - Cà Mau" at bounding box center [354, 171] width 338 height 23
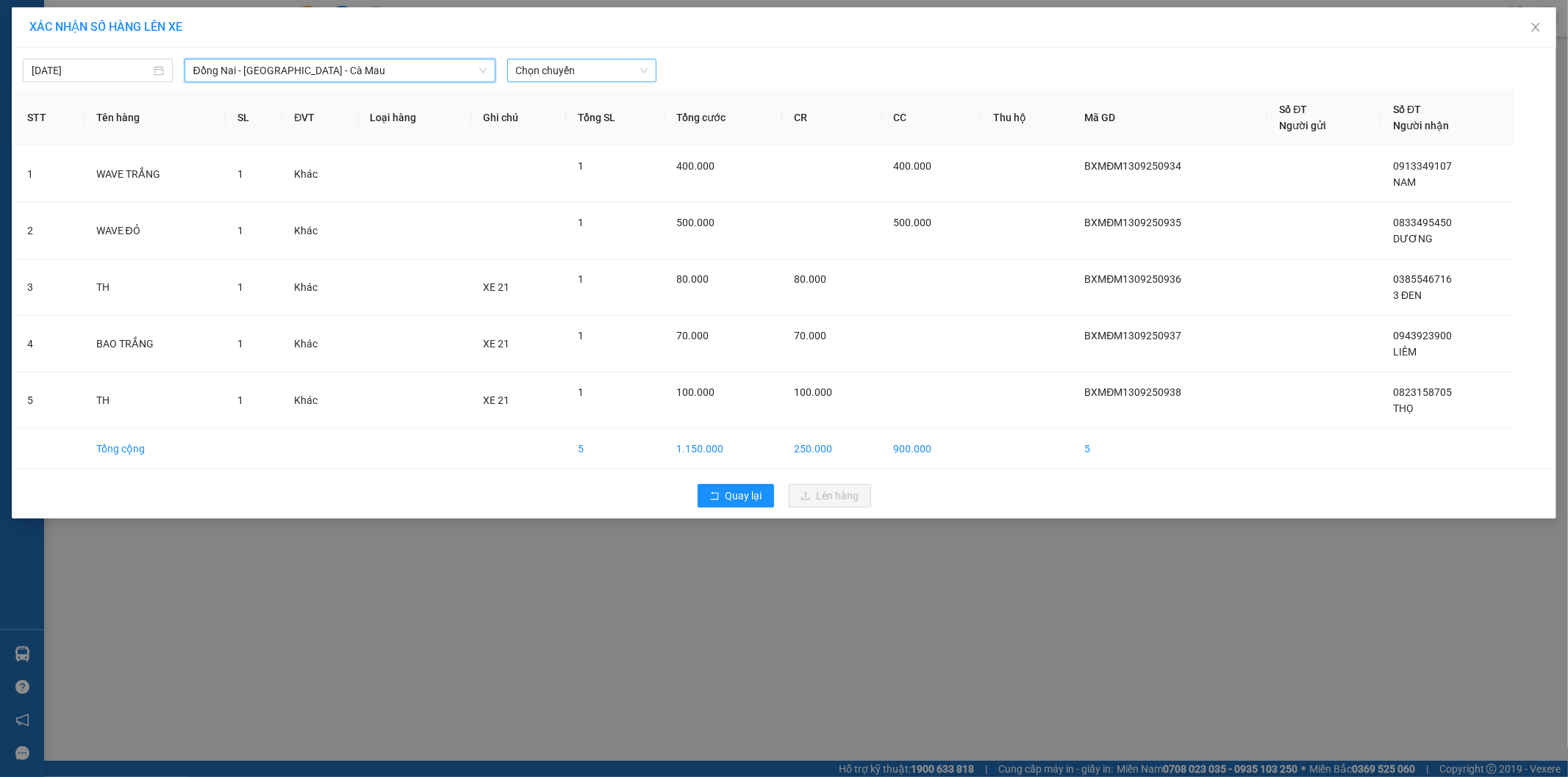
click at [560, 79] on span "Chọn chuyến" at bounding box center [582, 71] width 132 height 22
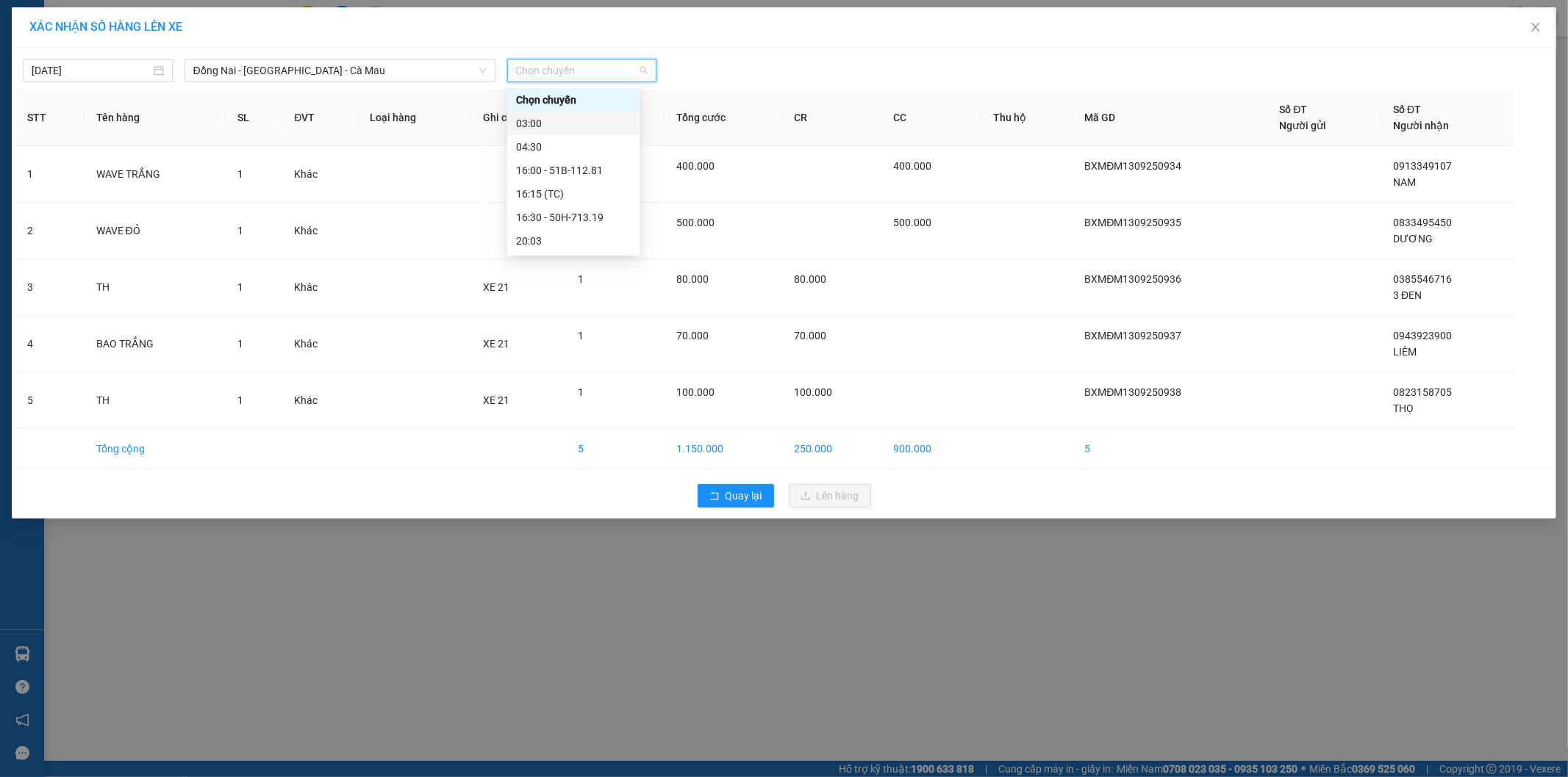
click at [541, 120] on div "03:00" at bounding box center [573, 123] width 115 height 16
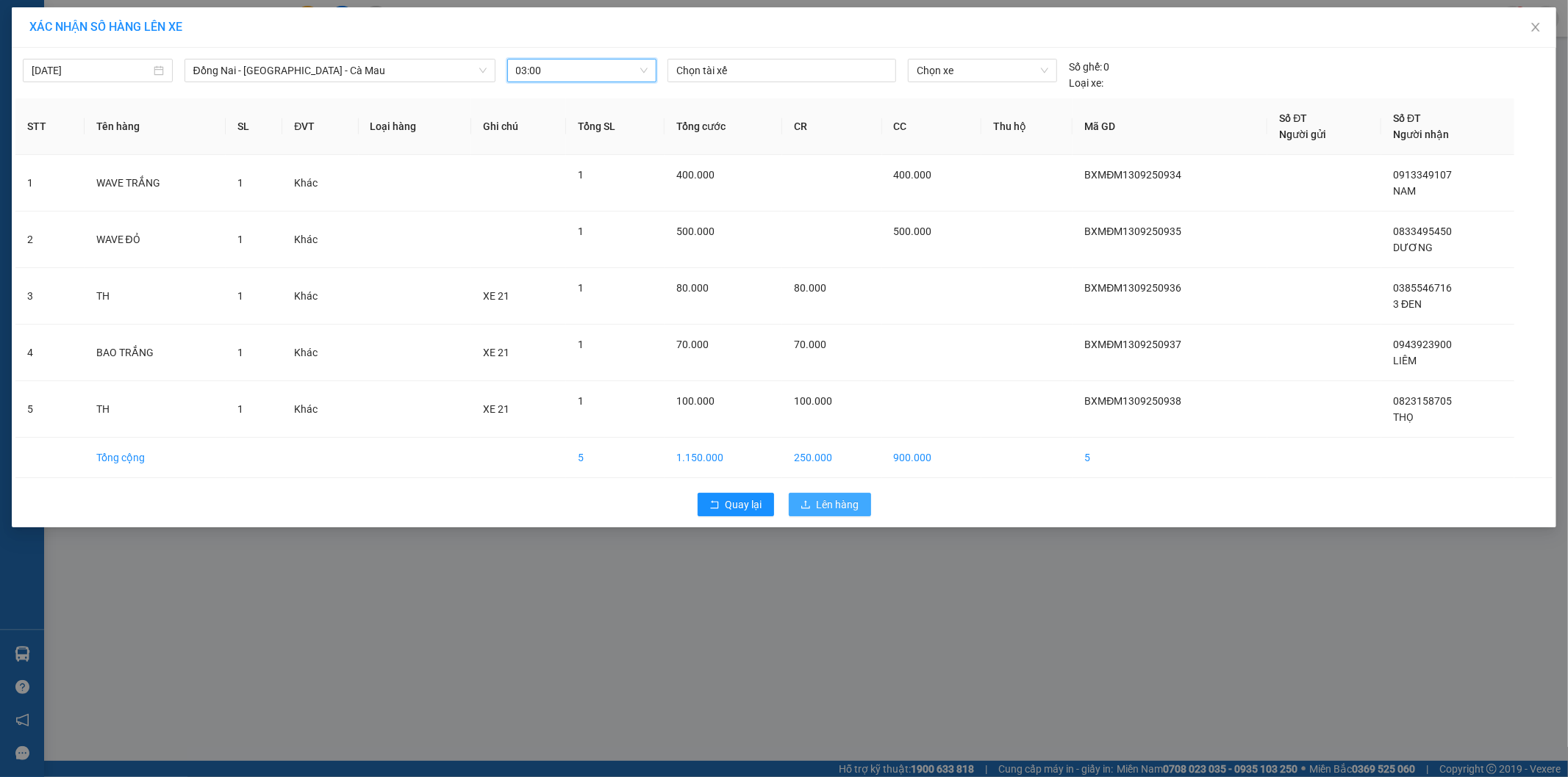
click at [803, 493] on button "Lên hàng" at bounding box center [830, 505] width 82 height 23
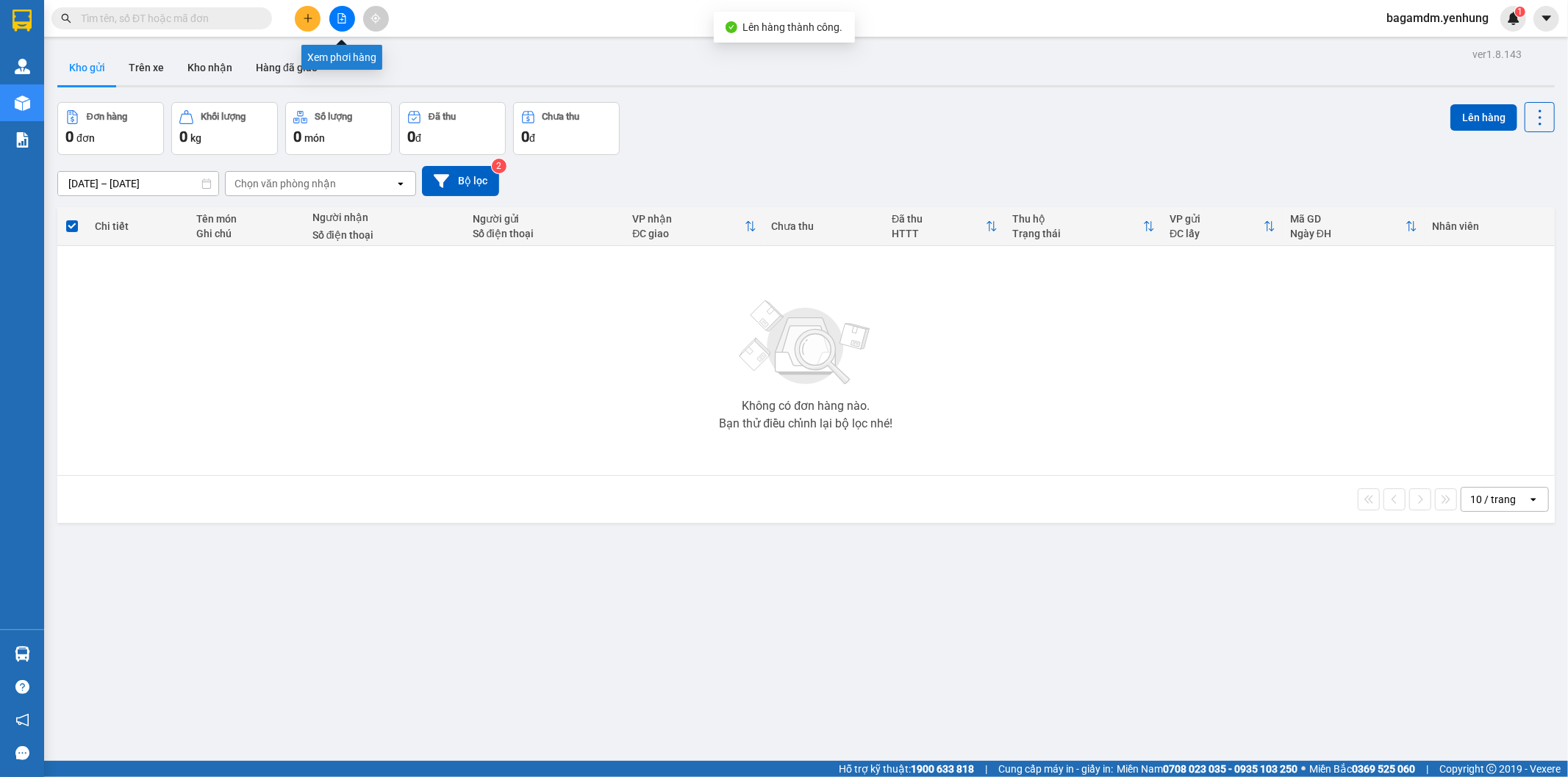
click at [350, 25] on button at bounding box center [342, 18] width 26 height 26
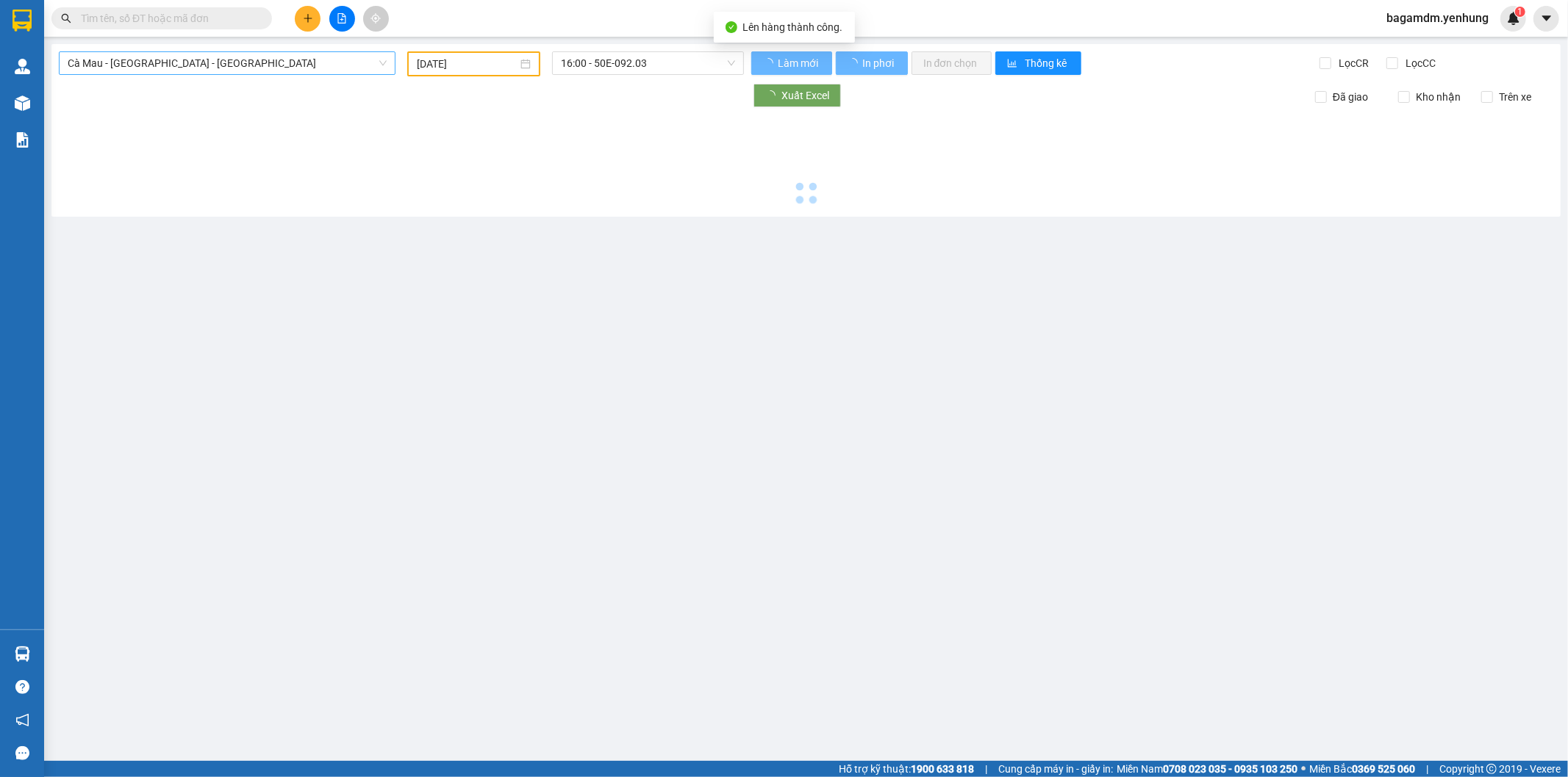
type input "[DATE]"
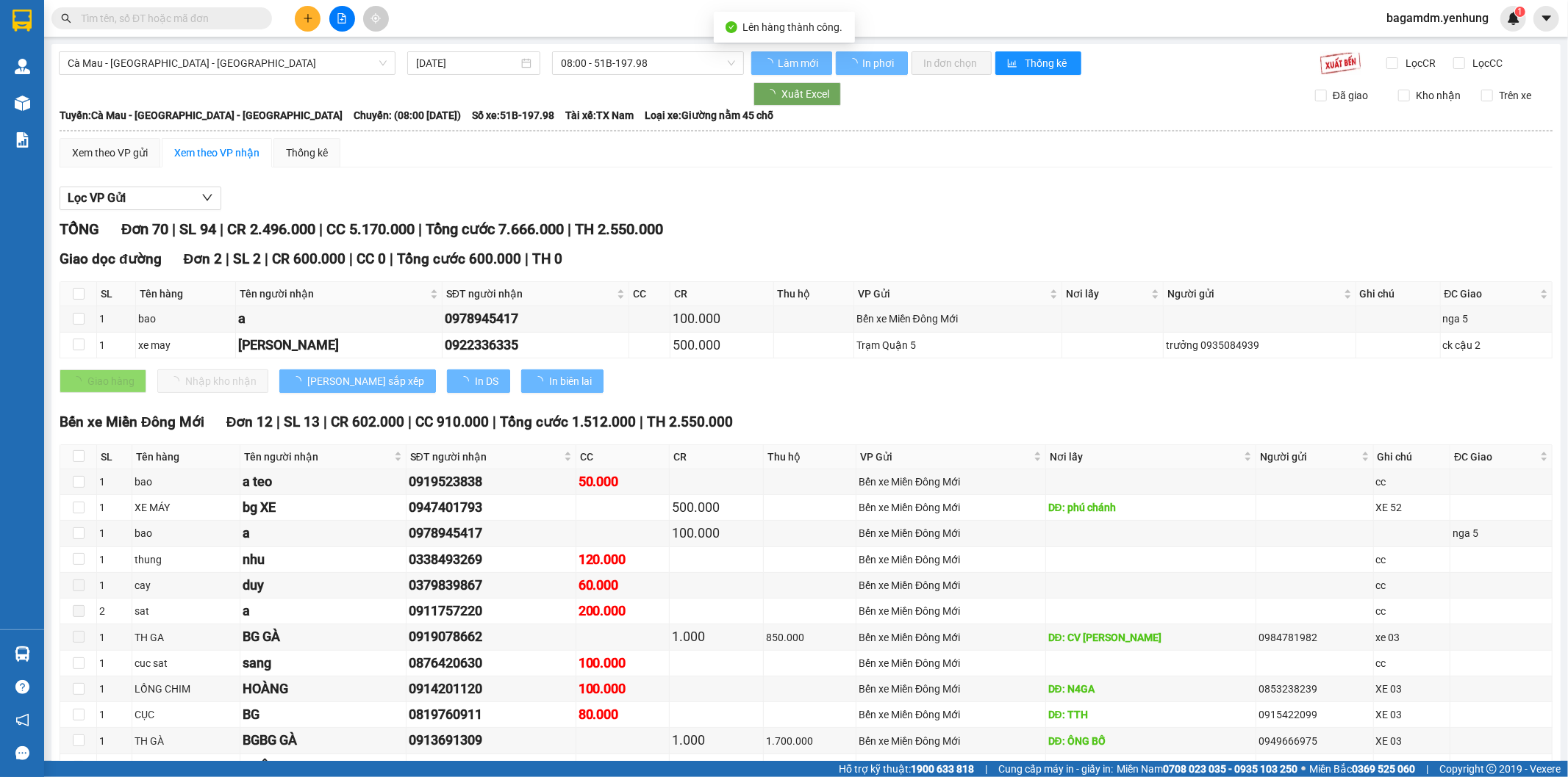
click at [181, 71] on span "Cà Mau - [GEOGRAPHIC_DATA] - [GEOGRAPHIC_DATA]" at bounding box center [226, 63] width 319 height 22
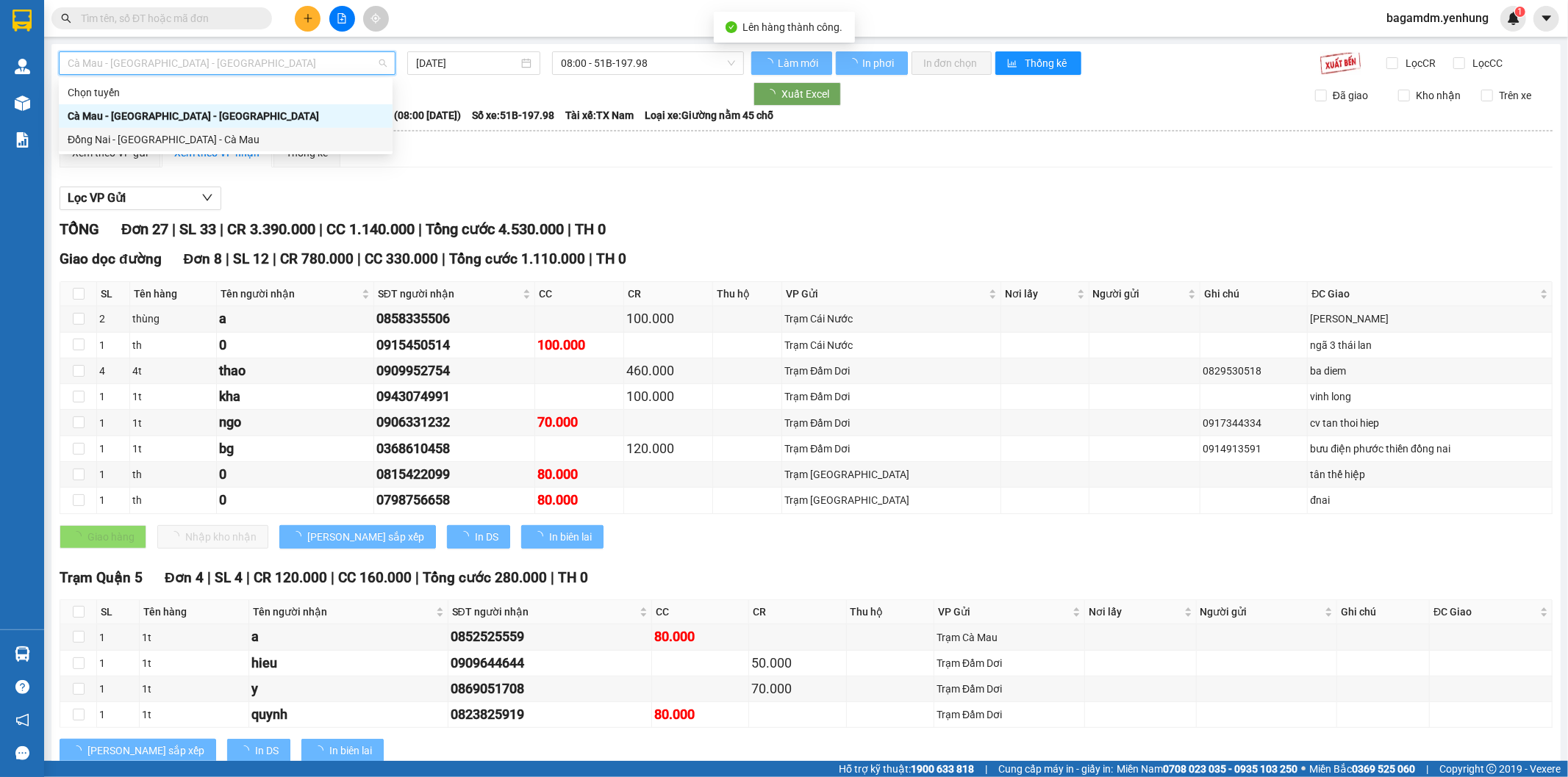
drag, startPoint x: 89, startPoint y: 131, endPoint x: 90, endPoint y: 122, distance: 9.1
click at [89, 123] on div "Chọn tuyến [GEOGRAPHIC_DATA] - [GEOGRAPHIC_DATA] - [GEOGRAPHIC_DATA] [GEOGRAPHI…" at bounding box center [226, 116] width 334 height 71
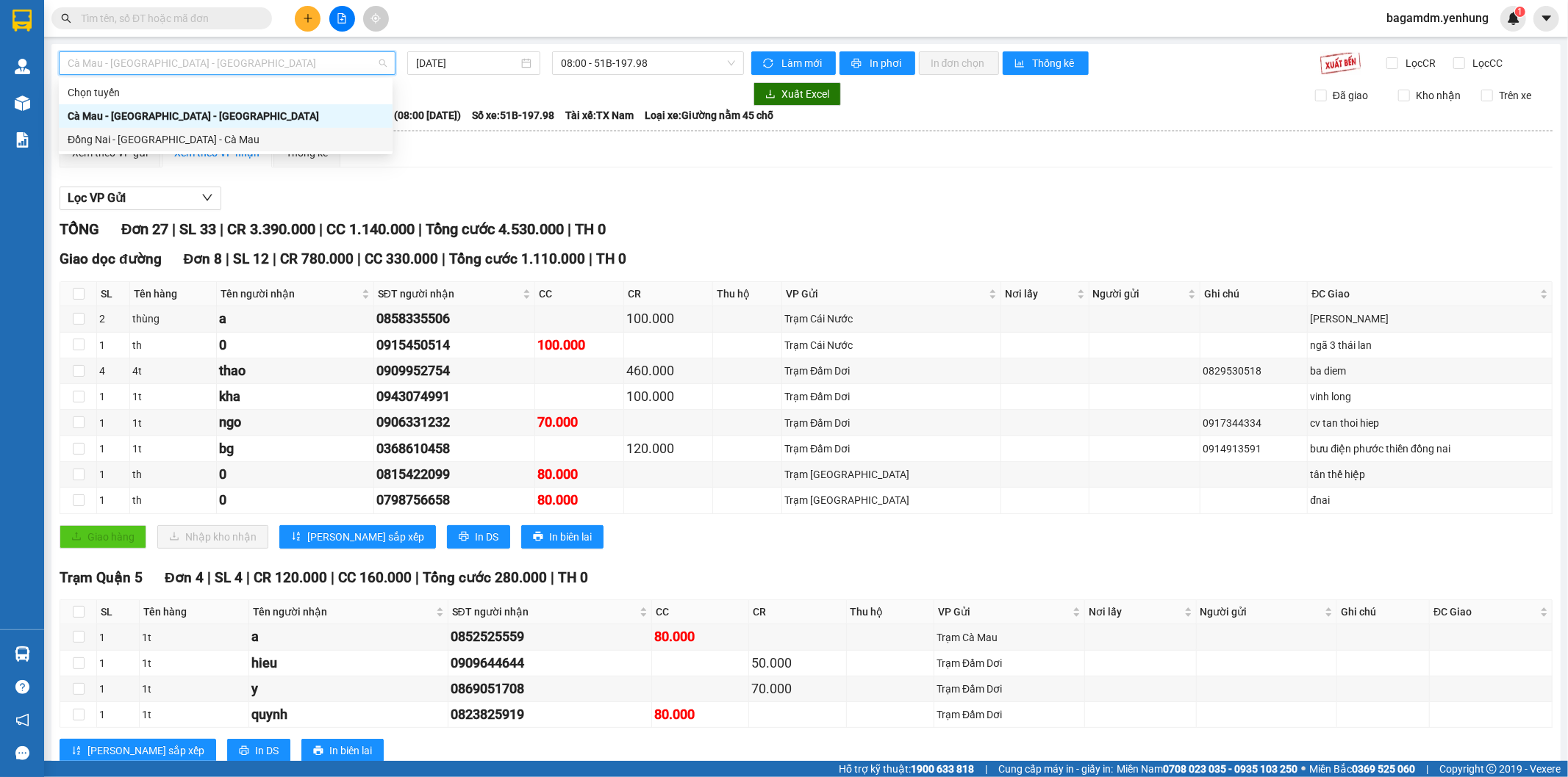
click at [130, 130] on div "Đồng Nai - [GEOGRAPHIC_DATA] - Cà Mau" at bounding box center [226, 140] width 334 height 23
type input "[DATE]"
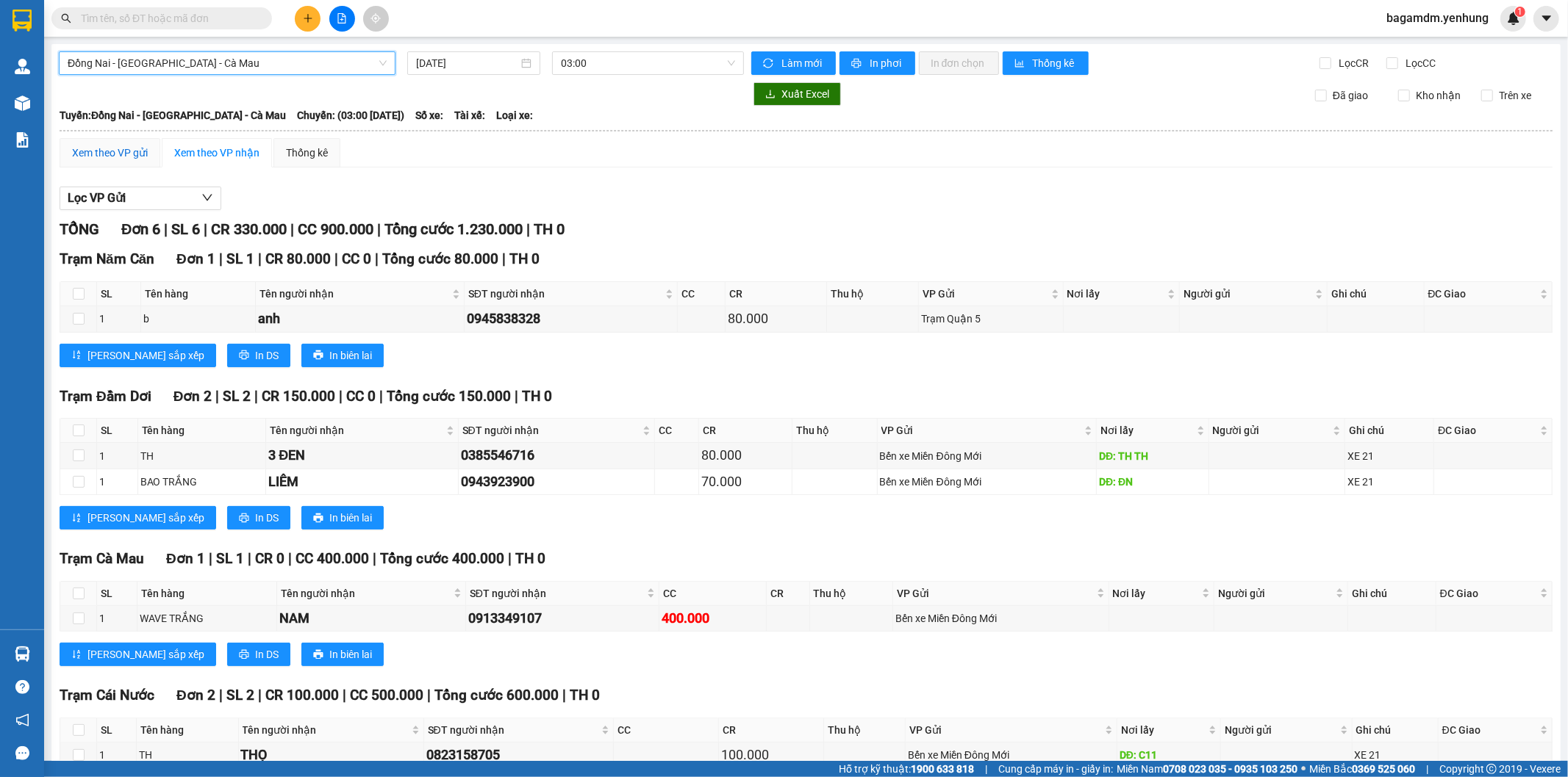
click at [76, 148] on div "Xem theo VP gửi" at bounding box center [110, 152] width 76 height 16
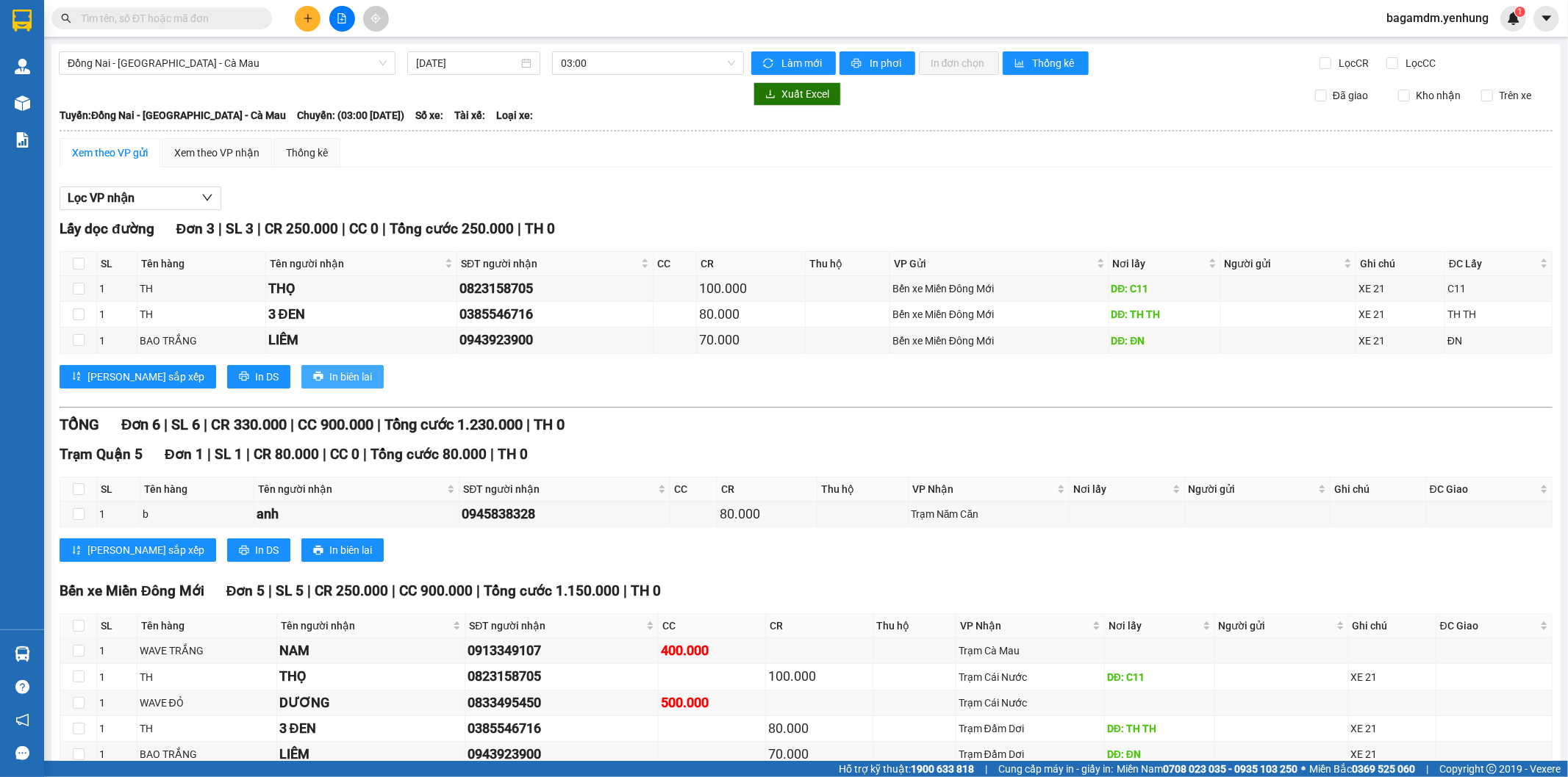
scroll to position [83, 0]
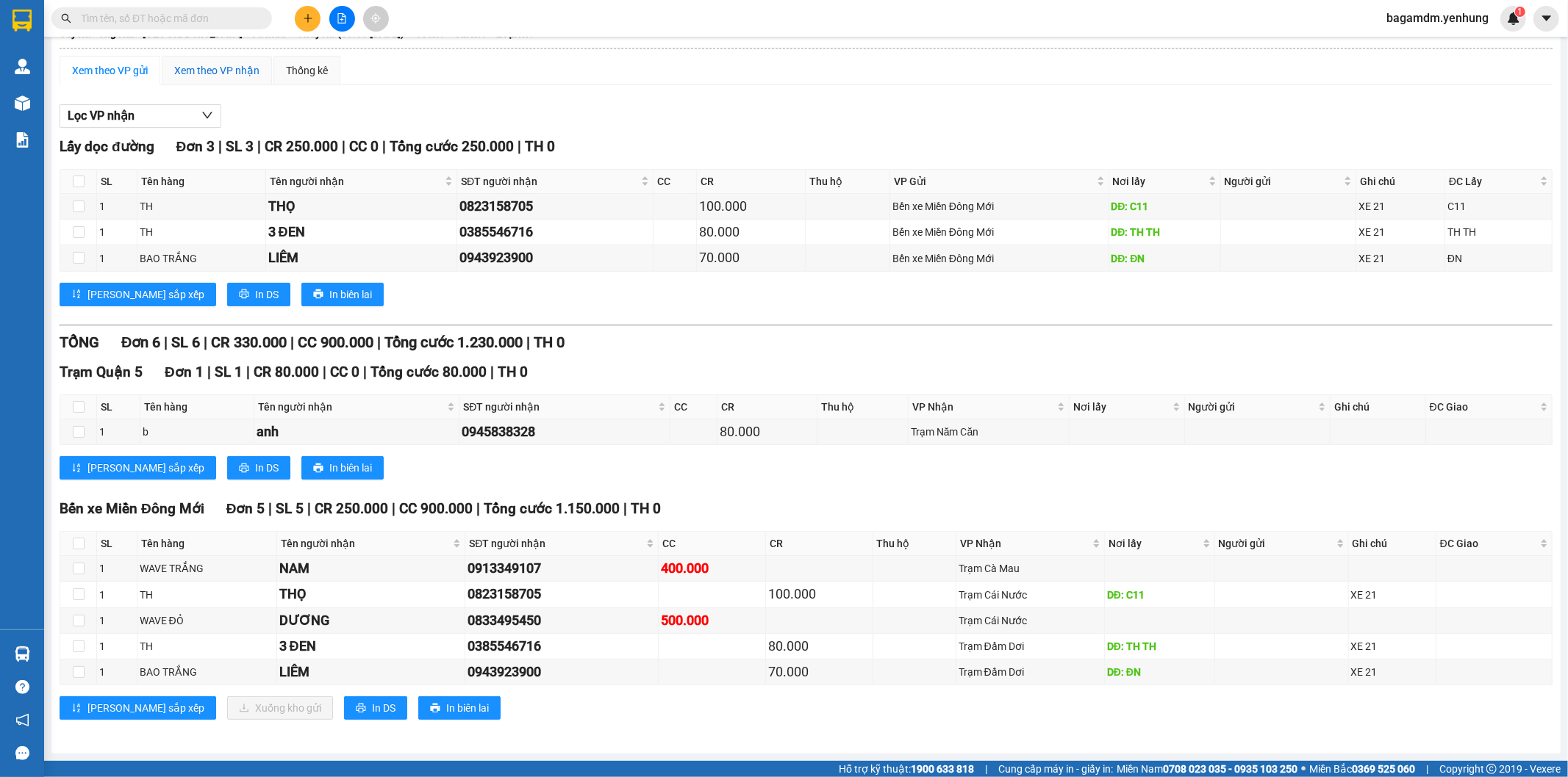
click at [211, 72] on div "Xem theo VP nhận" at bounding box center [216, 70] width 85 height 16
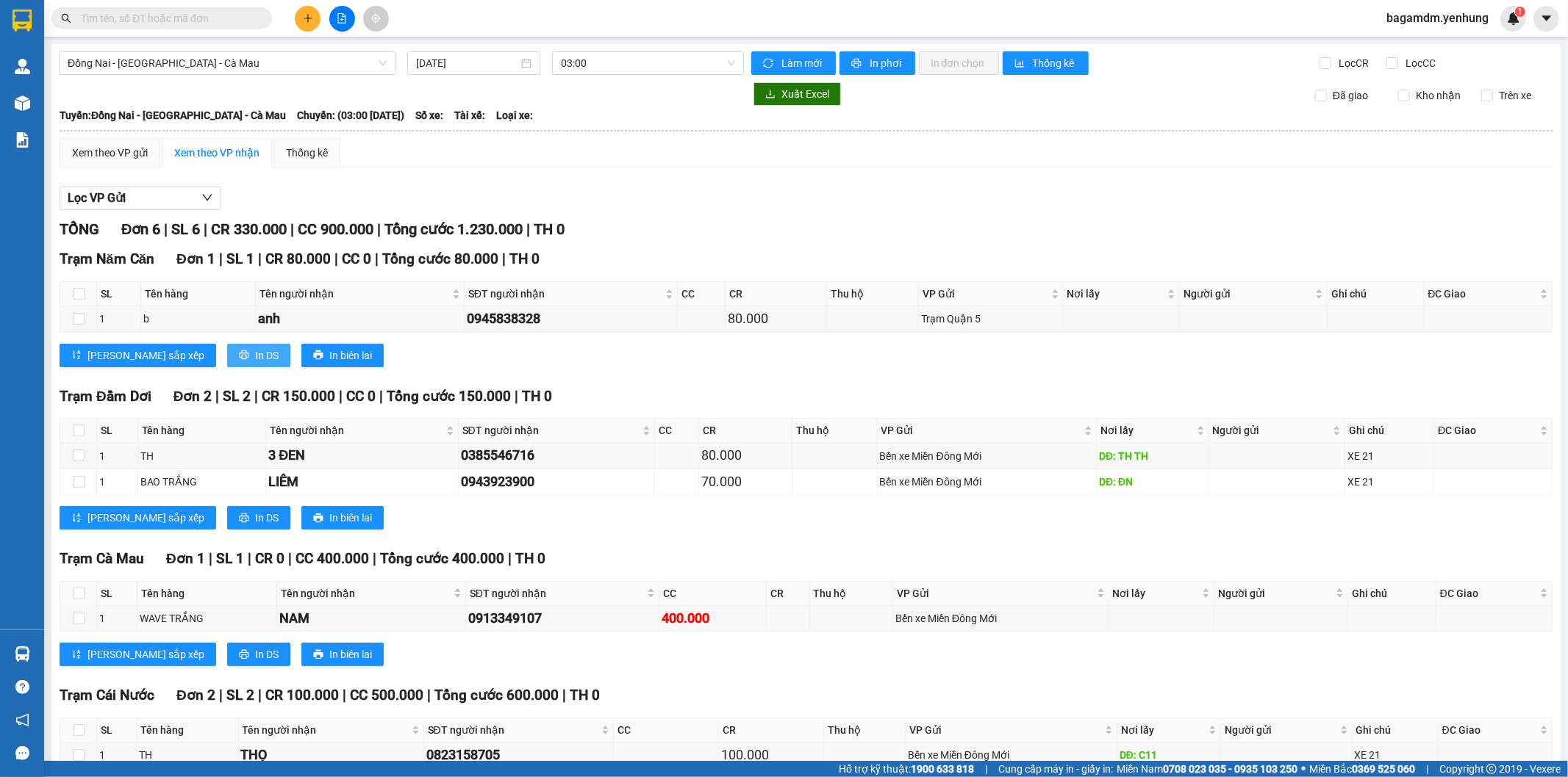
click at [227, 348] on button "In DS" at bounding box center [259, 355] width 63 height 23
click at [166, 61] on span "Đồng Nai - [GEOGRAPHIC_DATA] - Cà Mau" at bounding box center [226, 63] width 319 height 22
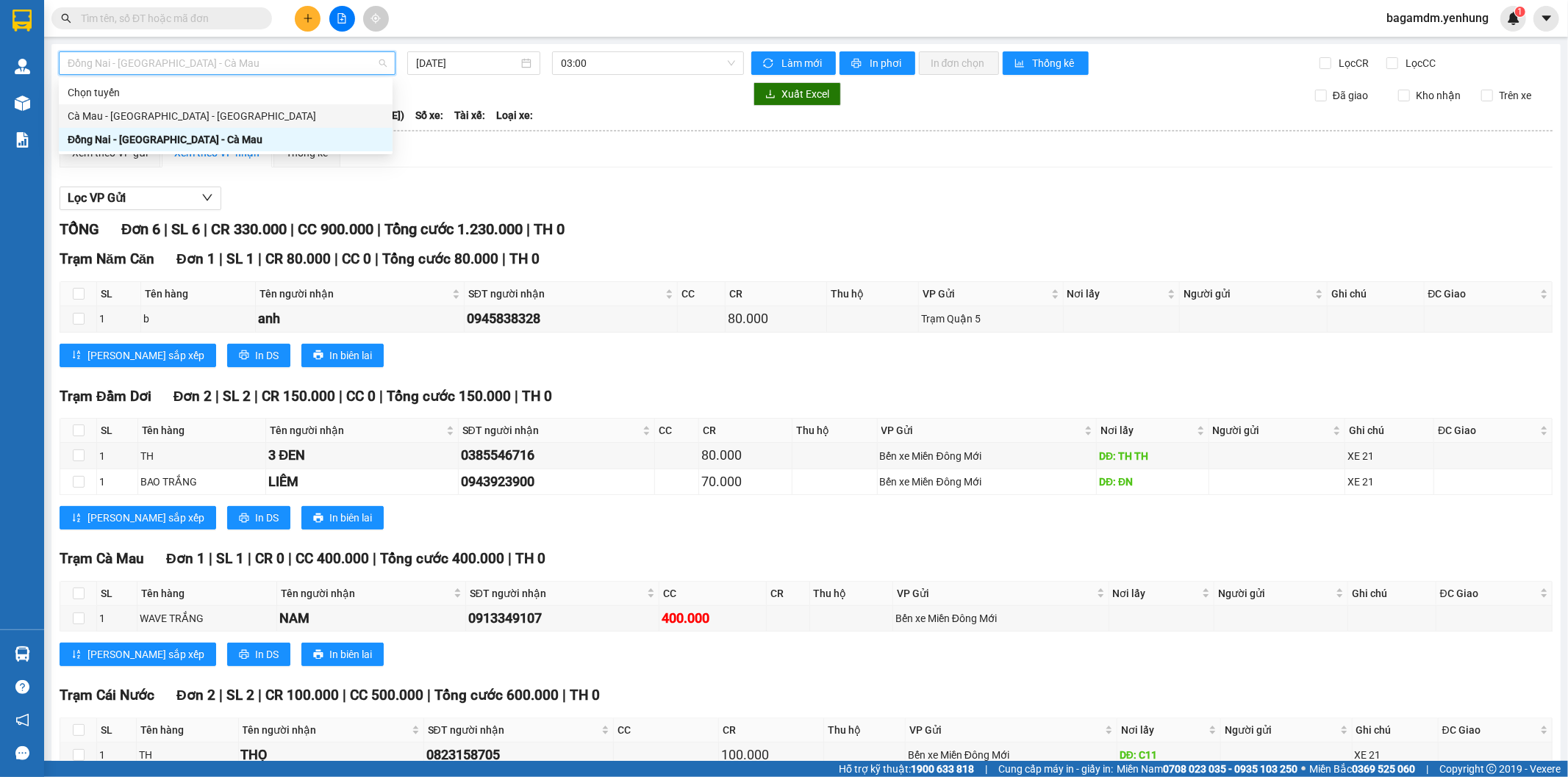
click at [150, 106] on div "Cà Mau - [GEOGRAPHIC_DATA] - [GEOGRAPHIC_DATA]" at bounding box center [226, 116] width 334 height 23
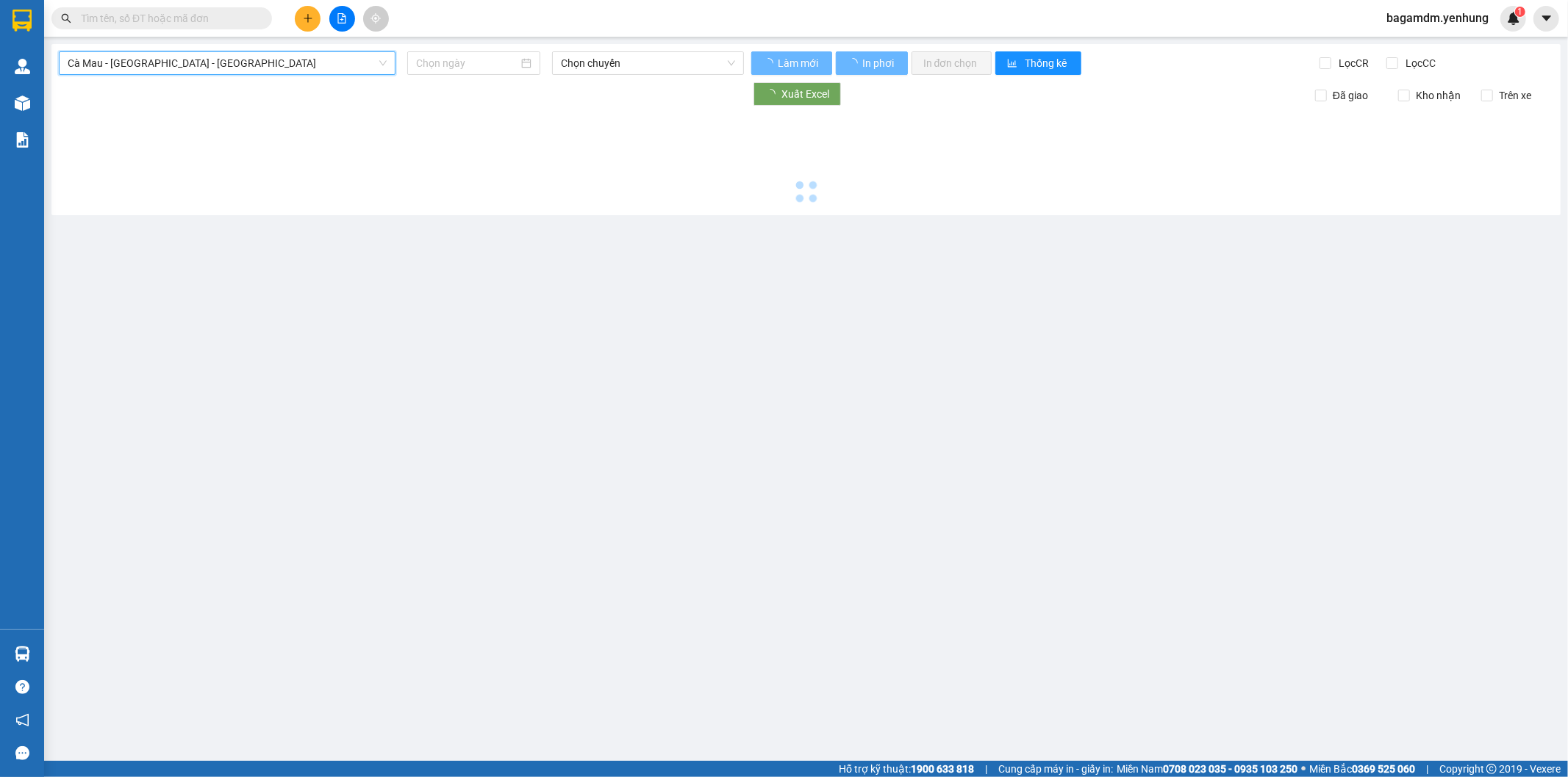
type input "[DATE]"
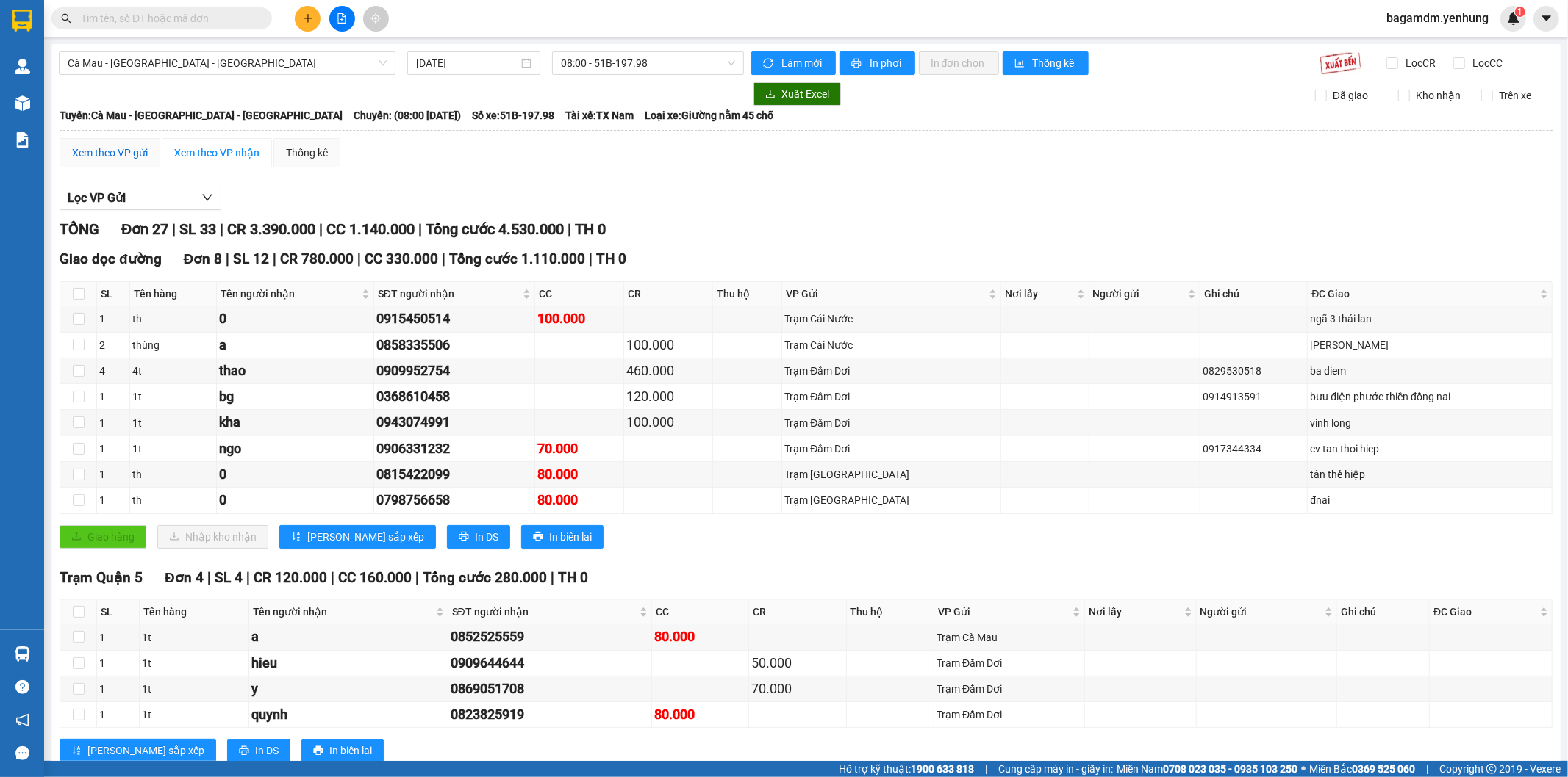
click at [121, 157] on div "Xem theo VP gửi" at bounding box center [110, 152] width 76 height 16
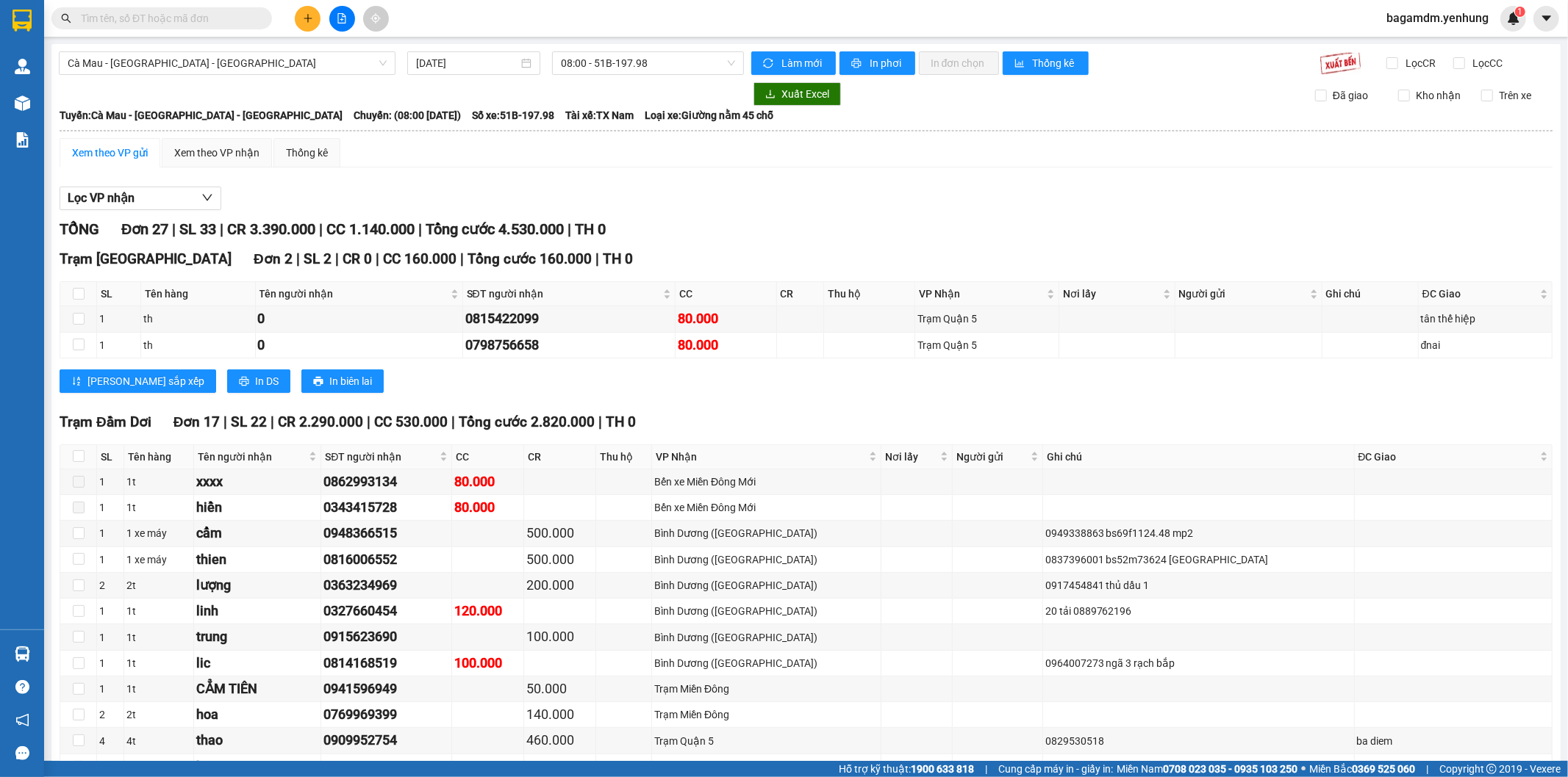
click at [182, 136] on th at bounding box center [806, 131] width 1495 height 13
click at [187, 159] on div "Xem theo VP nhận" at bounding box center [216, 152] width 85 height 16
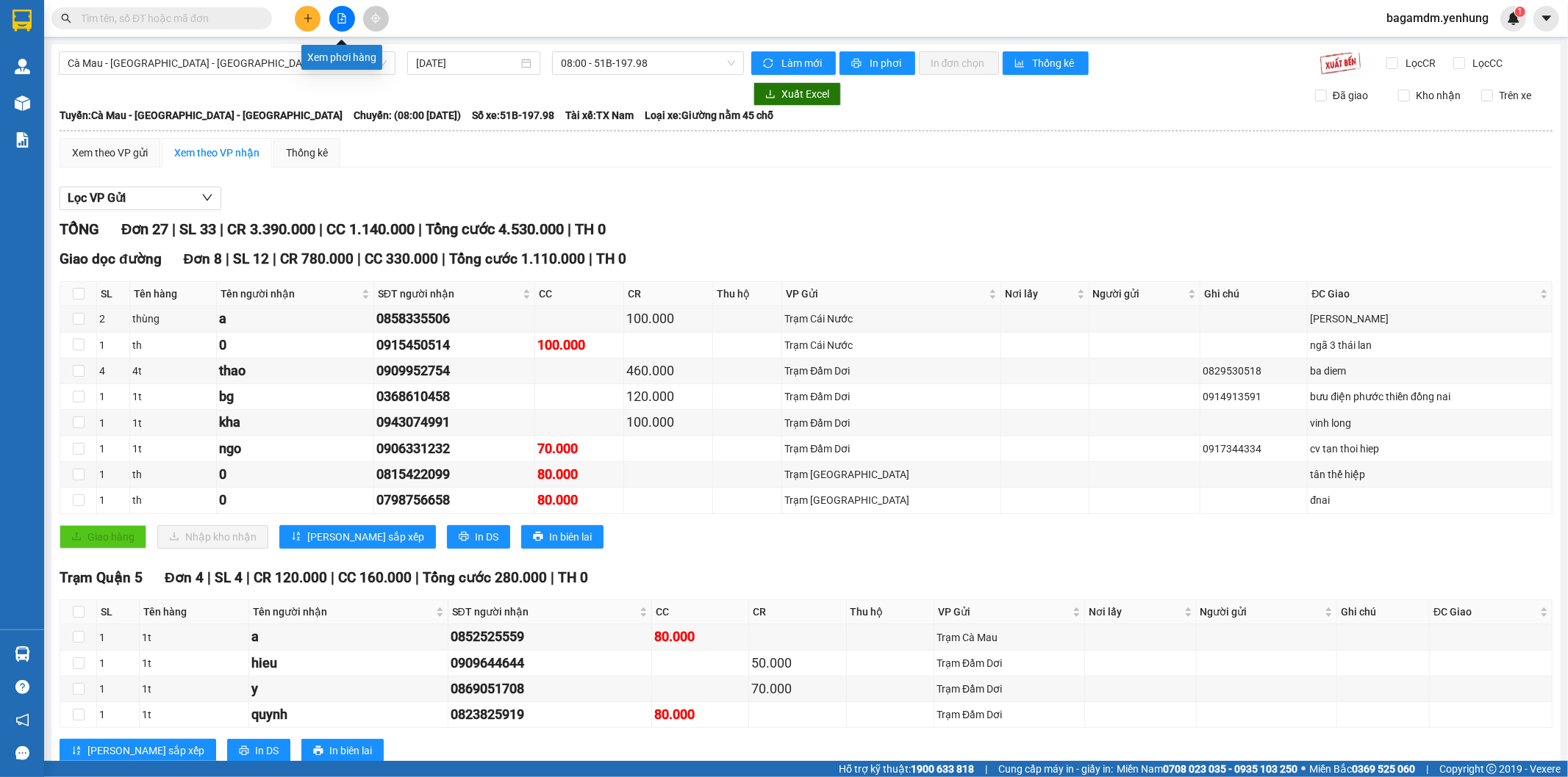
click at [342, 12] on button at bounding box center [342, 18] width 26 height 26
click at [260, 68] on span "Cà Mau - [GEOGRAPHIC_DATA] - [GEOGRAPHIC_DATA]" at bounding box center [226, 63] width 319 height 22
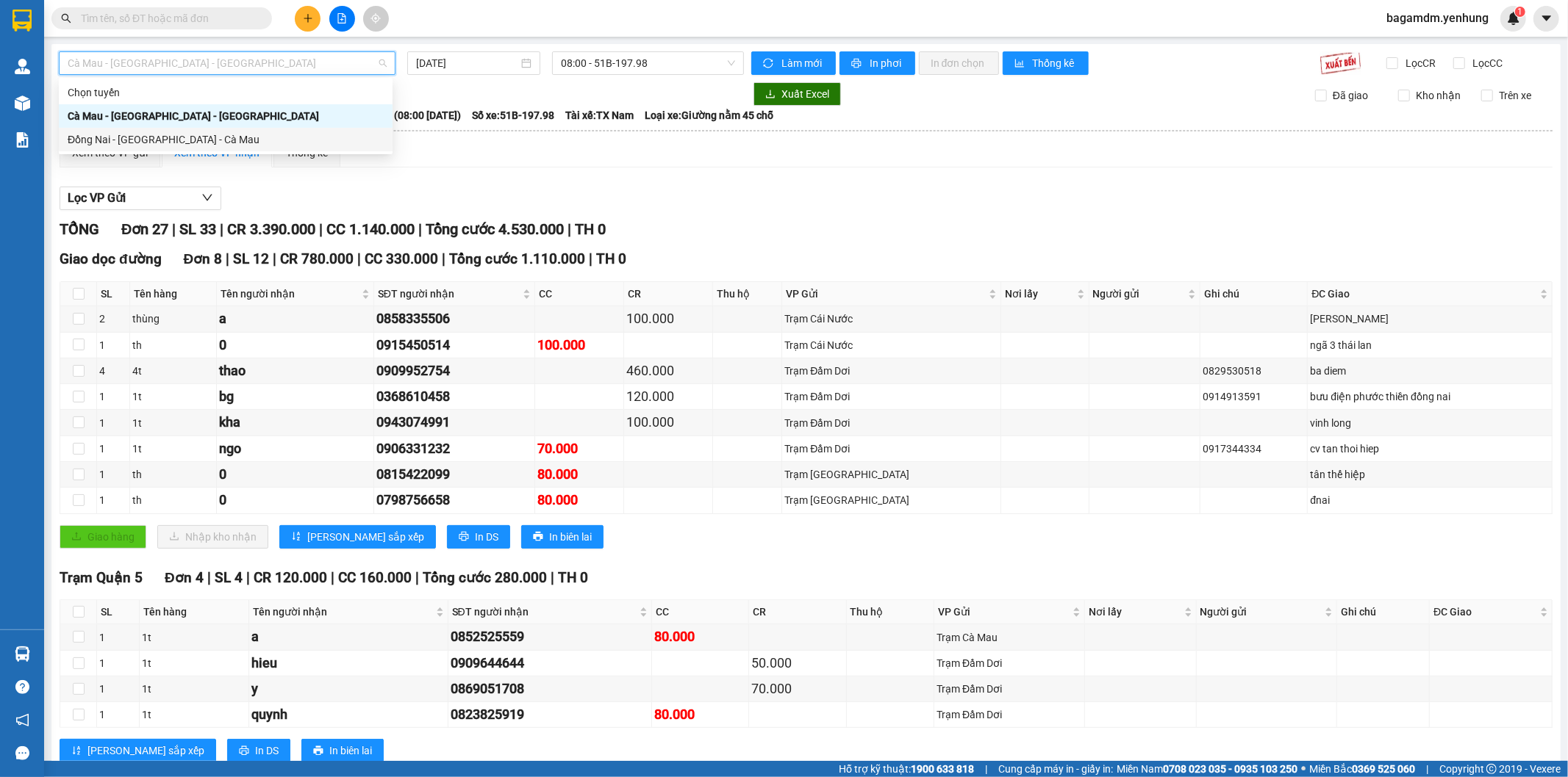
click at [161, 135] on div "Đồng Nai - [GEOGRAPHIC_DATA] - Cà Mau" at bounding box center [226, 139] width 316 height 16
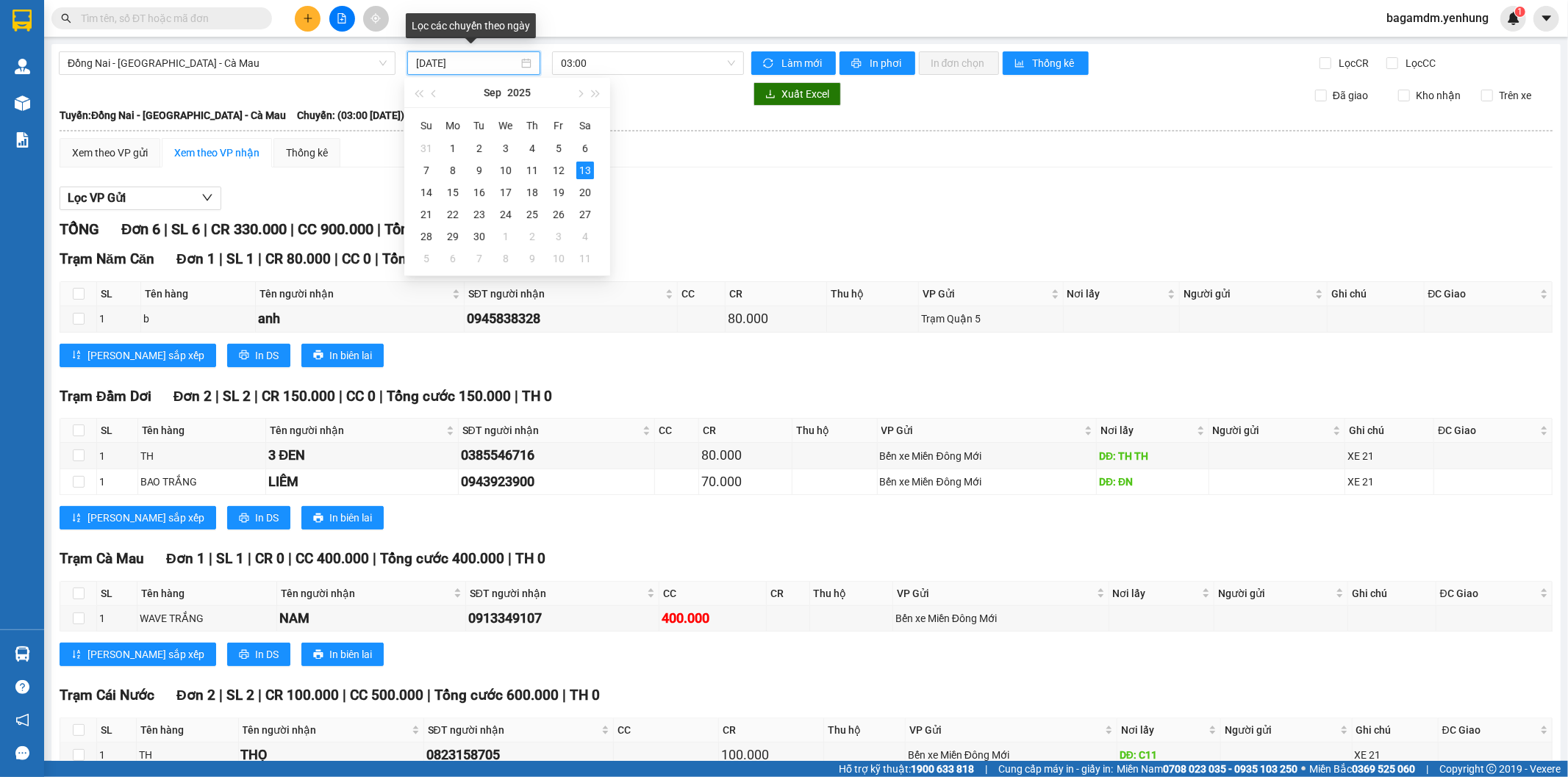
click at [483, 55] on input "[DATE]" at bounding box center [467, 62] width 102 height 16
click at [557, 170] on div "12" at bounding box center [558, 170] width 17 height 17
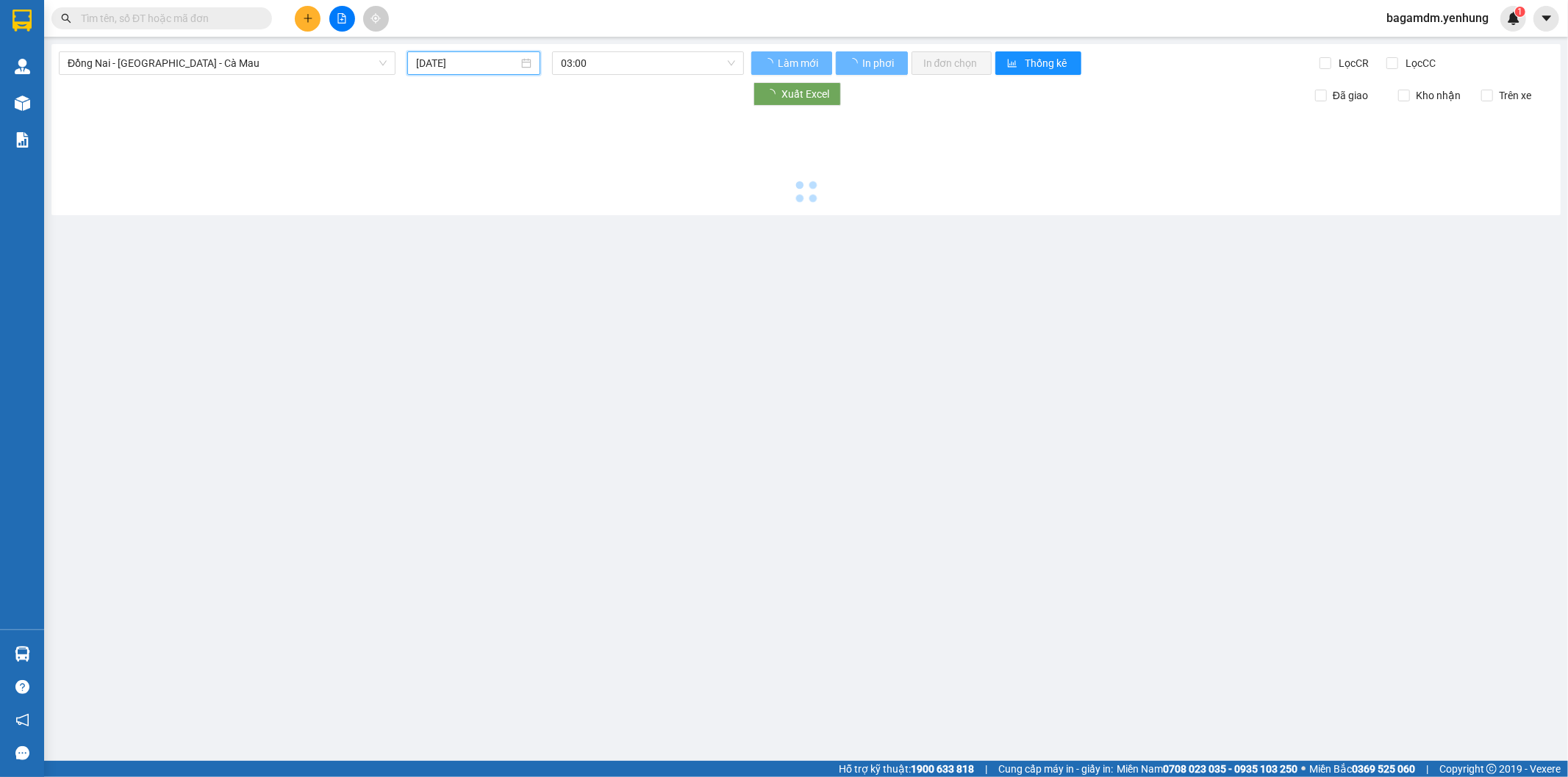
type input "[DATE]"
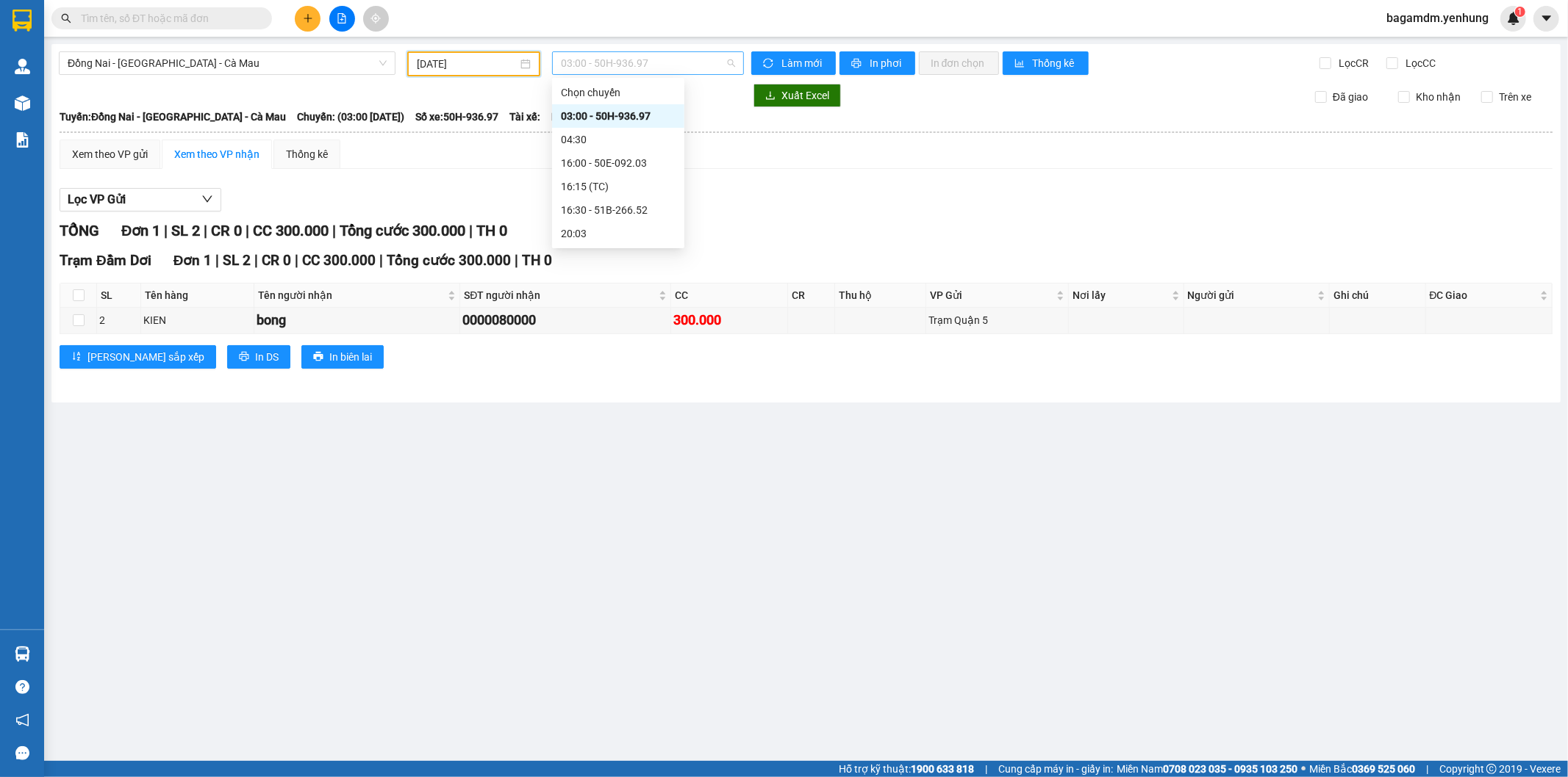
click at [610, 57] on span "03:00 - 50H-936.97" at bounding box center [648, 63] width 173 height 22
click at [593, 169] on div "16:00 - 50E-092.03" at bounding box center [618, 162] width 115 height 16
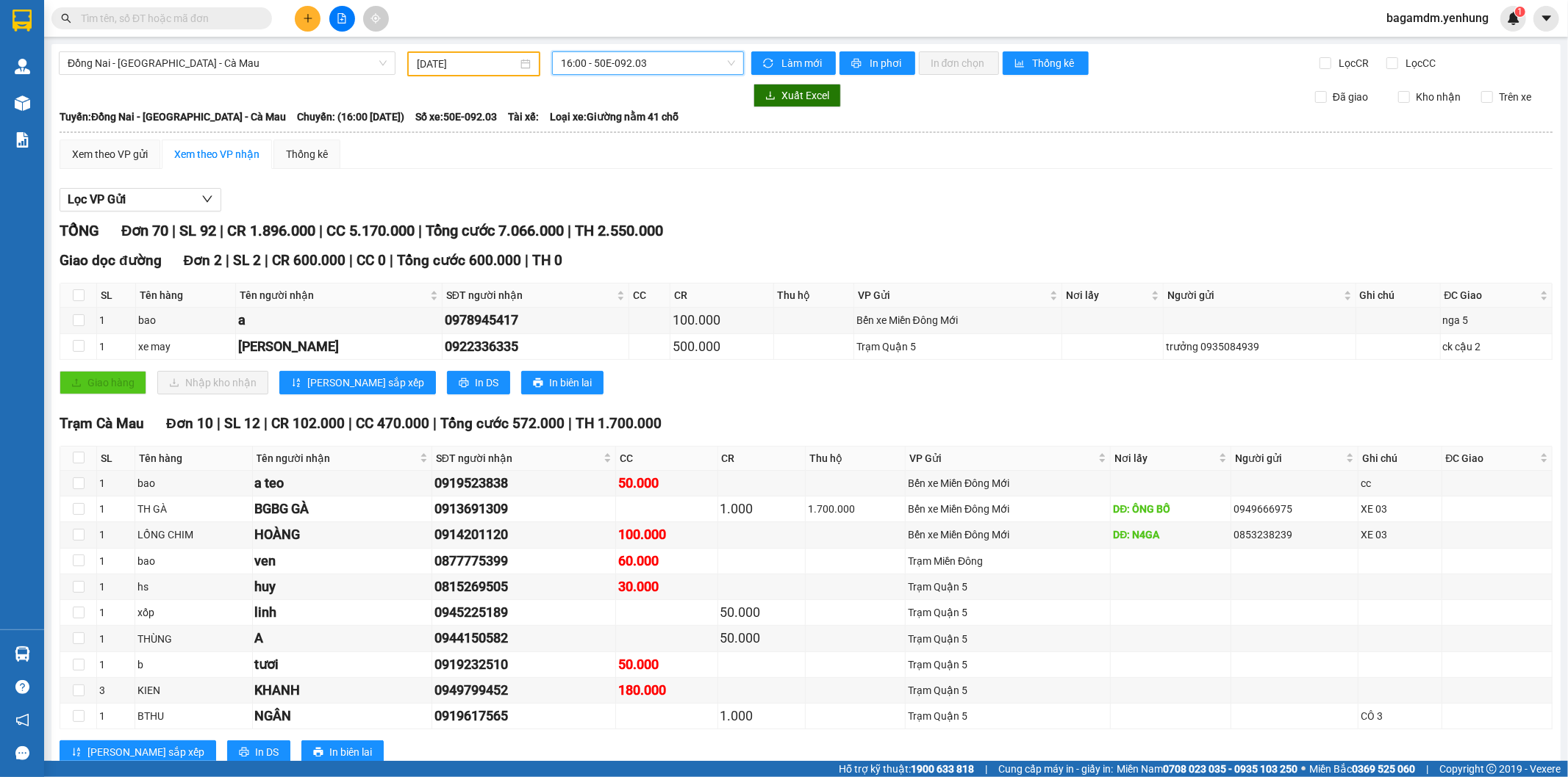
drag, startPoint x: 244, startPoint y: 66, endPoint x: 158, endPoint y: 105, distance: 94.4
click at [244, 68] on span "Đồng Nai - [GEOGRAPHIC_DATA] - Cà Mau" at bounding box center [226, 63] width 319 height 22
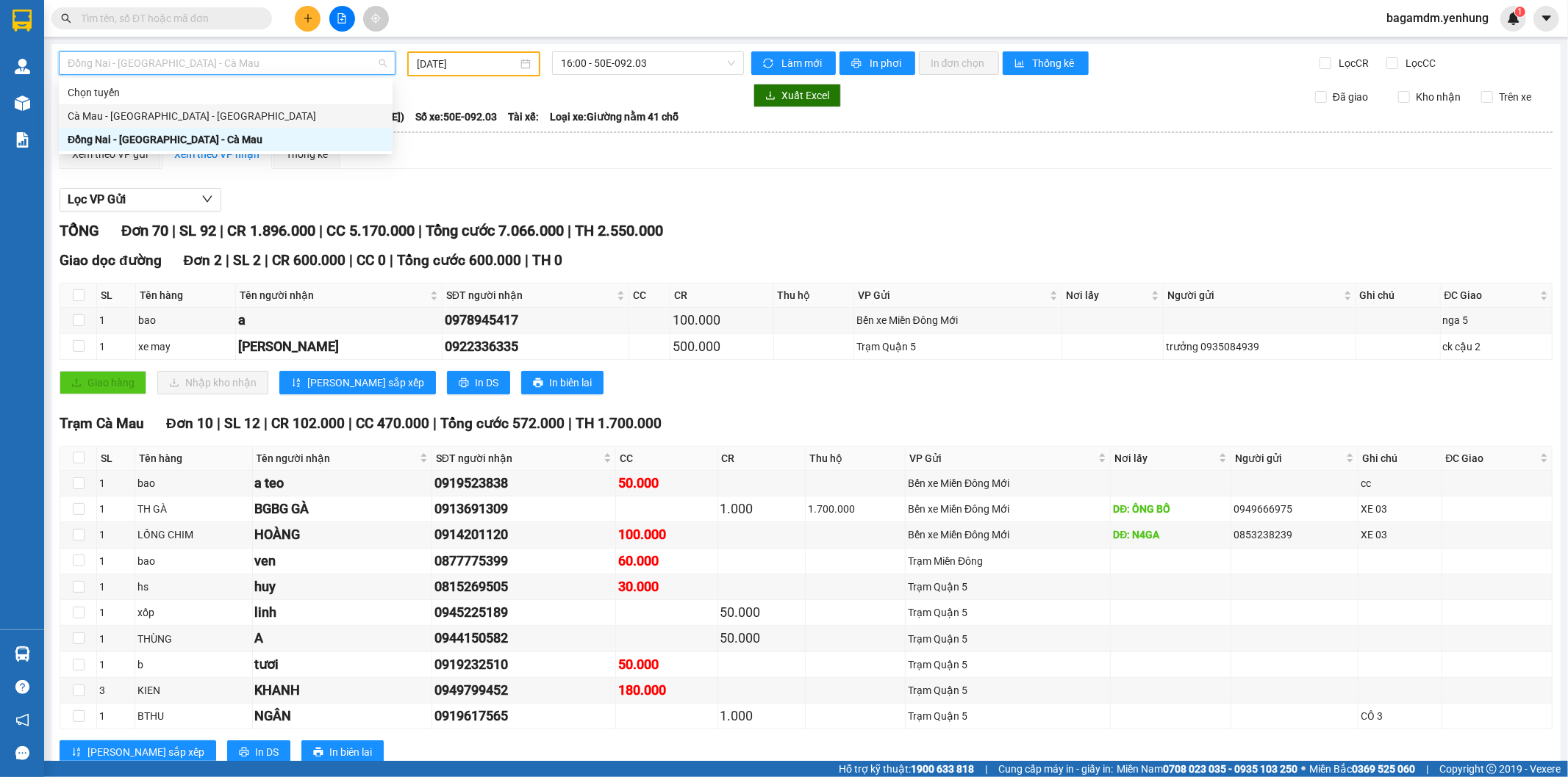
click at [134, 110] on div "Cà Mau - [GEOGRAPHIC_DATA] - [GEOGRAPHIC_DATA]" at bounding box center [226, 116] width 316 height 16
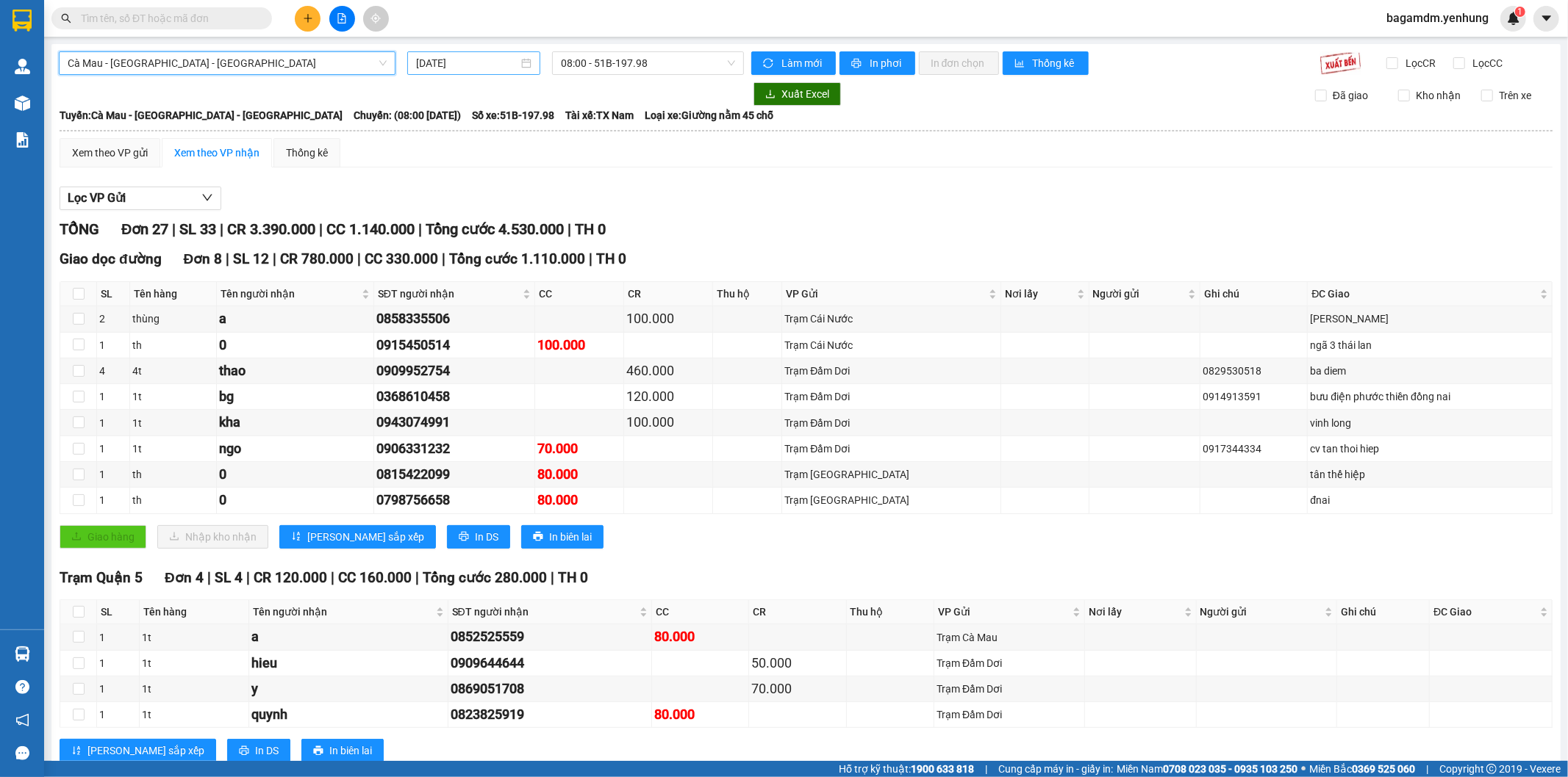
click at [490, 52] on div "[DATE]" at bounding box center [474, 63] width 133 height 23
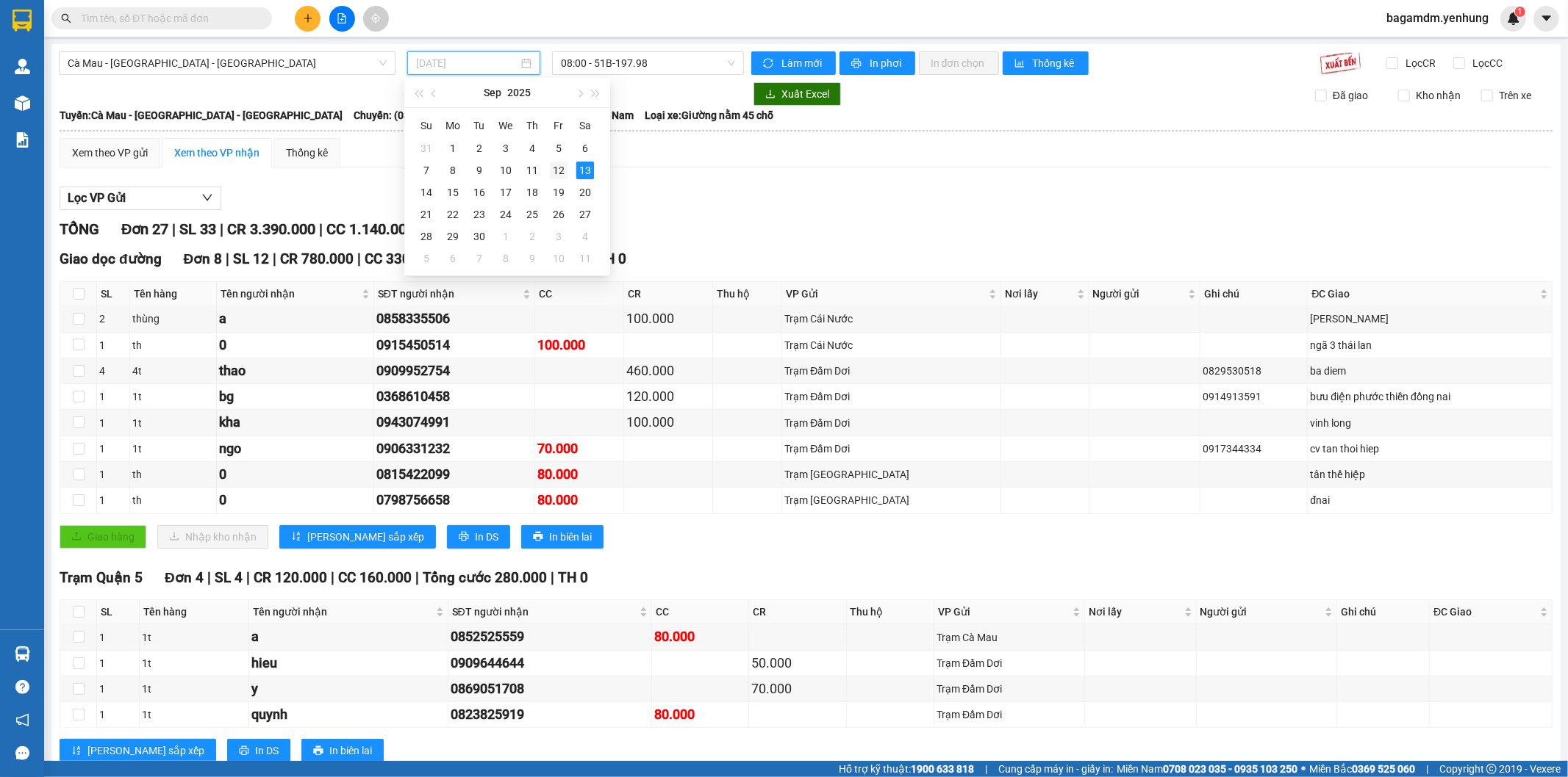
click at [568, 180] on td "12" at bounding box center [558, 171] width 27 height 22
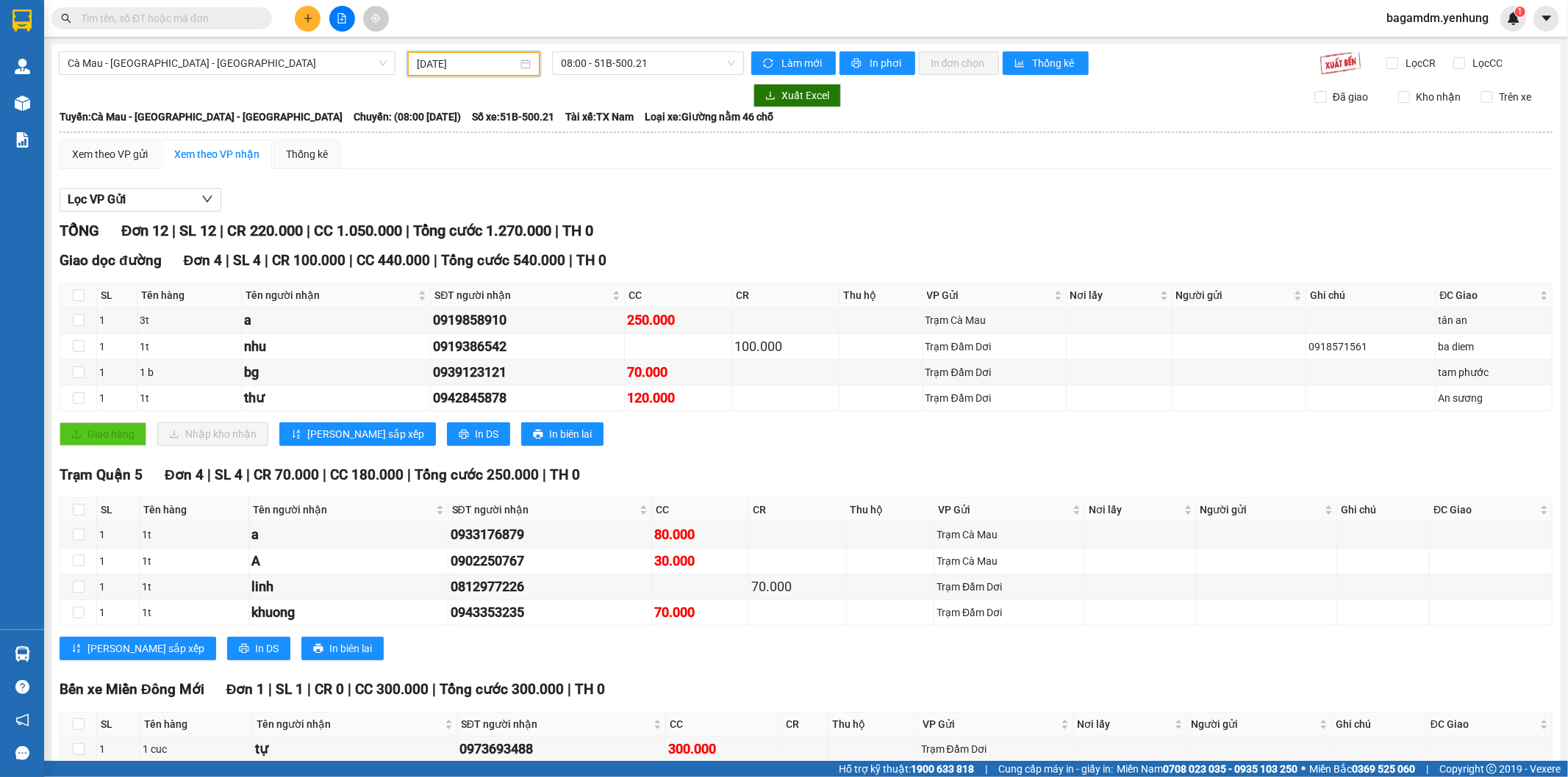
drag, startPoint x: 458, startPoint y: 60, endPoint x: 494, endPoint y: 77, distance: 39.8
click at [459, 59] on input "[DATE]" at bounding box center [467, 63] width 101 height 16
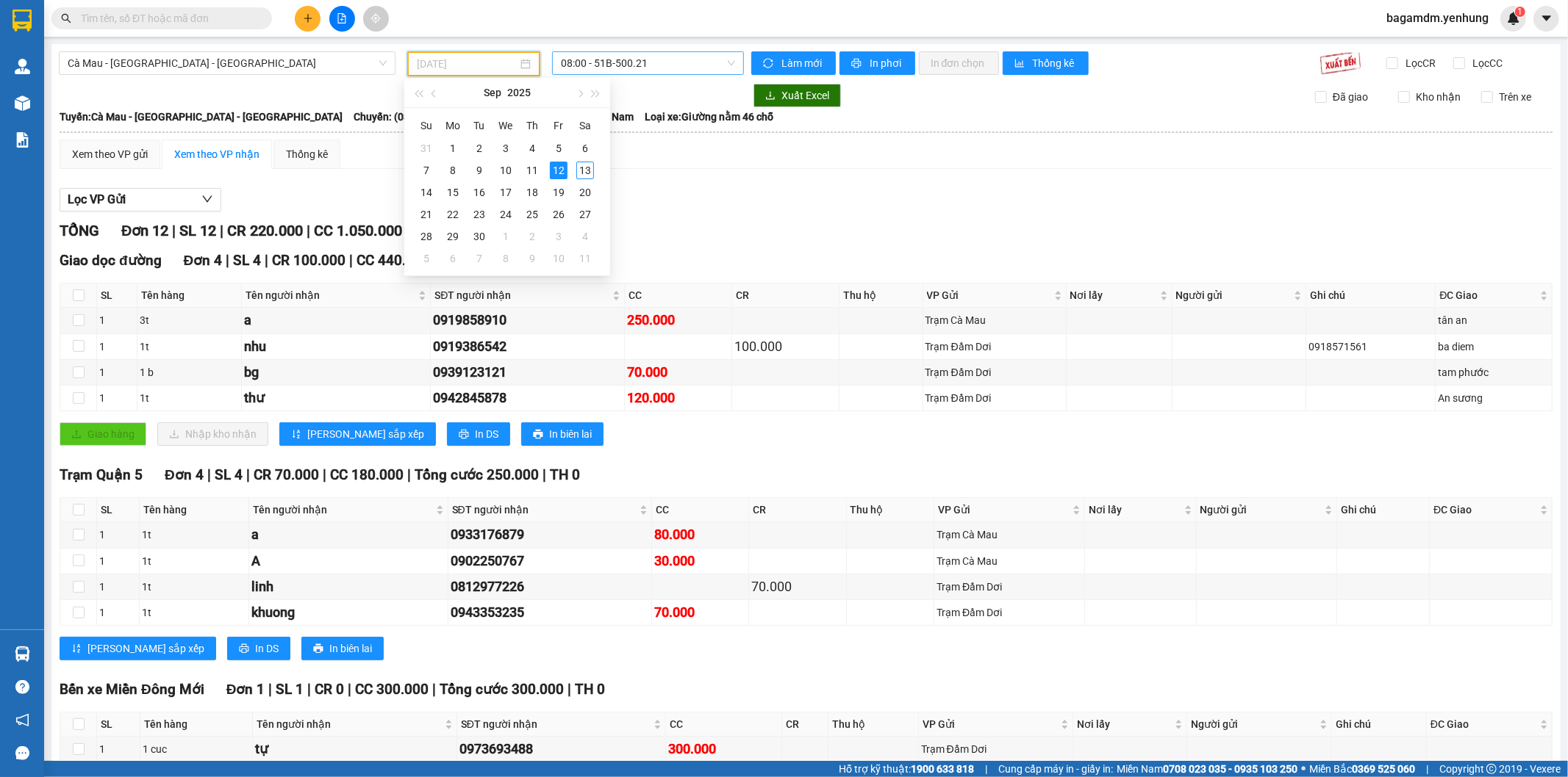
type input "[DATE]"
click at [613, 56] on span "08:00 - 51B-500.21" at bounding box center [648, 63] width 173 height 22
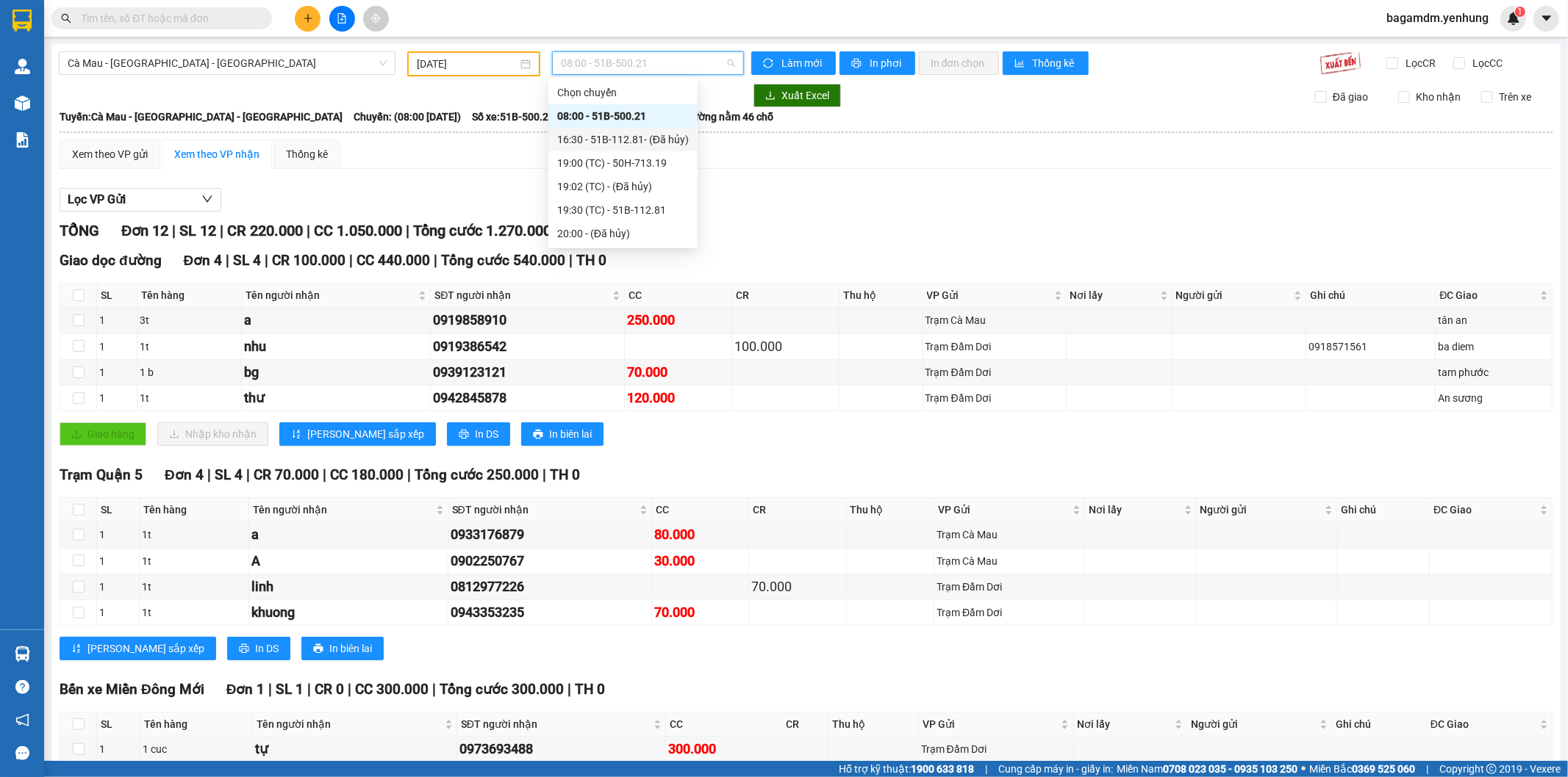
click at [619, 137] on div "16:30 - 51B-112.81 - (Đã hủy)" at bounding box center [623, 139] width 131 height 16
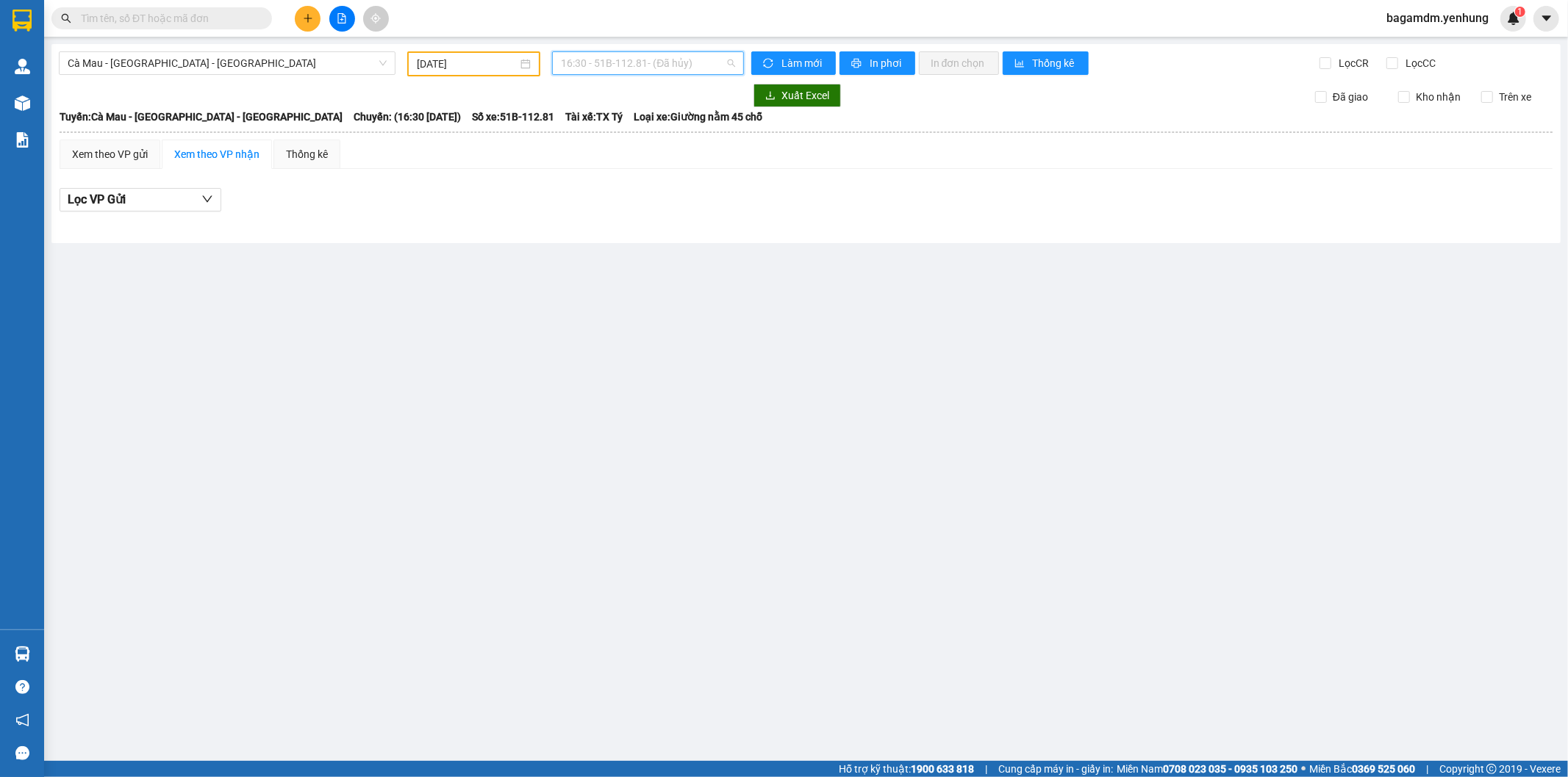
click at [618, 64] on span "16:30 - 51B-112.81 - (Đã hủy)" at bounding box center [648, 63] width 173 height 22
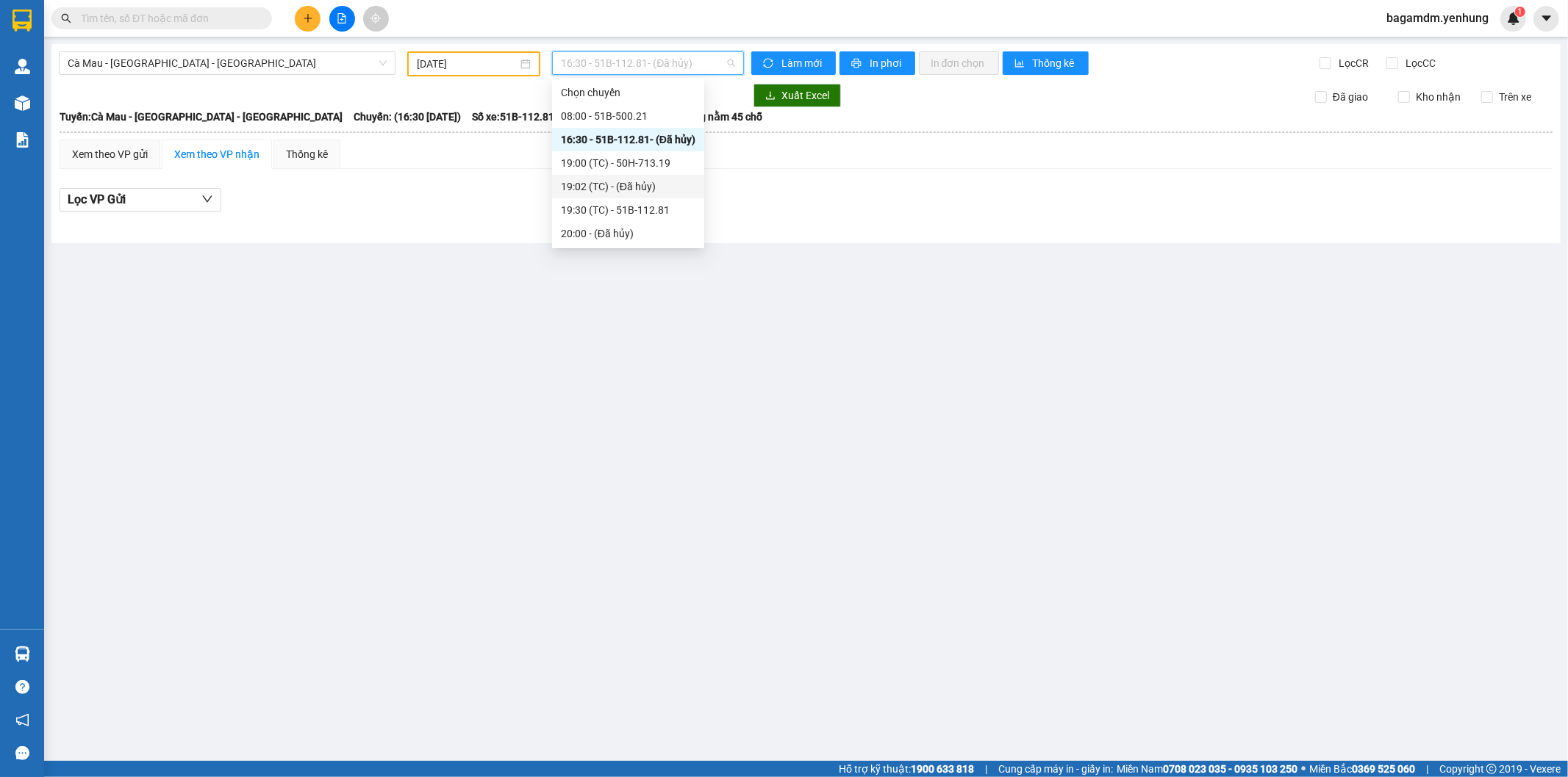
click at [622, 175] on div "19:02 (TC) - (Đã hủy)" at bounding box center [628, 186] width 152 height 23
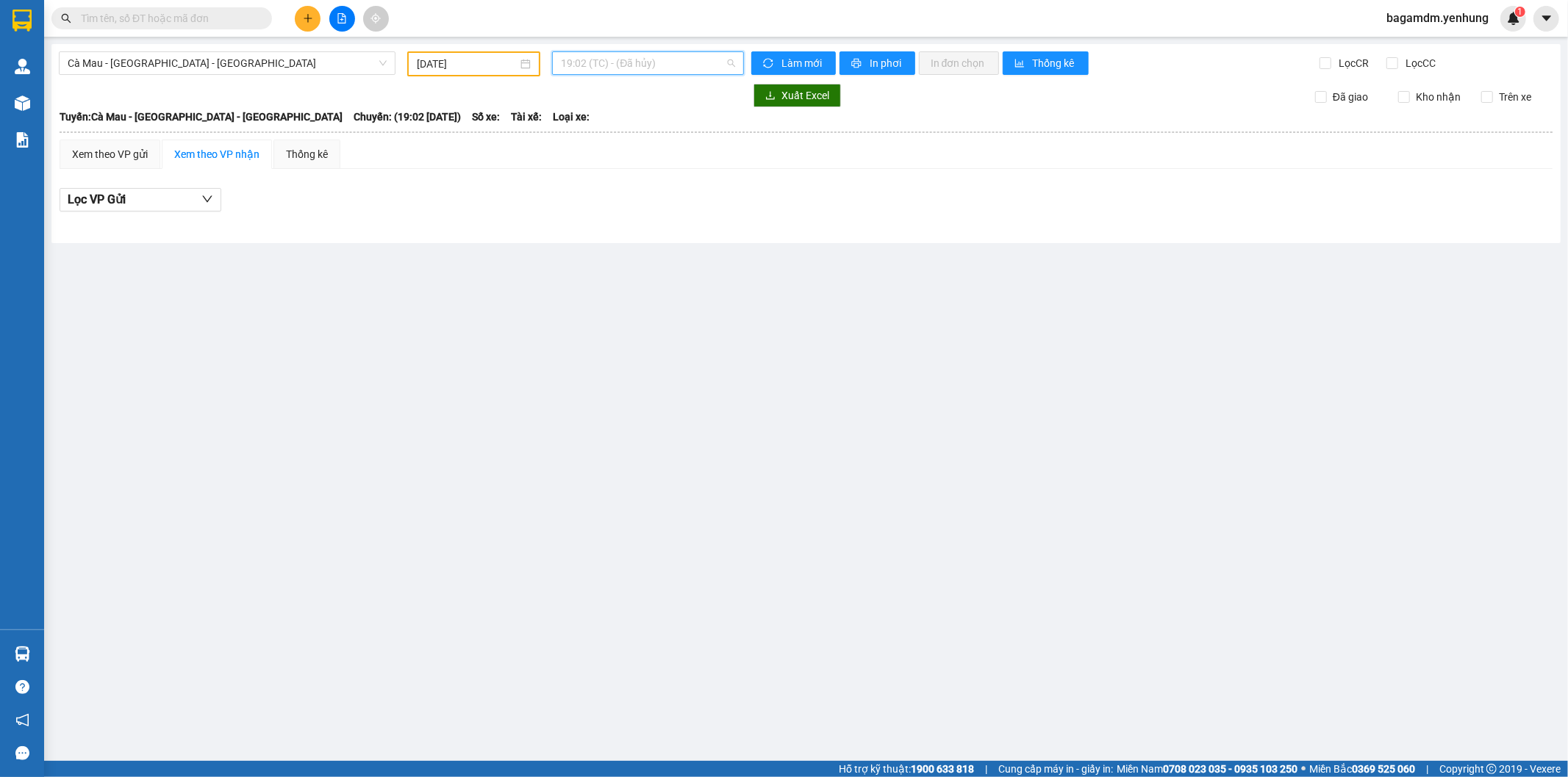
click at [619, 64] on span "19:02 (TC) - (Đã hủy)" at bounding box center [648, 63] width 173 height 22
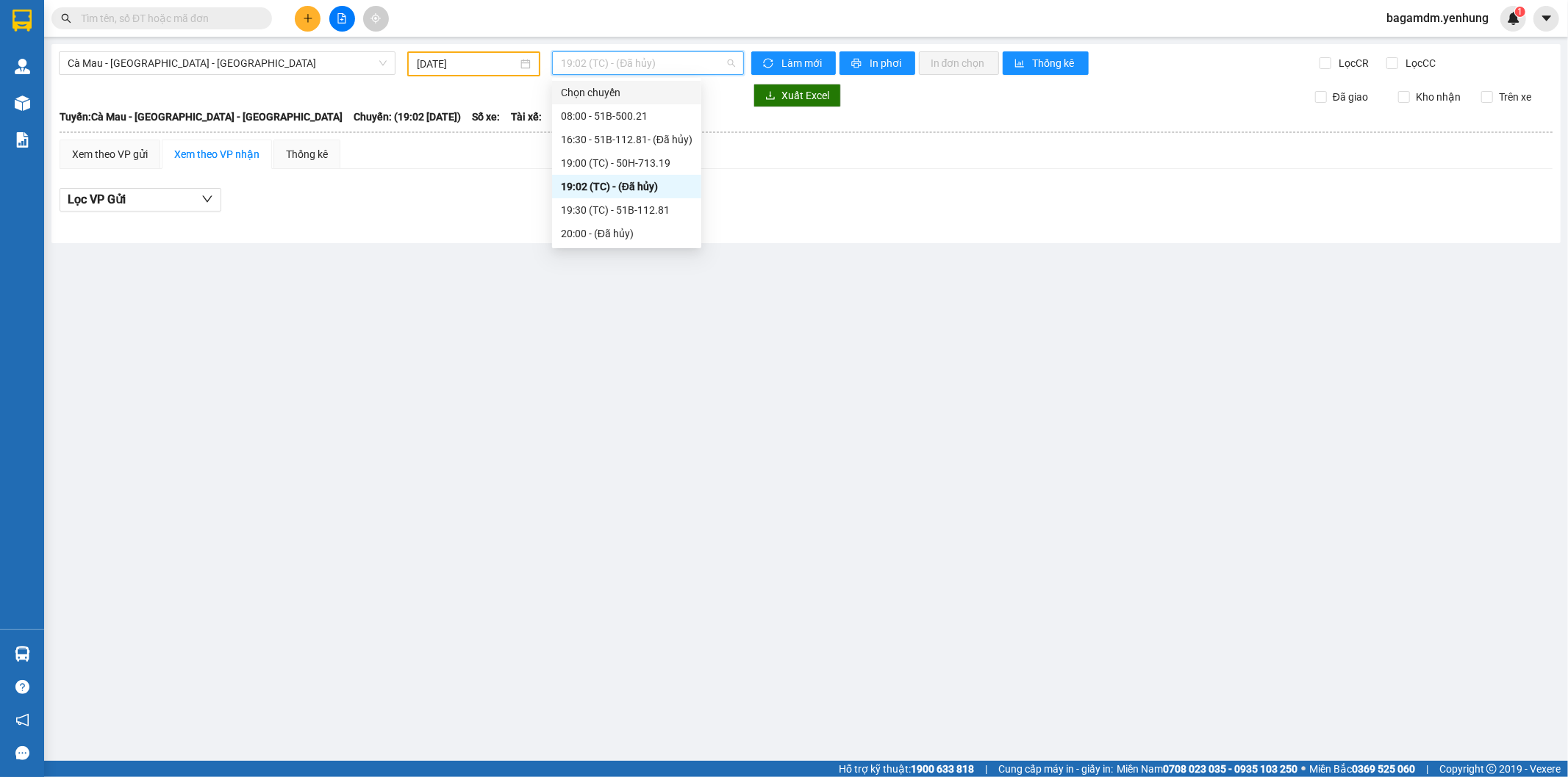
click at [643, 83] on div "Chọn chuyến" at bounding box center [626, 92] width 149 height 23
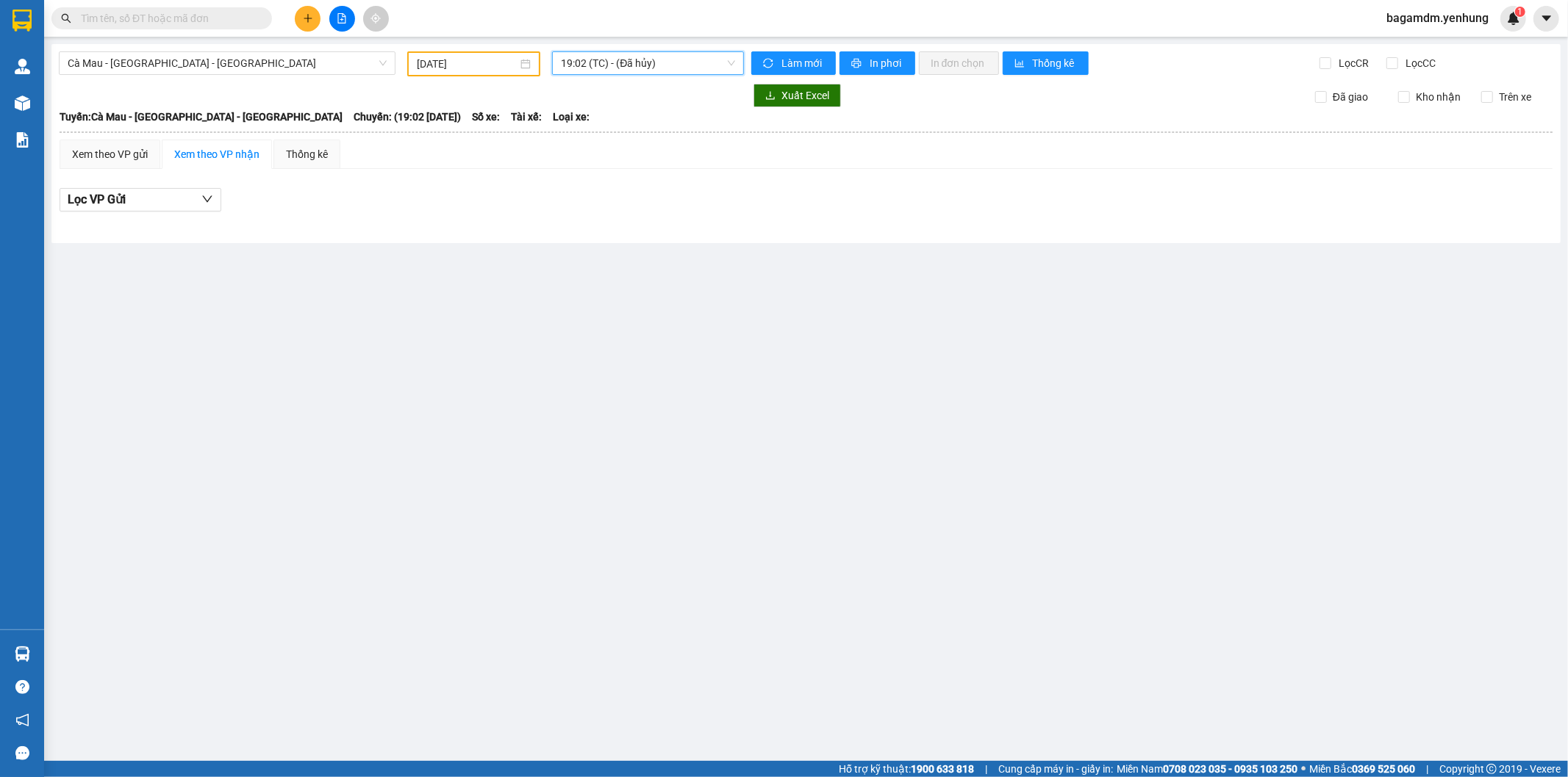
click at [637, 62] on span "19:02 (TC) - (Đã hủy)" at bounding box center [648, 63] width 173 height 22
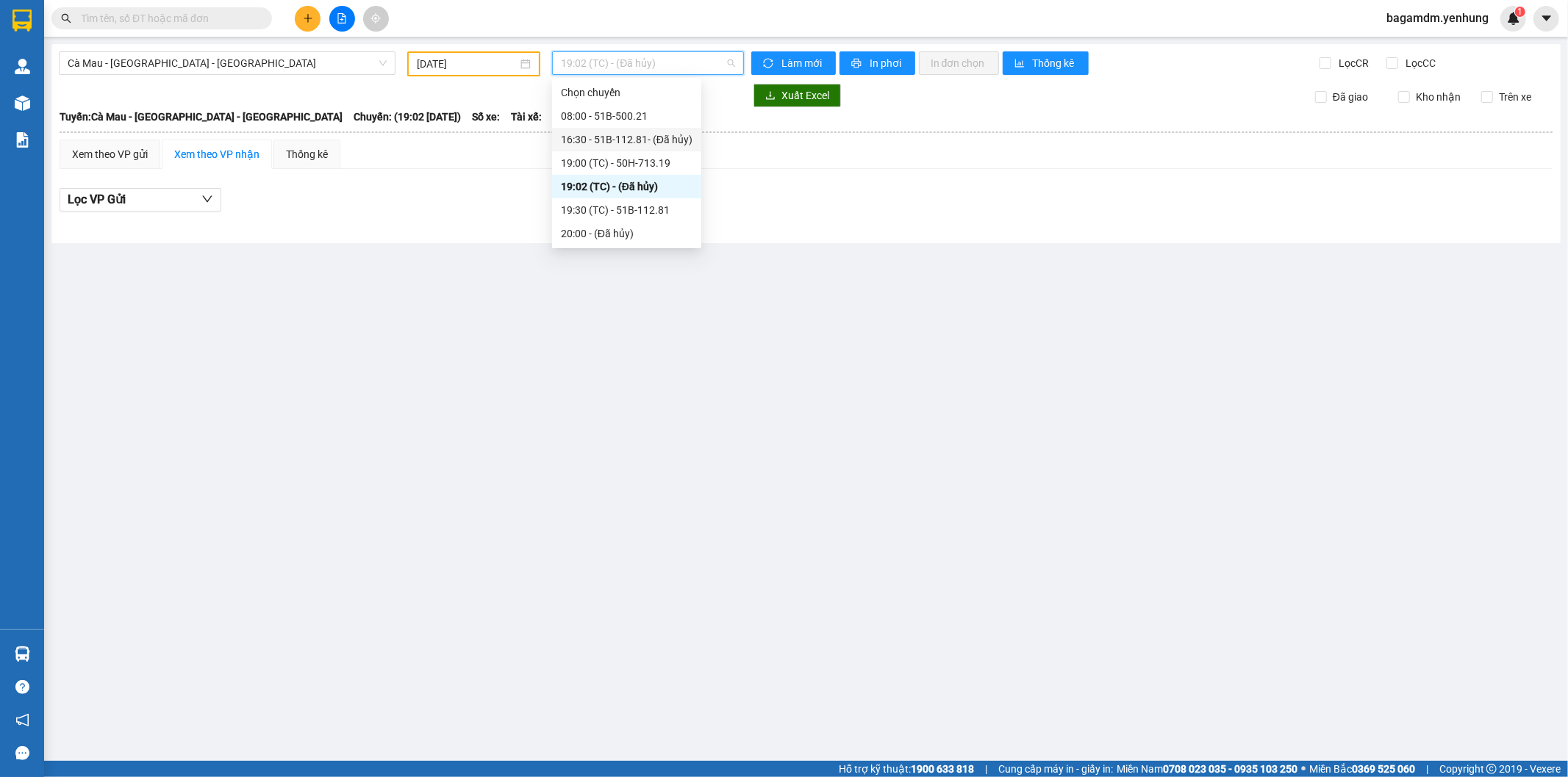
click at [633, 148] on div "16:30 - 51B-112.81 - (Đã hủy)" at bounding box center [626, 140] width 149 height 23
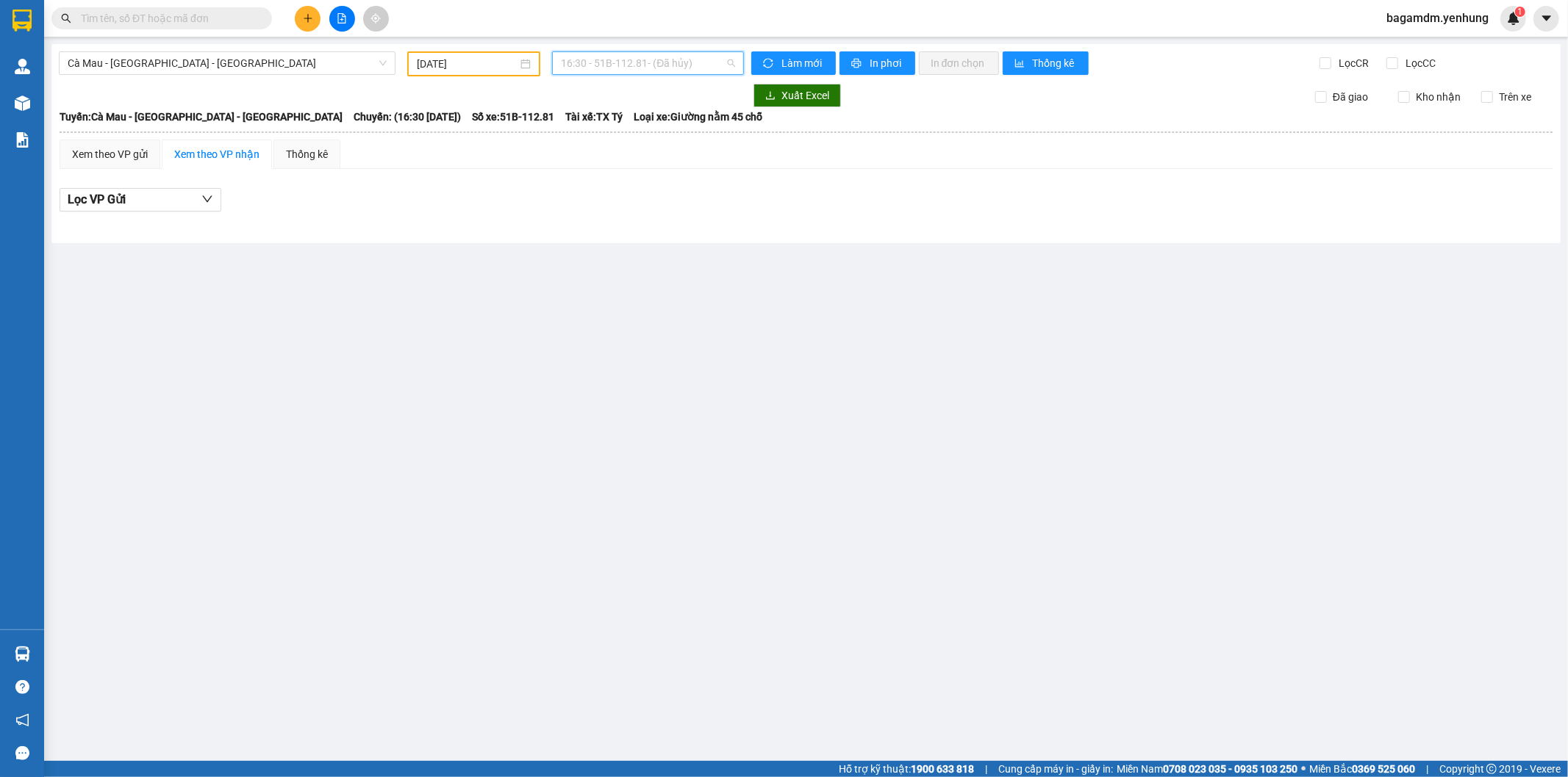
click at [626, 72] on span "16:30 - 51B-112.81 - (Đã hủy)" at bounding box center [648, 63] width 173 height 22
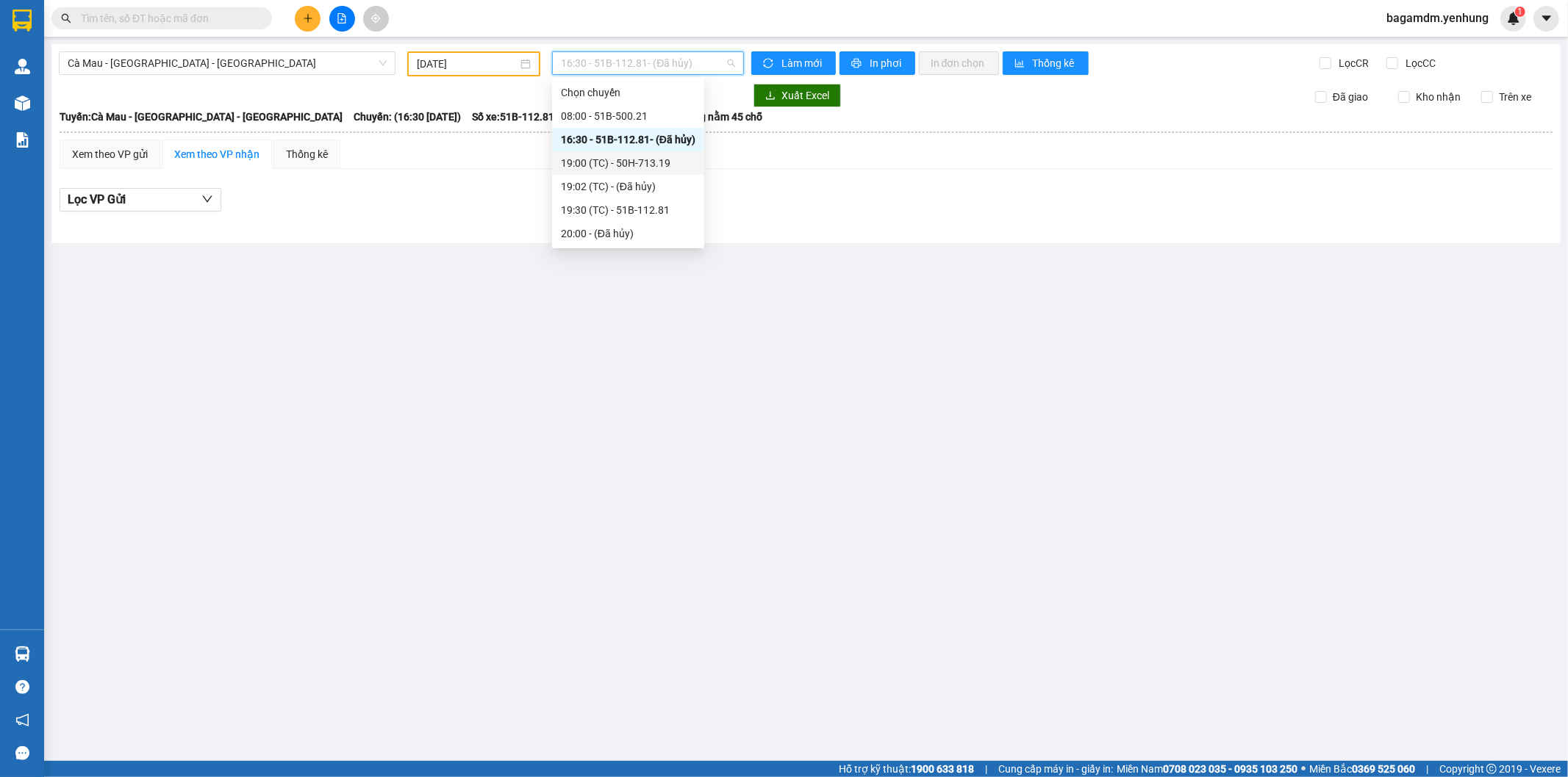
click at [619, 164] on div "19:00 (TC) - 50H-713.19" at bounding box center [628, 162] width 135 height 16
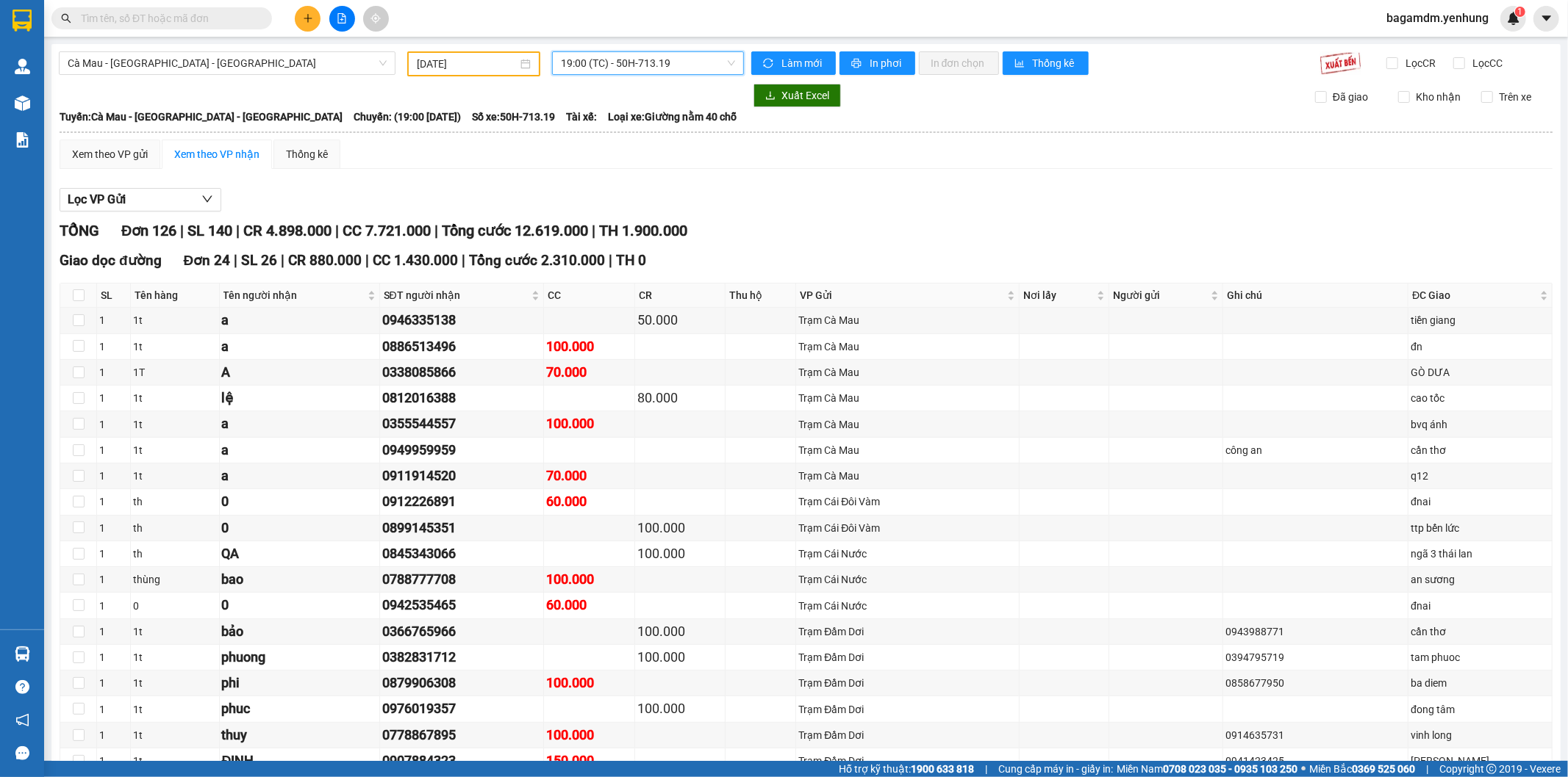
click at [809, 222] on div "TỔNG Đơn 126 | SL 140 | CR 4.898.000 | CC 7.721.000 | Tổng cước 12.619.000 | TH…" at bounding box center [806, 230] width 1493 height 22
